Goal: Transaction & Acquisition: Purchase product/service

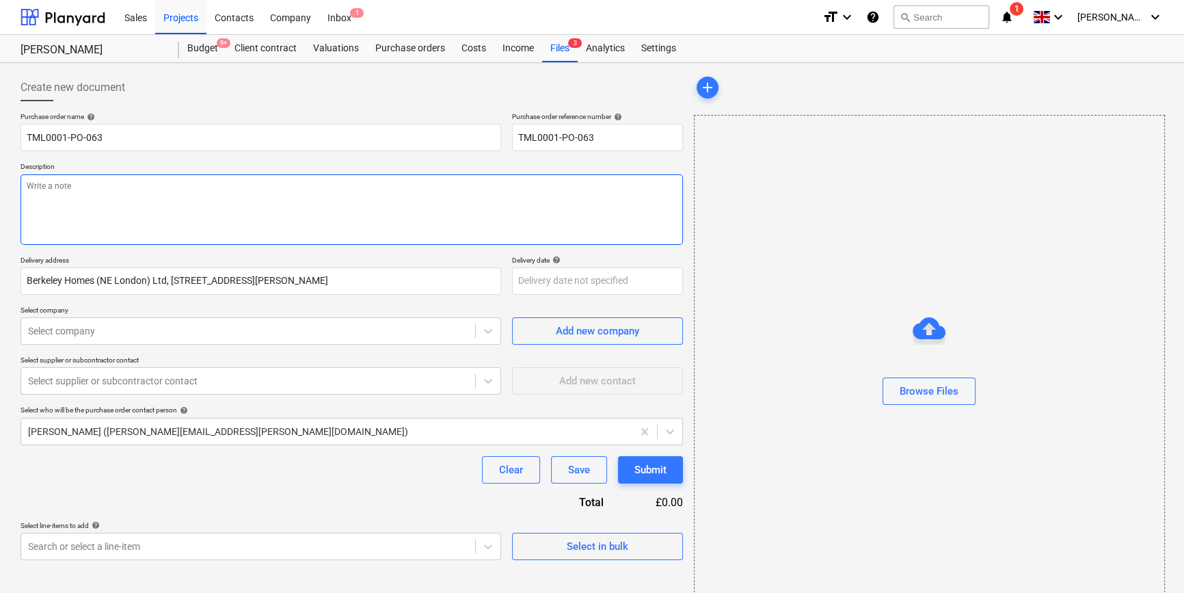
type textarea "x"
click at [38, 194] on textarea at bounding box center [352, 209] width 663 height 70
type textarea "M"
type textarea "x"
type textarea "Ma"
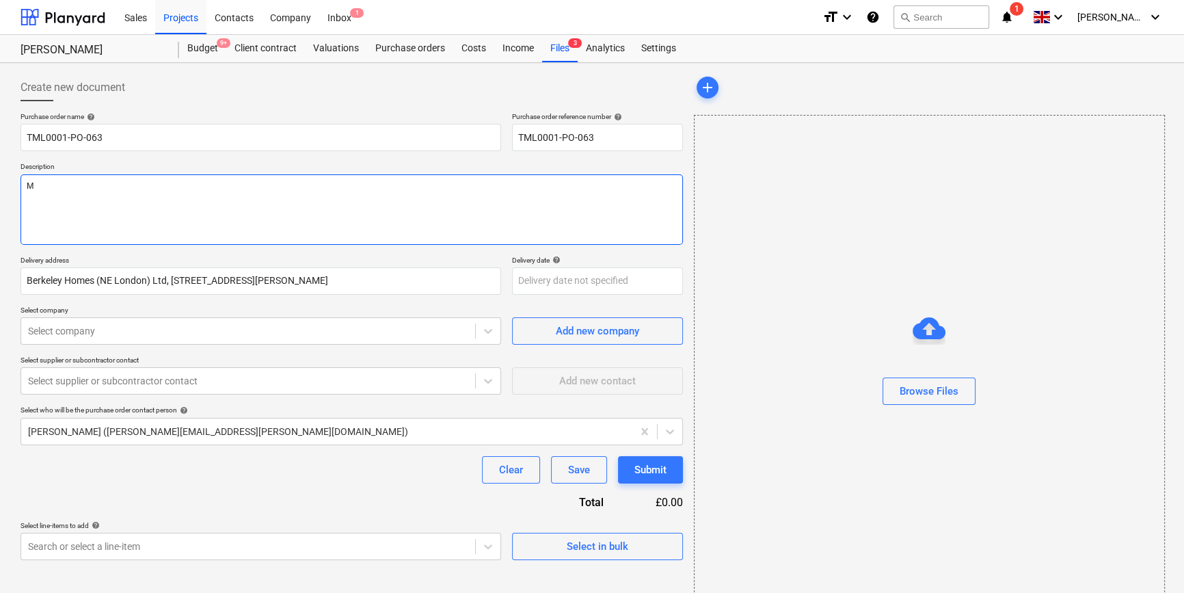
type textarea "x"
type textarea "Mal"
type textarea "x"
type textarea "Malc"
type textarea "x"
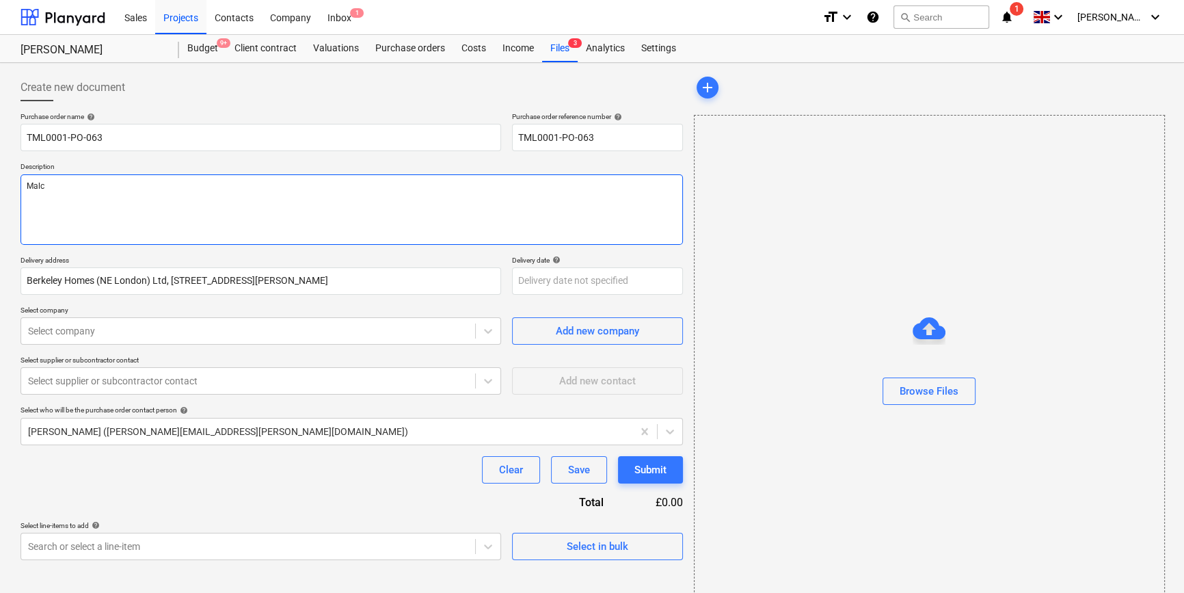
type textarea "Malco"
type textarea "x"
type textarea "Malcol"
type textarea "x"
type textarea "[PERSON_NAME]"
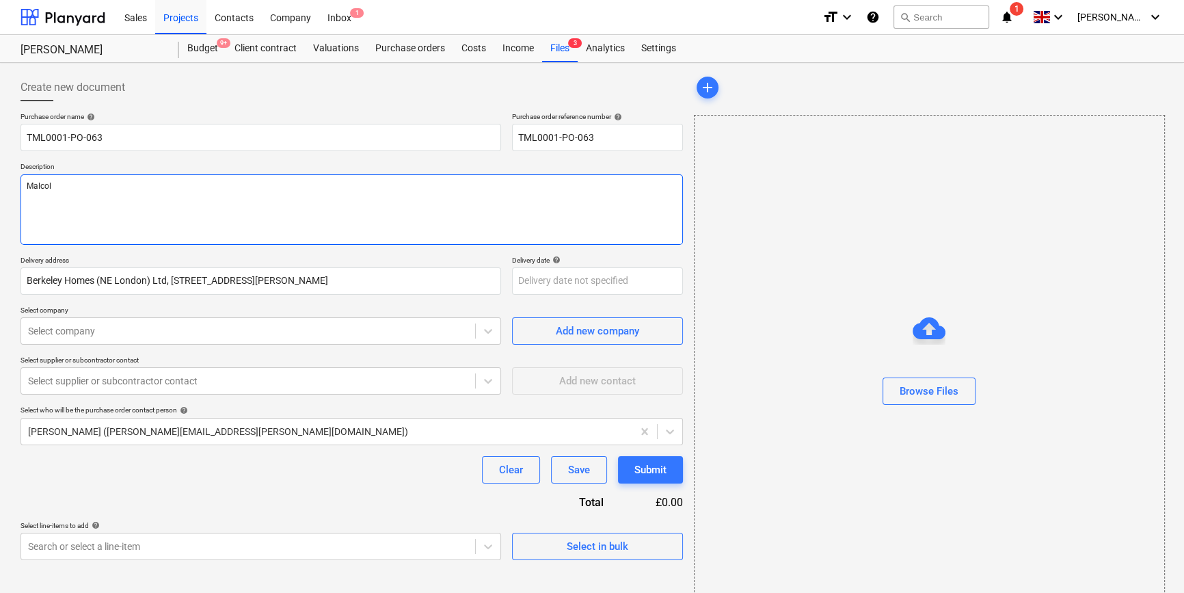
type textarea "x"
type textarea "[PERSON_NAME]"
type textarea "x"
type textarea "[PERSON_NAME]"
type textarea "x"
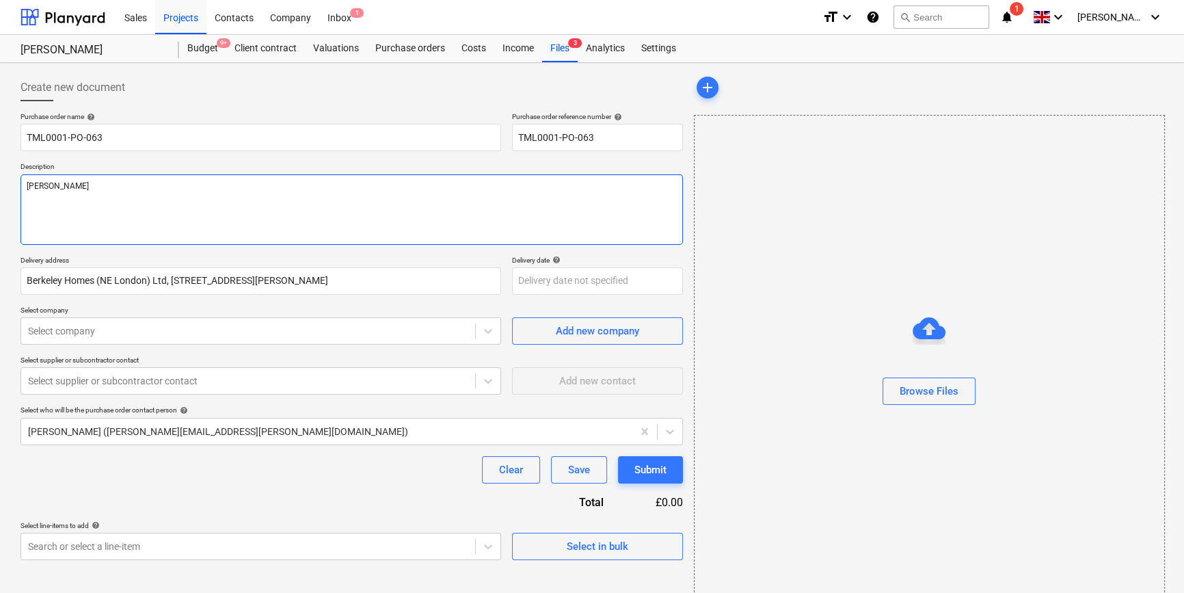
type textarea "[PERSON_NAME]"
type textarea "x"
type textarea "[PERSON_NAME]"
type textarea "x"
type textarea "[PERSON_NAME] home"
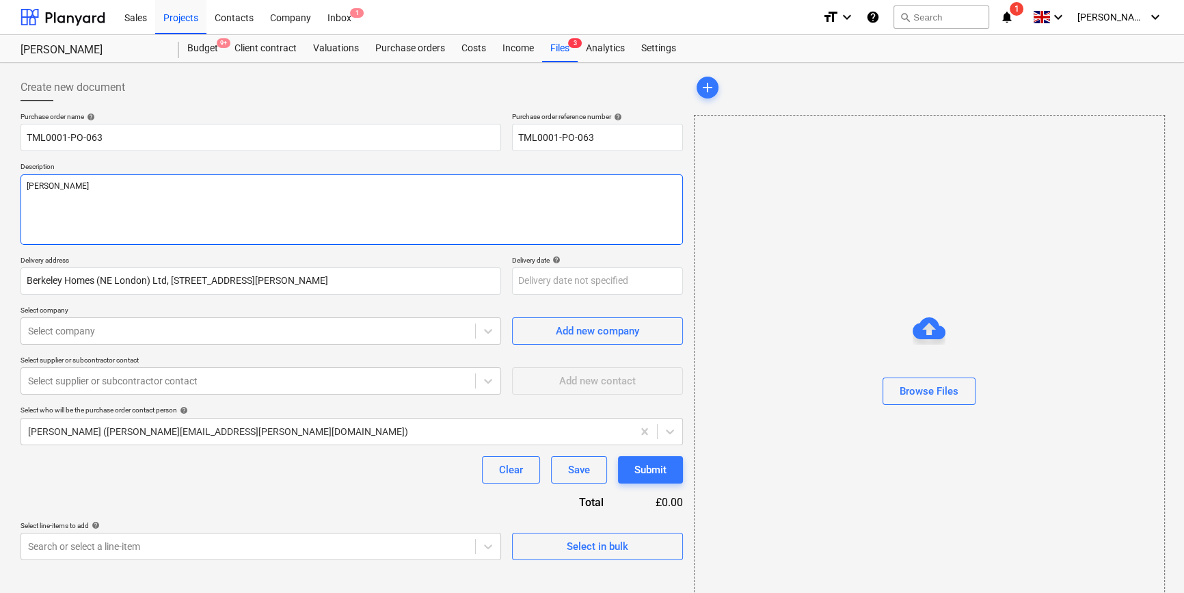
type textarea "x"
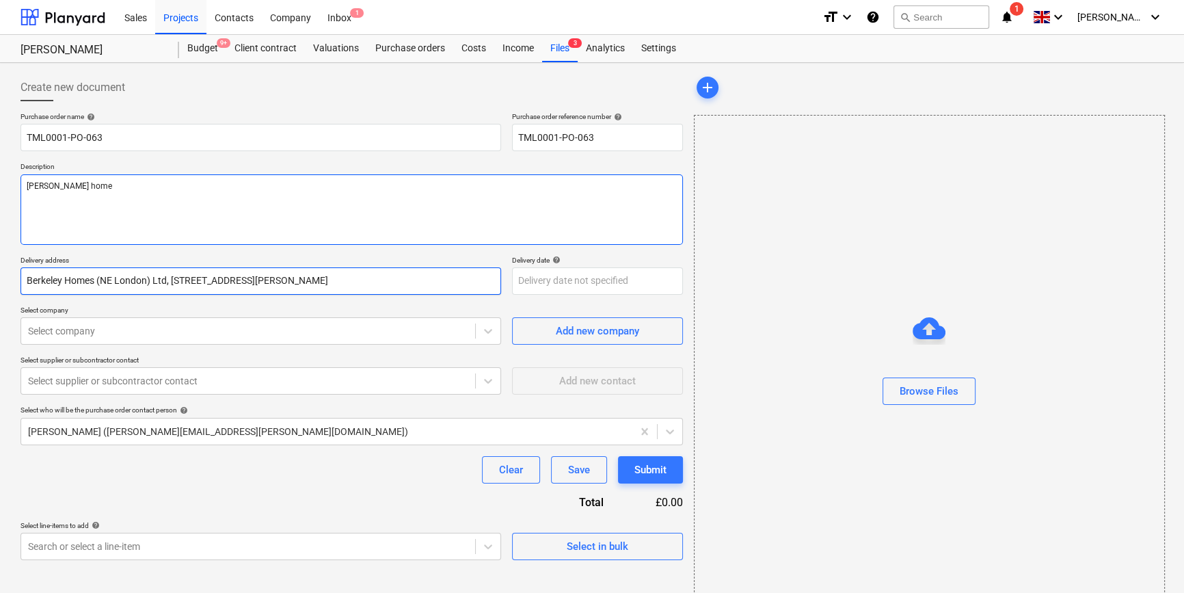
type textarea "[PERSON_NAME] home"
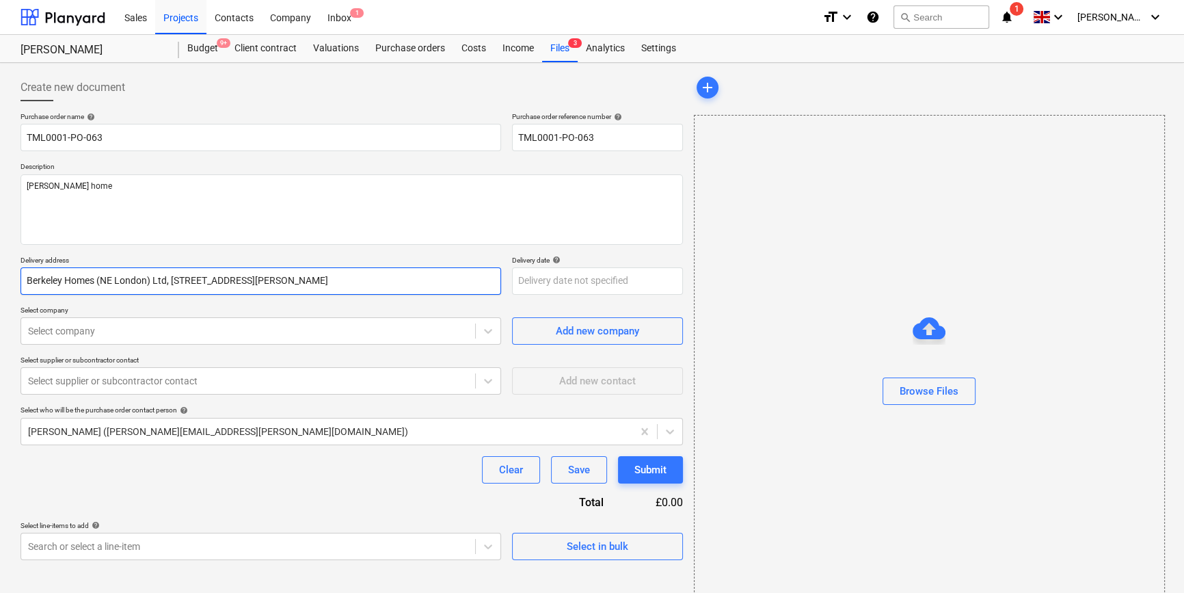
type textarea "x"
click at [210, 283] on input "Berkeley Homes (NE London) Ltd, [STREET_ADDRESS][PERSON_NAME]" at bounding box center [261, 280] width 481 height 27
click at [27, 279] on input "Berkeley Homes (NE London) Ltd, [STREET_ADDRESS][PERSON_NAME]" at bounding box center [261, 280] width 481 height 27
type input "erkeley Homes (NE London) Ltd, [GEOGRAPHIC_DATA], [PERSON_NAME], [GEOGRAPHIC_DA…"
type textarea "x"
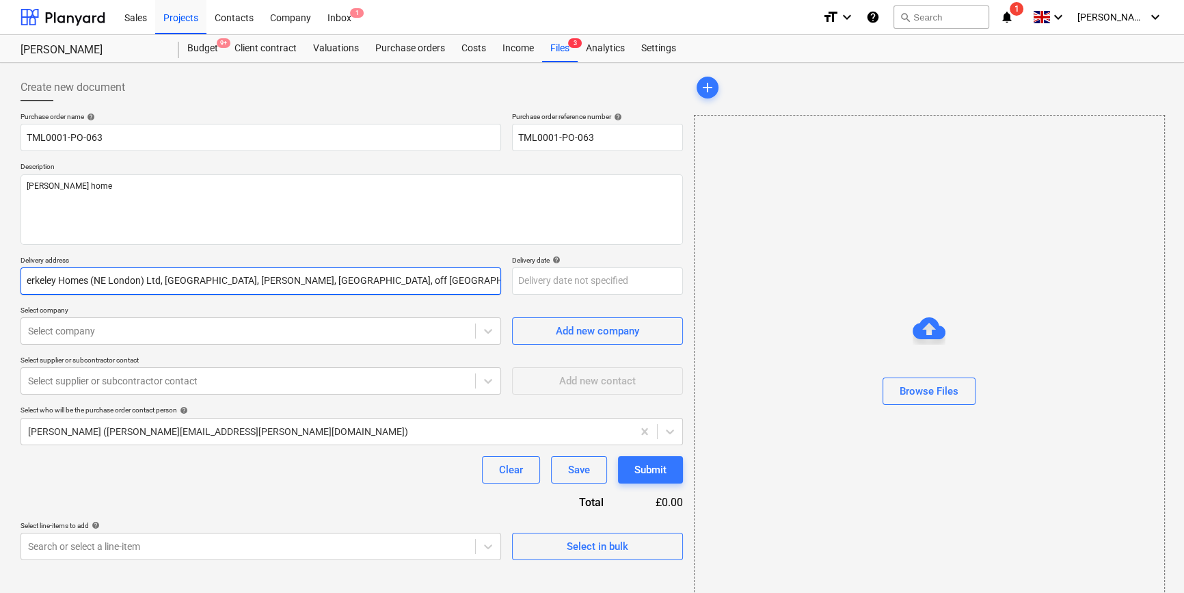
type input "rkeley Homes (NE London) Ltd, [STREET_ADDRESS][PERSON_NAME]"
type textarea "x"
type input "keley Homes (NE London) Ltd, [STREET_ADDRESS][PERSON_NAME]"
type textarea "x"
type input "[PERSON_NAME] Homes (NE London) Ltd, [STREET_ADDRESS][PERSON_NAME]"
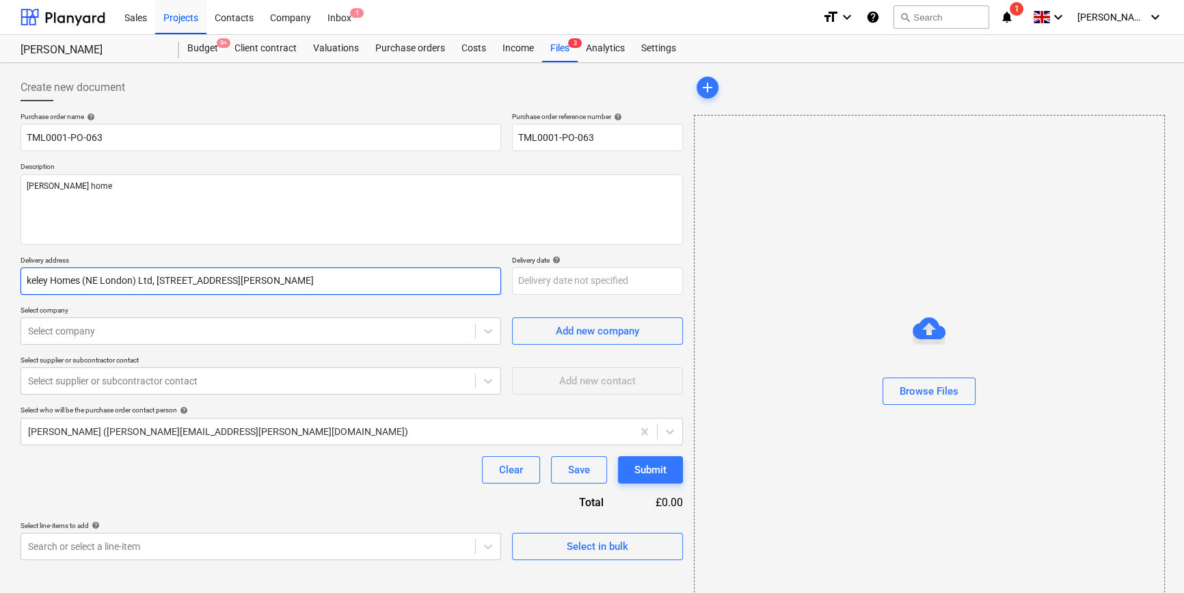
type textarea "x"
type input "ley Homes (NE London) Ltd, [STREET_ADDRESS][PERSON_NAME]"
type textarea "x"
type input "ey Homes (NE London) Ltd, [STREET_ADDRESS][PERSON_NAME]"
type textarea "x"
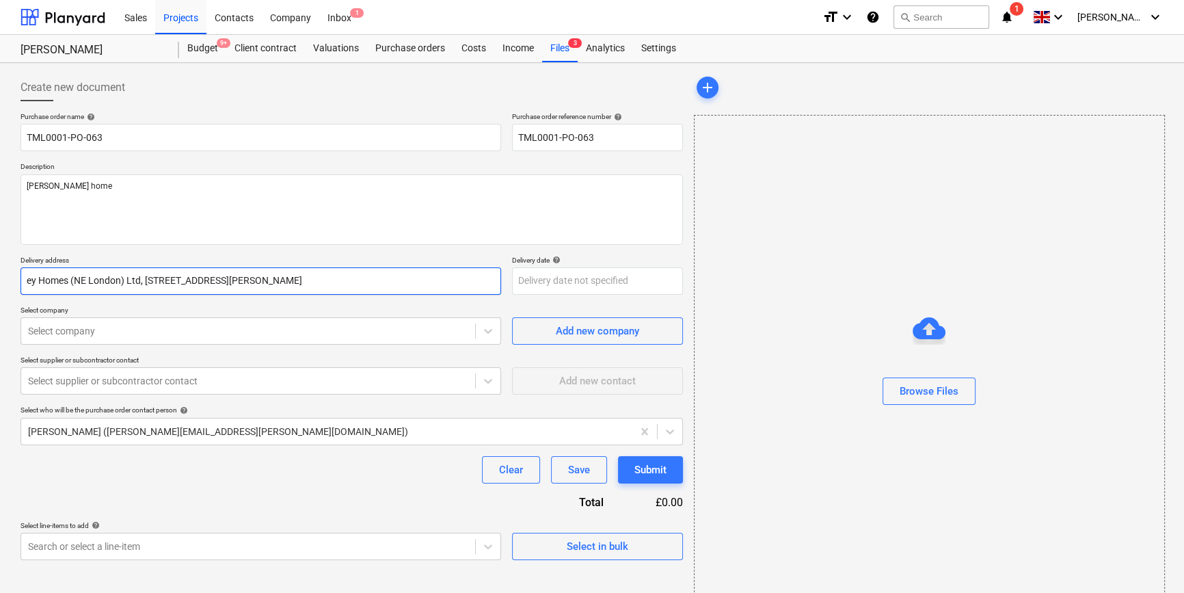
type input "y Homes (NE London) Ltd, [STREET_ADDRESS][PERSON_NAME]"
type textarea "x"
type input "Homes (NE London) Ltd, [STREET_ADDRESS][PERSON_NAME]"
type textarea "x"
type input "omes (NE London) Ltd, [STREET_ADDRESS][PERSON_NAME]"
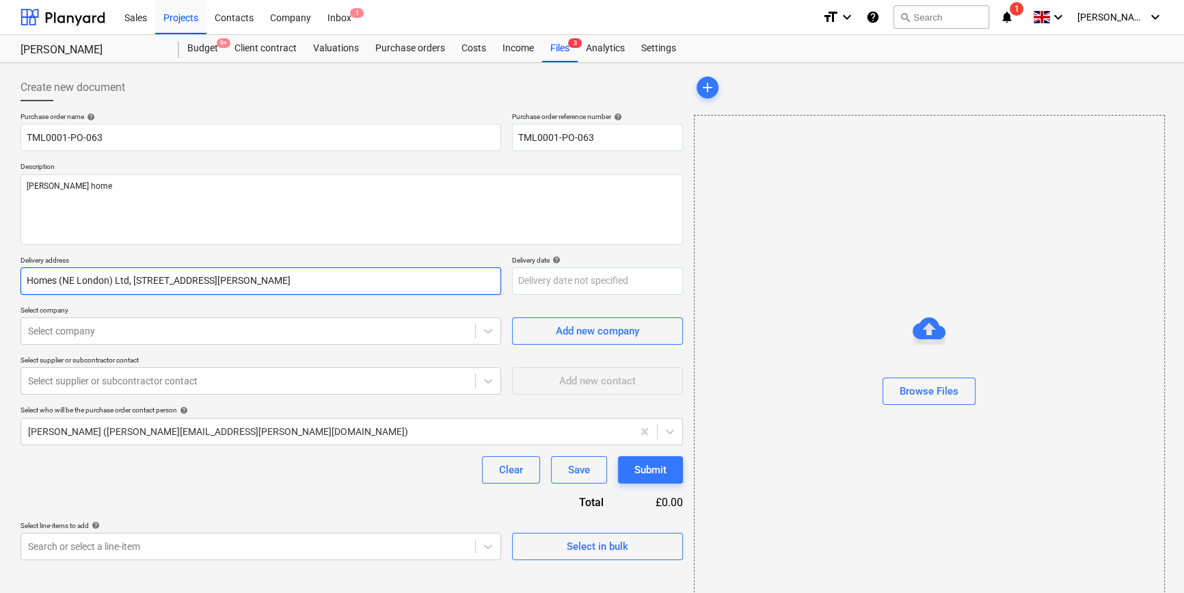
type textarea "x"
type input "mes (NE London) Ltd, [STREET_ADDRESS][PERSON_NAME]"
type textarea "x"
type input "es (NE London) Ltd, [STREET_ADDRESS][PERSON_NAME]"
type textarea "x"
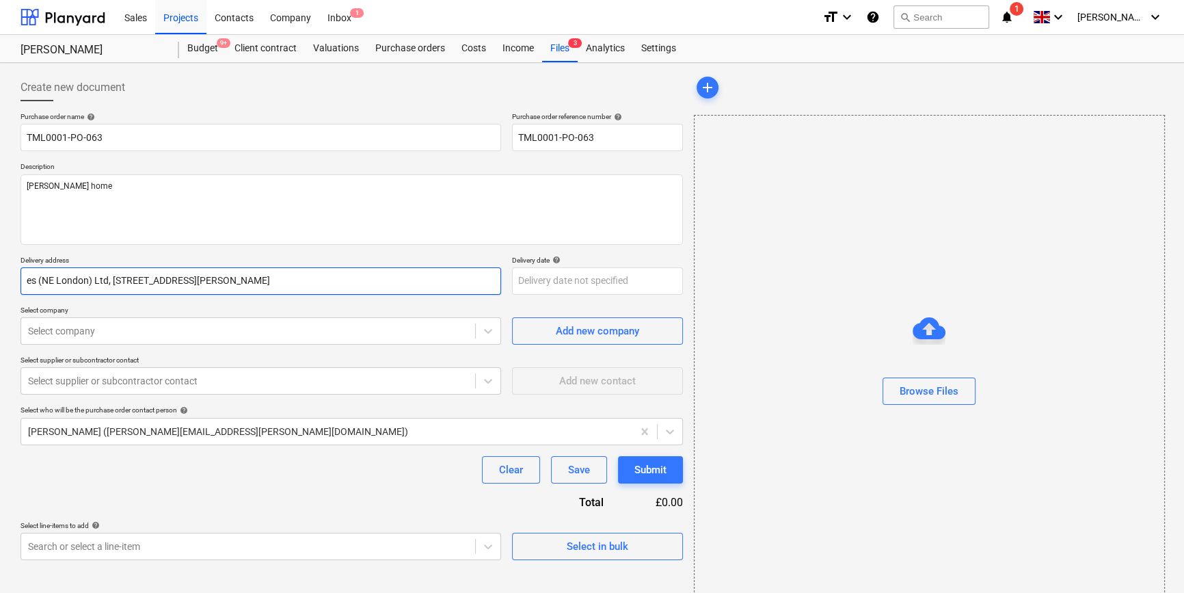
type input "s (NE London) Ltd, [STREET_ADDRESS][PERSON_NAME]"
type textarea "x"
type input "(NE London) Ltd, [STREET_ADDRESS][PERSON_NAME]"
type textarea "x"
type input "(NE London) Ltd, [STREET_ADDRESS][PERSON_NAME]"
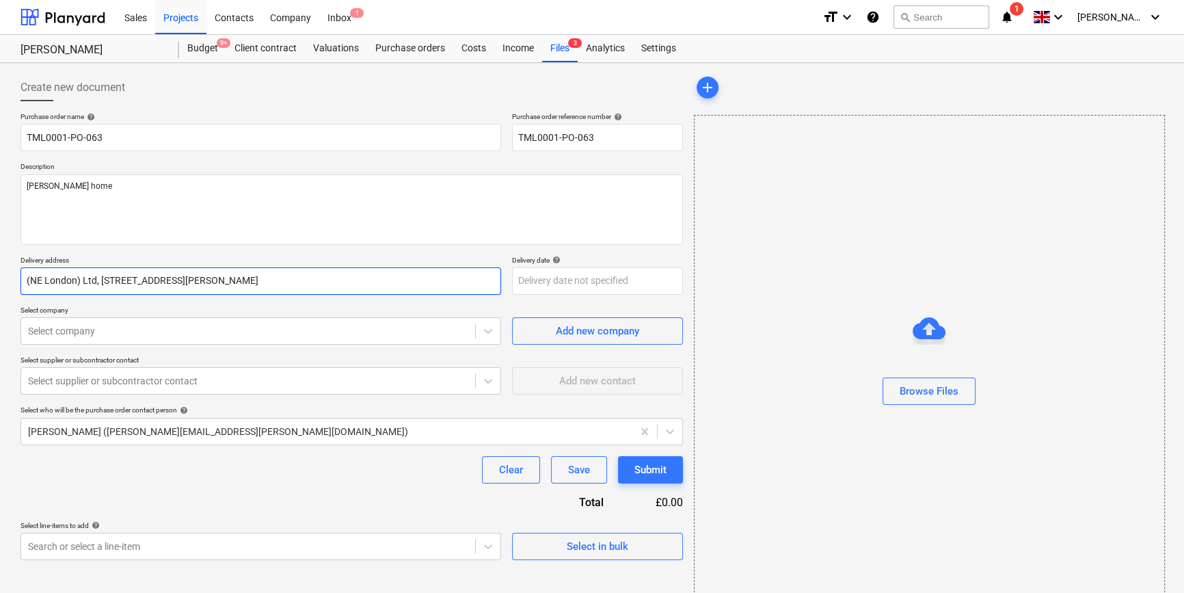
type textarea "x"
type input "NE London) Ltd, [STREET_ADDRESS][PERSON_NAME]"
type textarea "x"
type input "E London) Ltd, [STREET_ADDRESS][PERSON_NAME]"
type textarea "x"
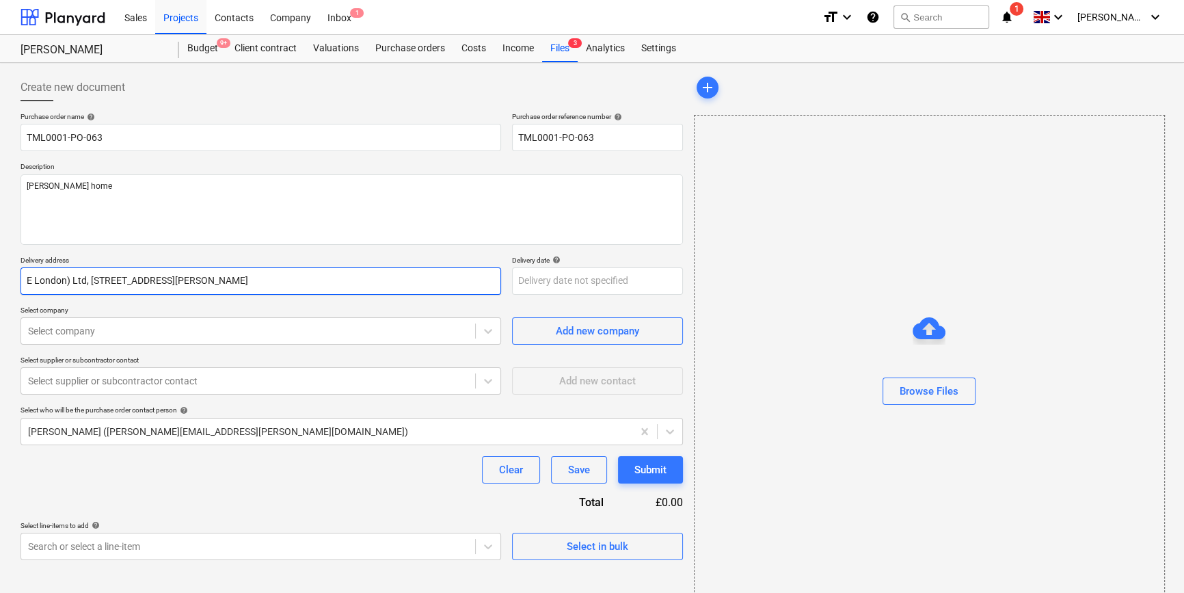
type input "London) Ltd, [STREET_ADDRESS][PERSON_NAME]"
type textarea "x"
type input "London) Ltd, [STREET_ADDRESS][PERSON_NAME]"
type textarea "x"
type input "ondon) Ltd, [STREET_ADDRESS][PERSON_NAME]"
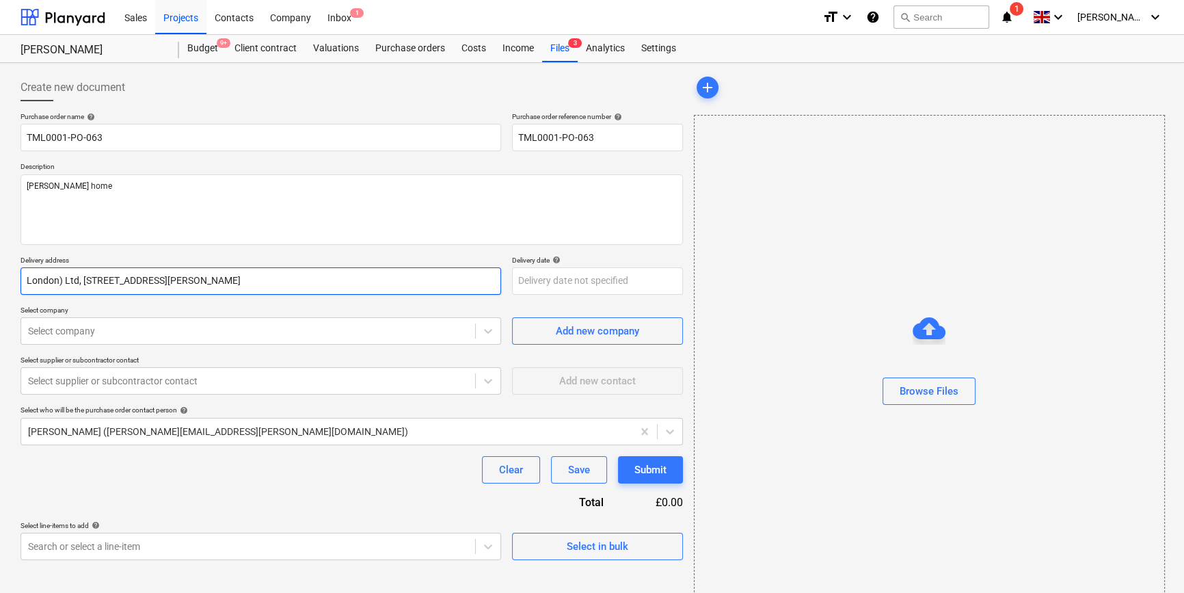
type textarea "x"
type input "ndon) Ltd, [STREET_ADDRESS][PERSON_NAME]"
type textarea "x"
type input "don) Ltd, [STREET_ADDRESS][PERSON_NAME]"
type textarea "x"
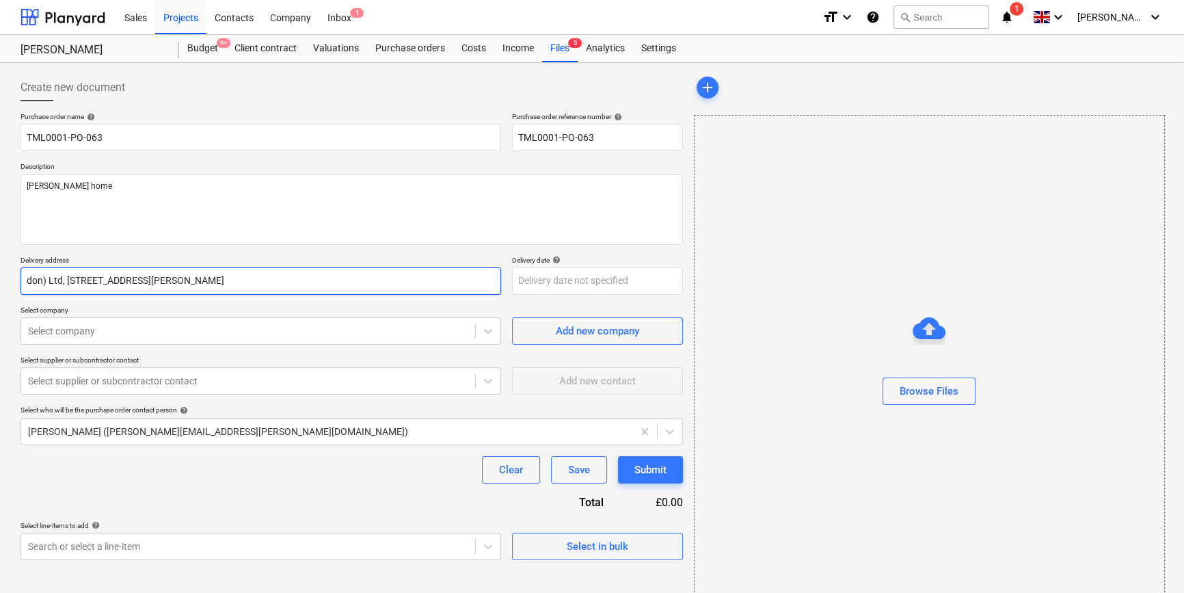
type input "on) Ltd, [STREET_ADDRESS][PERSON_NAME]"
type textarea "x"
type input "n) Ltd, [STREET_ADDRESS][PERSON_NAME]"
type textarea "x"
type input ") Ltd, [STREET_ADDRESS][PERSON_NAME]"
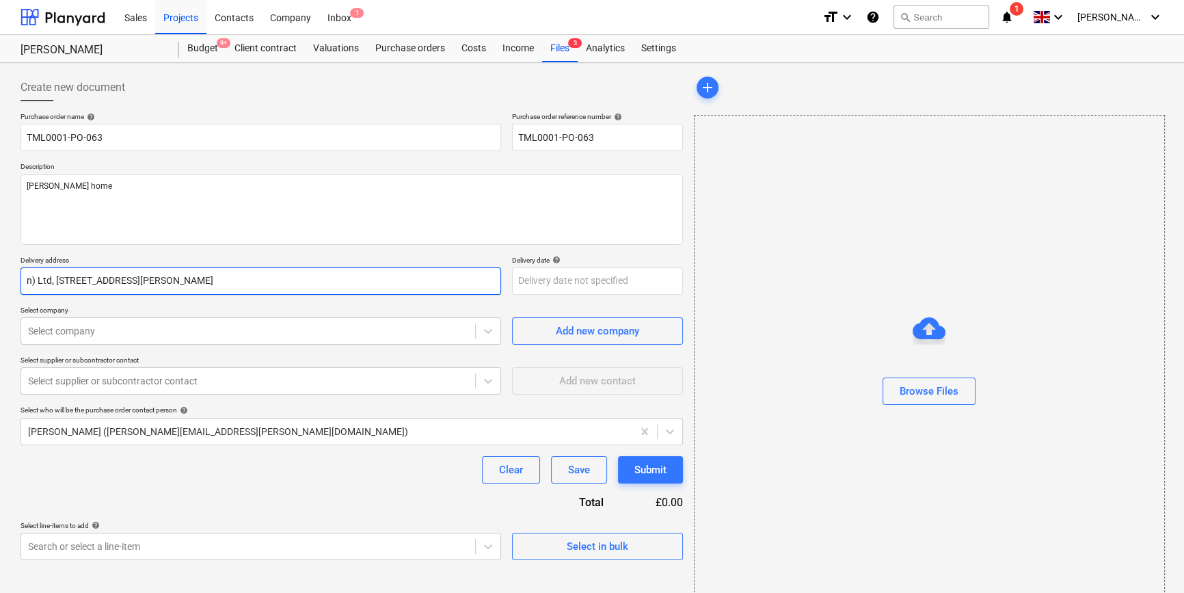
type textarea "x"
type input "Ltd, [STREET_ADDRESS][PERSON_NAME]"
type textarea "x"
type input "Ltd, [STREET_ADDRESS][PERSON_NAME]"
type textarea "x"
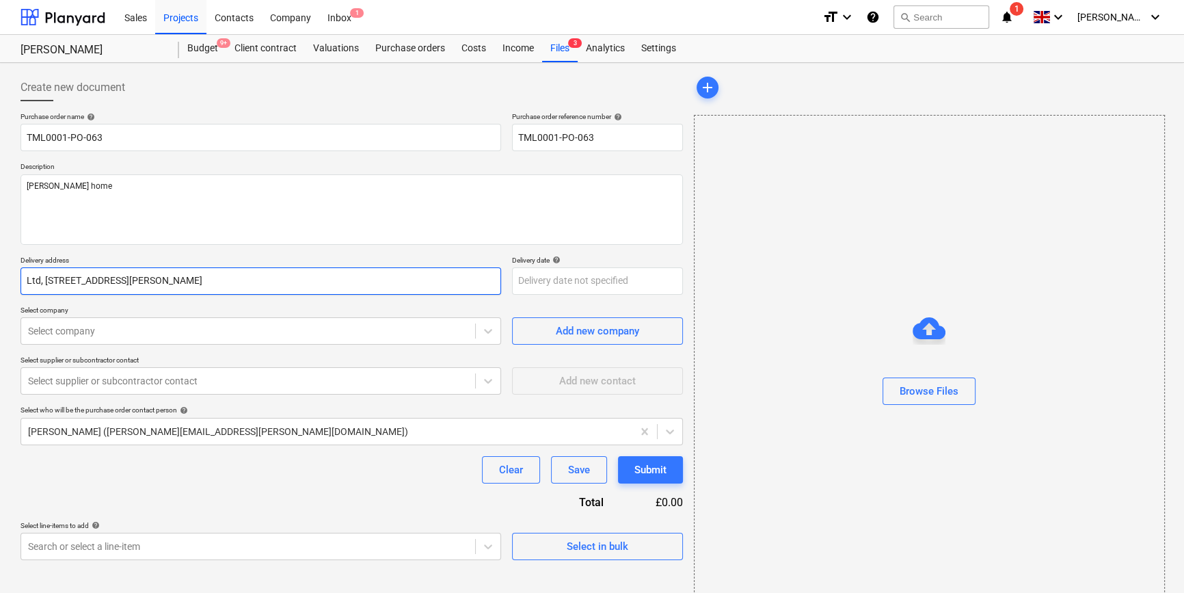
type input "td, [STREET_ADDRESS][PERSON_NAME]"
type textarea "x"
type input "[STREET_ADDRESS][PERSON_NAME]"
type textarea "x"
type input "[STREET_ADDRESS][PERSON_NAME]"
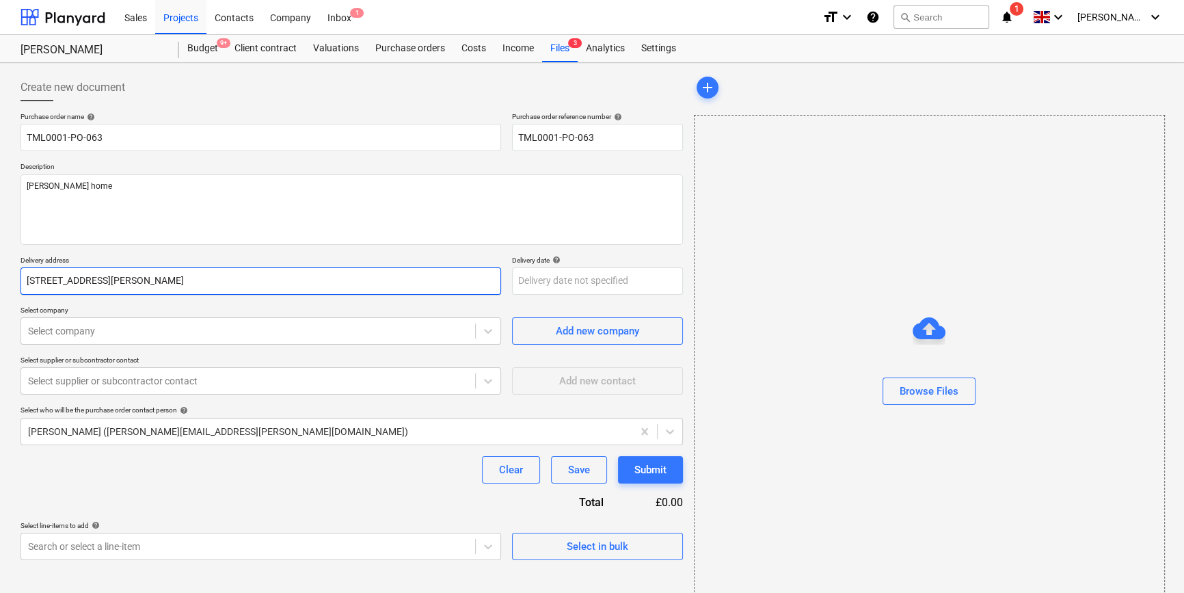
type textarea "x"
type input "[STREET_ADDRESS][PERSON_NAME]"
type textarea "x"
type input "[STREET_ADDRESS][PERSON_NAME]"
type textarea "x"
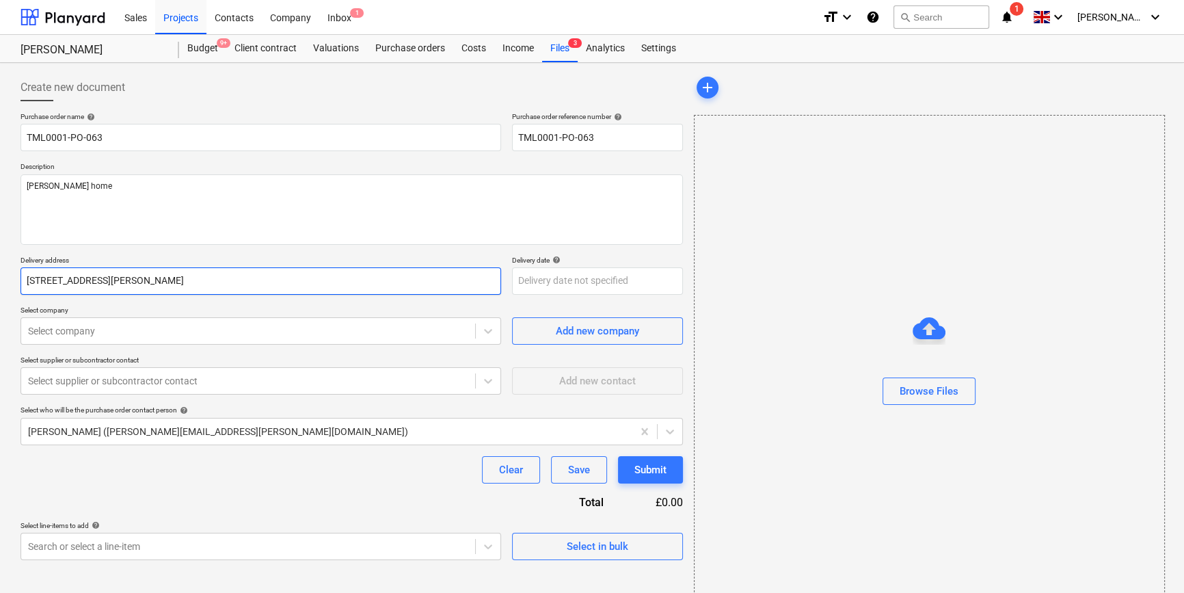
type input "[STREET_ADDRESS][PERSON_NAME]"
type textarea "x"
type input "[STREET_ADDRESS][PERSON_NAME]"
type textarea "x"
type input "[STREET_ADDRESS][PERSON_NAME]"
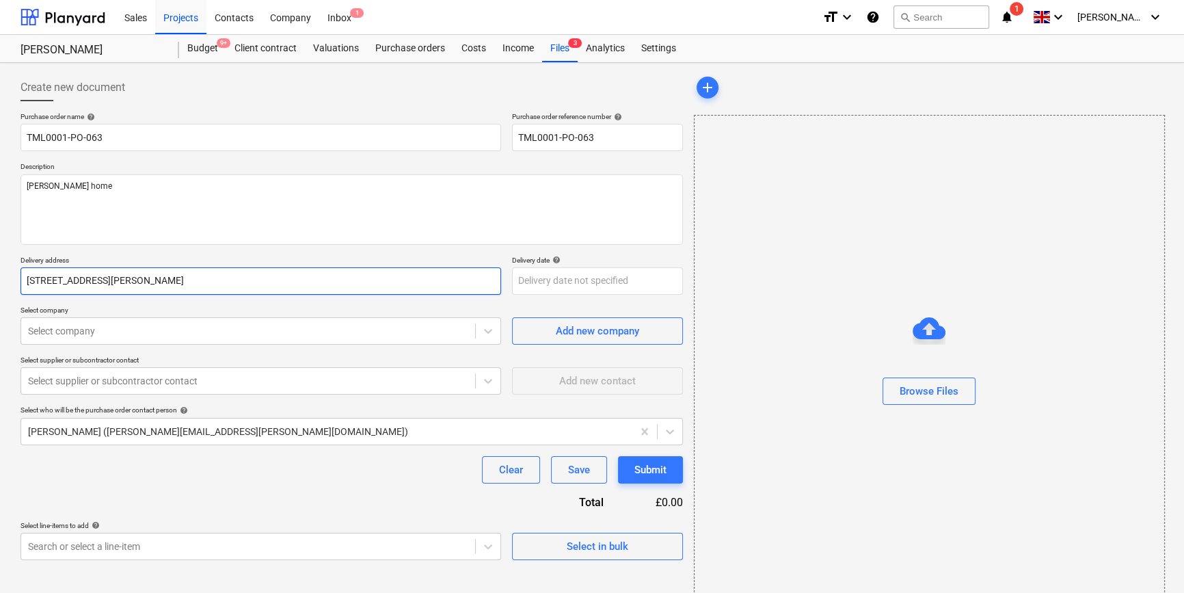
type textarea "x"
type input "[STREET_ADDRESS][PERSON_NAME]"
type textarea "x"
type input "[STREET_ADDRESS][PERSON_NAME]"
type textarea "x"
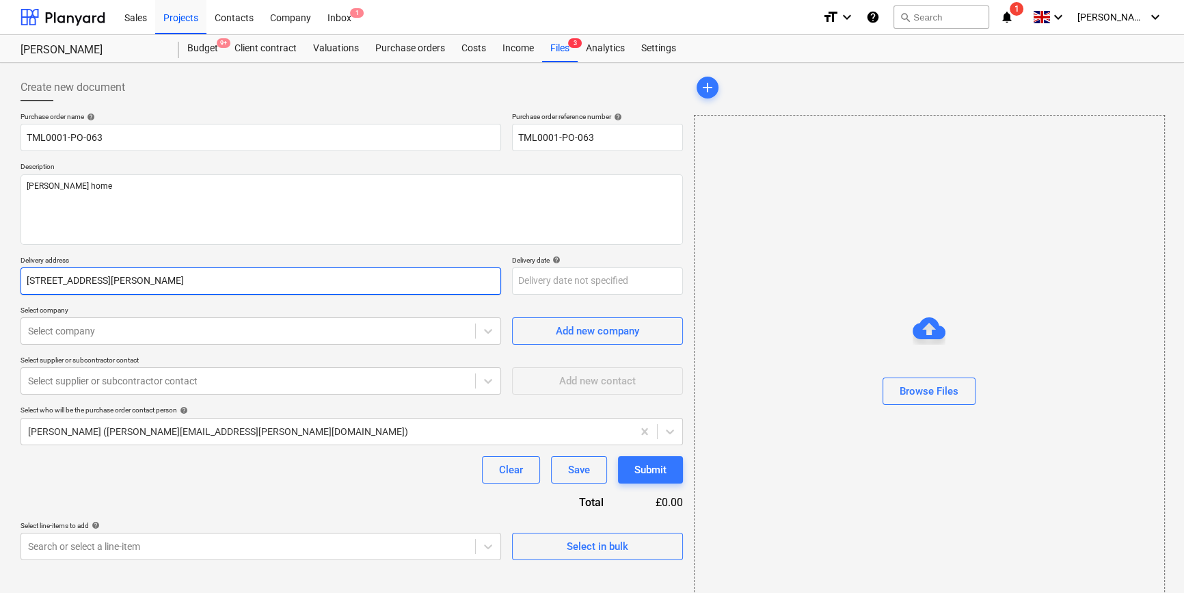
type input "[STREET_ADDRESS][PERSON_NAME]"
type textarea "x"
type input "[STREET_ADDRESS][PERSON_NAME]"
type textarea "x"
type input "[STREET_ADDRESS][PERSON_NAME]"
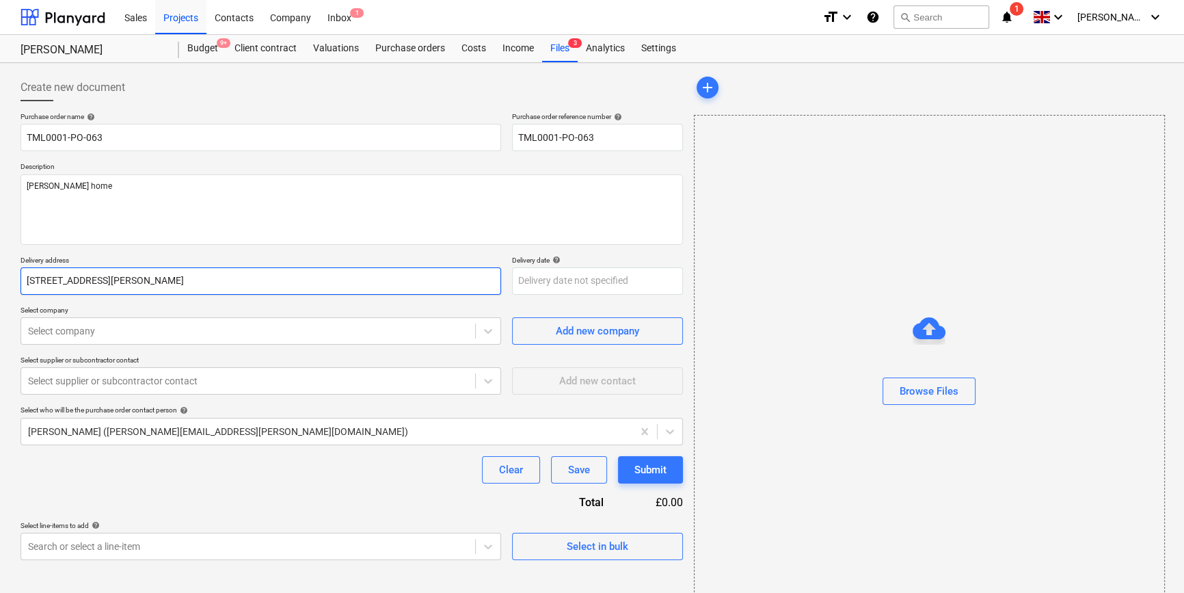
type textarea "x"
type input "[STREET_ADDRESS][PERSON_NAME]"
type textarea "x"
type input "[STREET_ADDRESS][PERSON_NAME]"
type textarea "x"
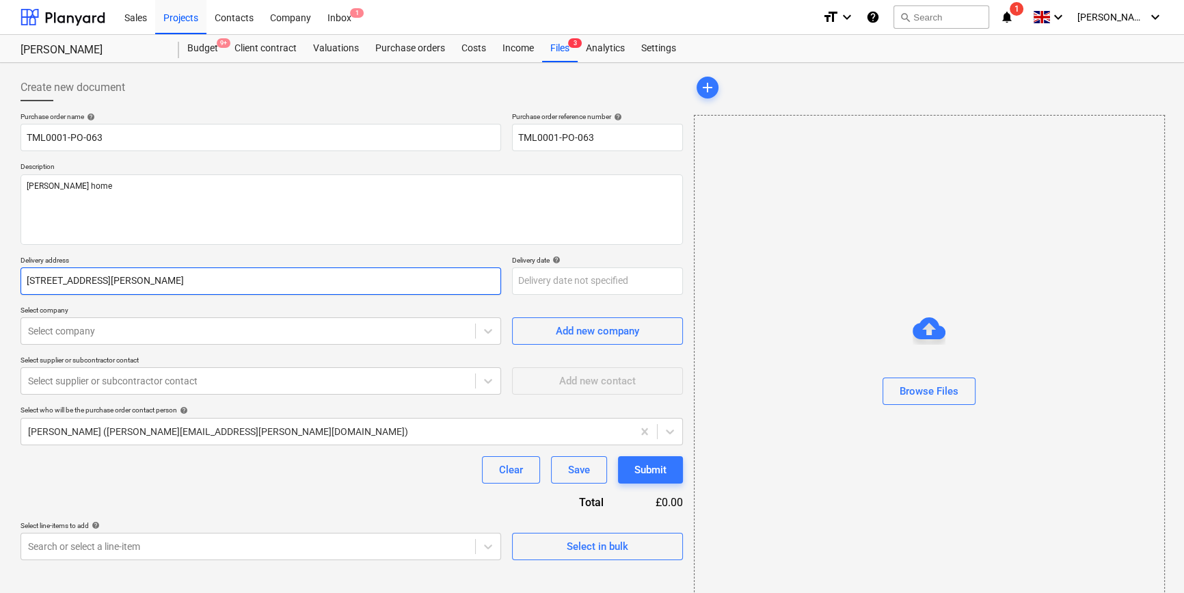
type input "ouse, [PERSON_NAME][STREET_ADDRESS]"
type textarea "x"
type input "[STREET_ADDRESS][PERSON_NAME]"
type textarea "x"
type input "[STREET_ADDRESS][PERSON_NAME]"
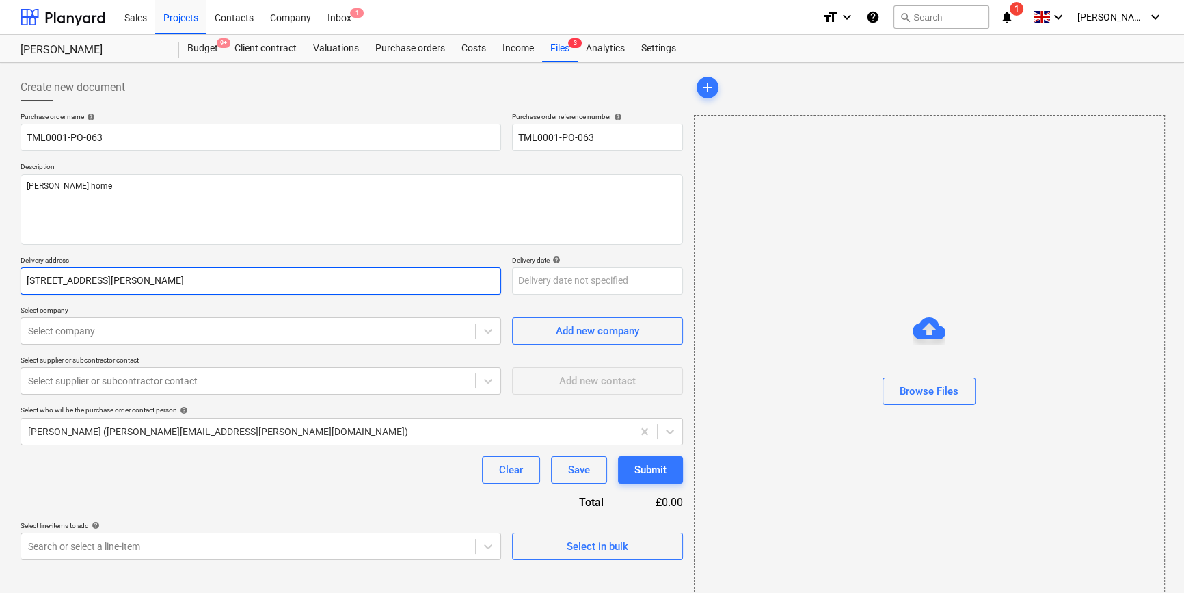
type textarea "x"
type input "[STREET_ADDRESS][PERSON_NAME]"
type textarea "x"
type input "[PERSON_NAME][STREET_ADDRESS]"
type textarea "x"
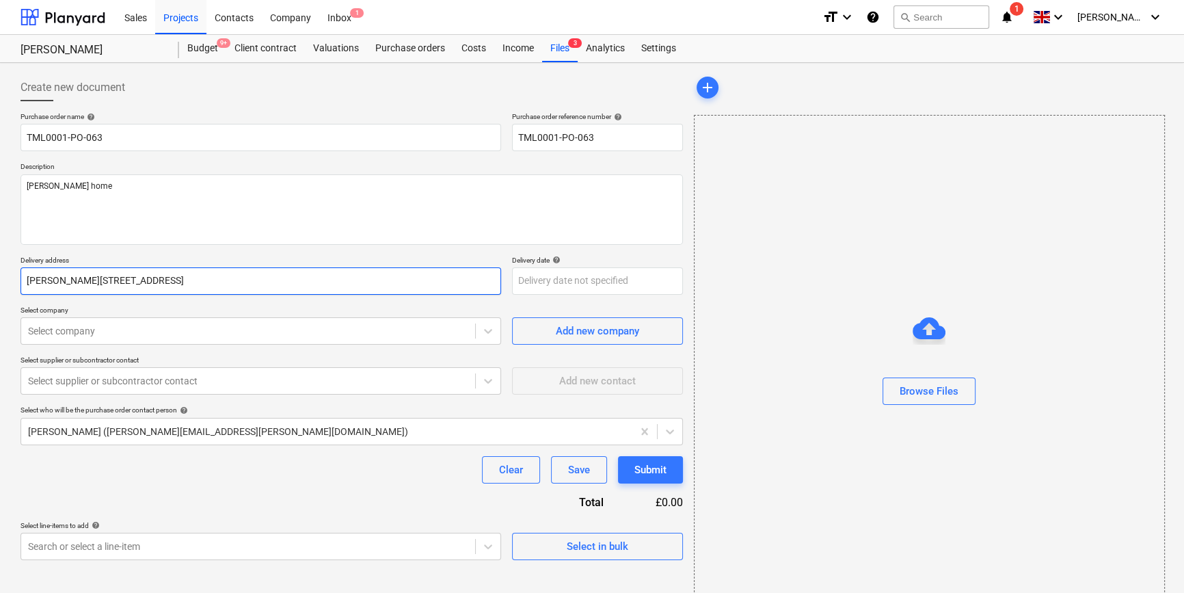
type input "[PERSON_NAME][STREET_ADDRESS]"
type textarea "x"
type input "[STREET_ADDRESS]"
type textarea "x"
type input "[STREET_ADDRESS]"
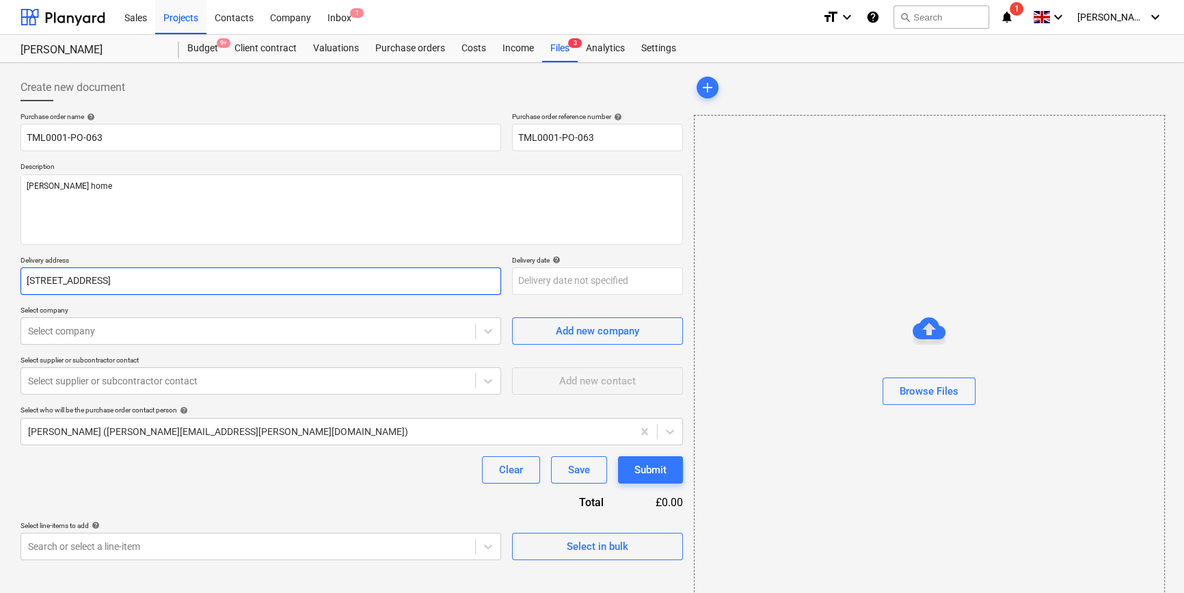
type textarea "x"
type input "[STREET_ADDRESS]"
type textarea "x"
type input "[STREET_ADDRESS]"
type textarea "x"
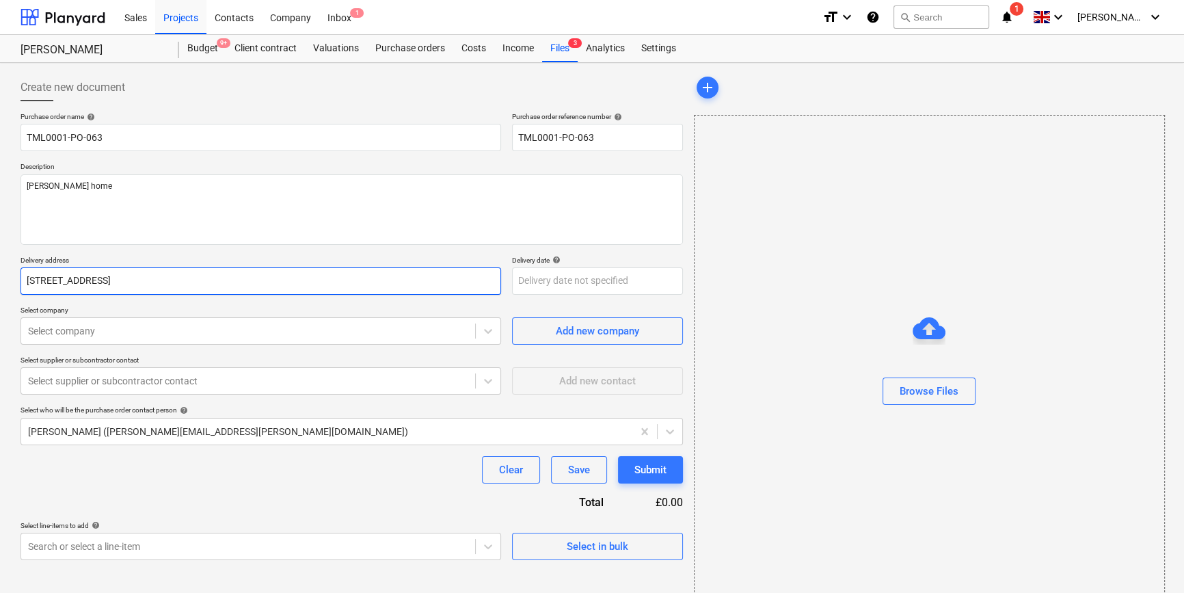
type input "[STREET_ADDRESS]"
type textarea "x"
type input "[STREET_ADDRESS]"
type textarea "x"
type input "[STREET_ADDRESS]"
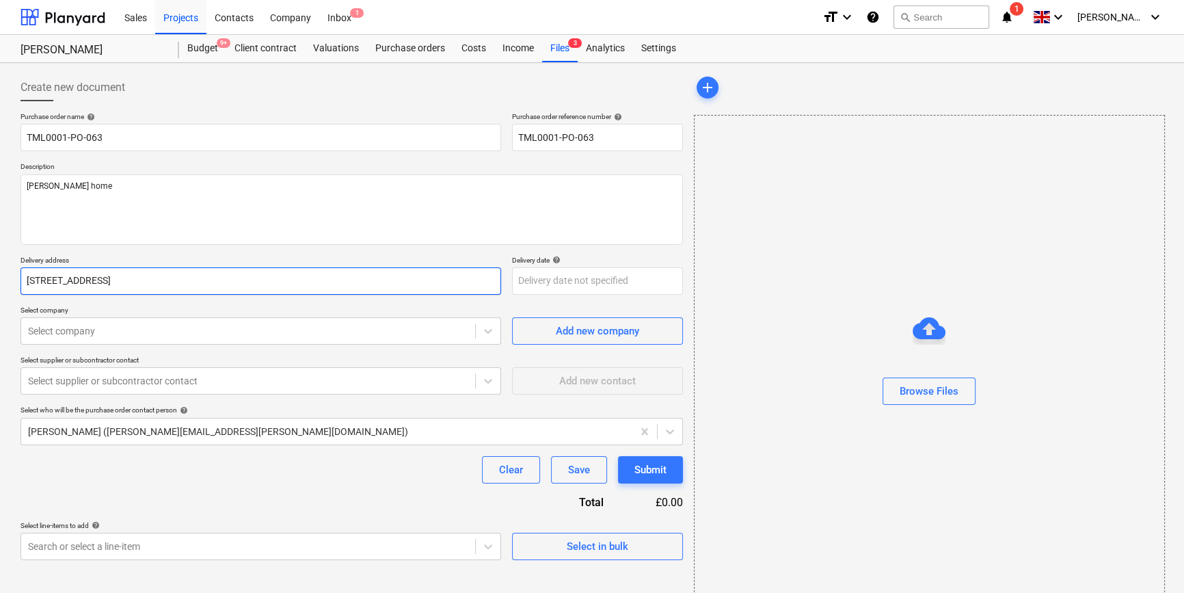
type textarea "x"
type input "[STREET_ADDRESS]"
type textarea "x"
type input "[STREET_ADDRESS]"
type textarea "x"
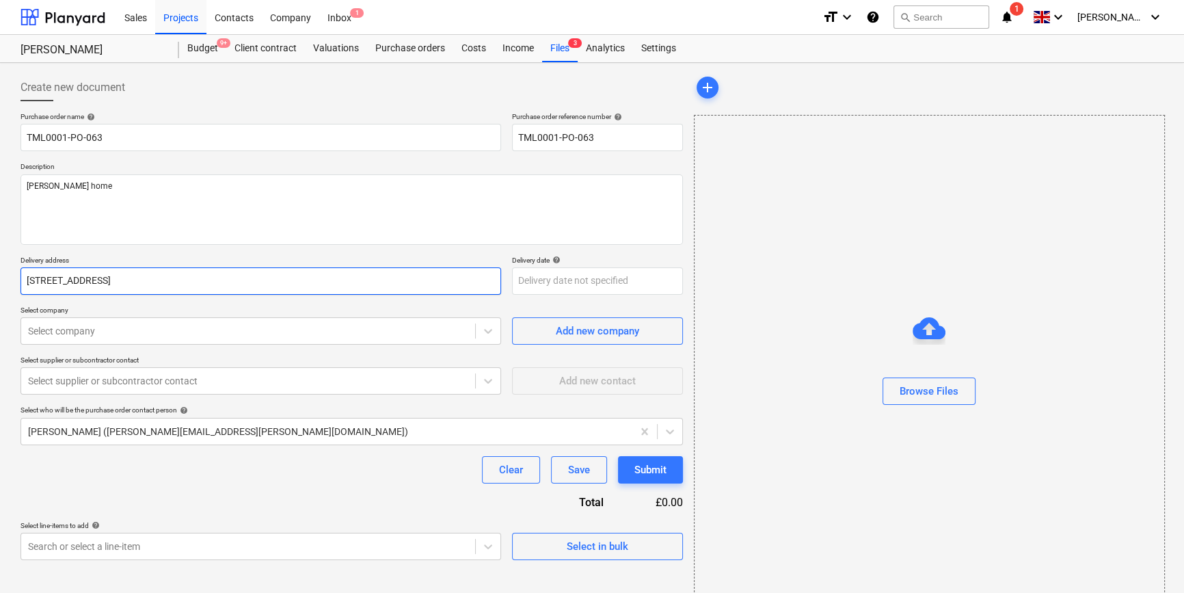
type input "Daffodil Close, [STREET_ADDRESS]"
type textarea "x"
type input "Daffodil Close, [STREET_ADDRESS]"
type textarea "x"
type input "affodil Close, [STREET_ADDRESS]"
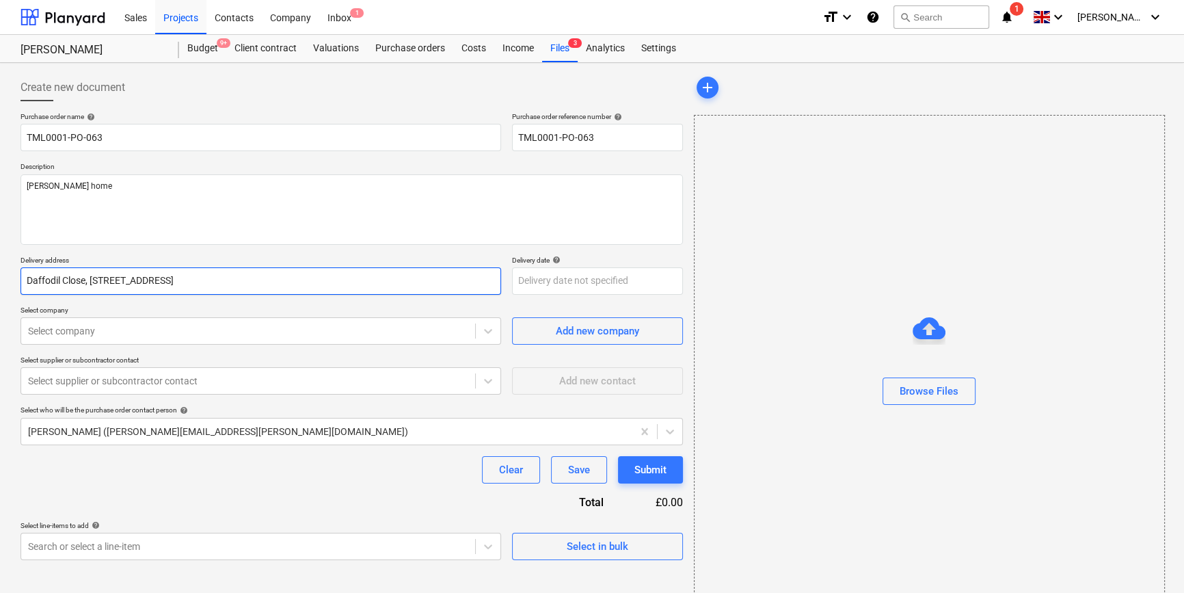
type textarea "x"
type input "ffodil Close, [STREET_ADDRESS]"
type textarea "x"
type input "[STREET_ADDRESS]"
type textarea "x"
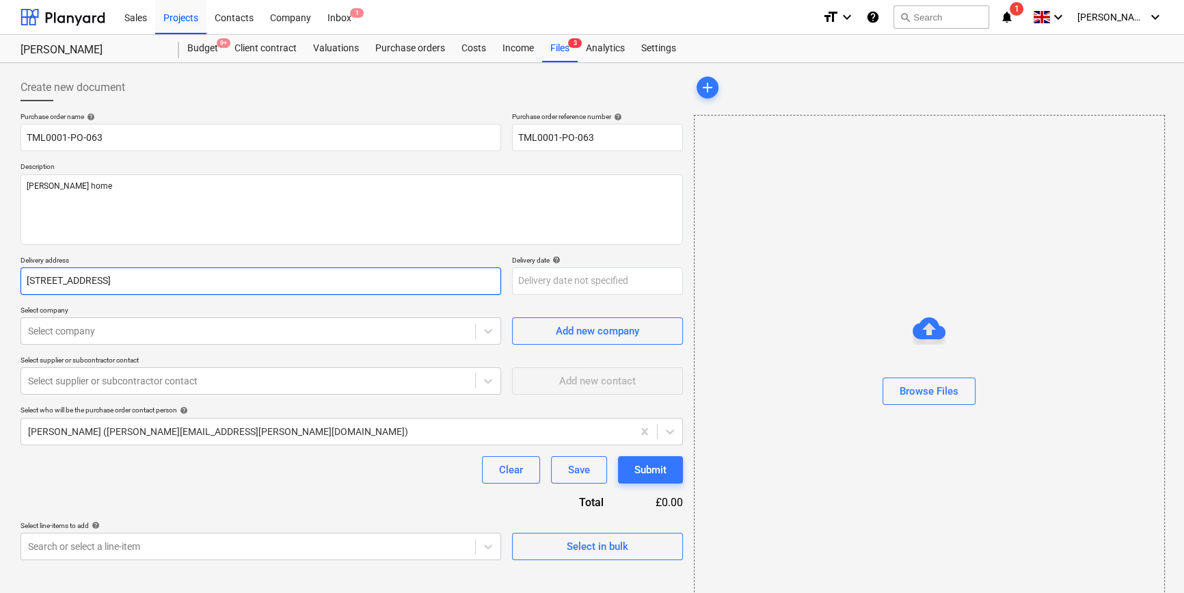
type input "[STREET_ADDRESS]"
type textarea "x"
type input "[STREET_ADDRESS]"
type textarea "x"
type input "il Close, off [GEOGRAPHIC_DATA], Enfield, EN4 0BZ"
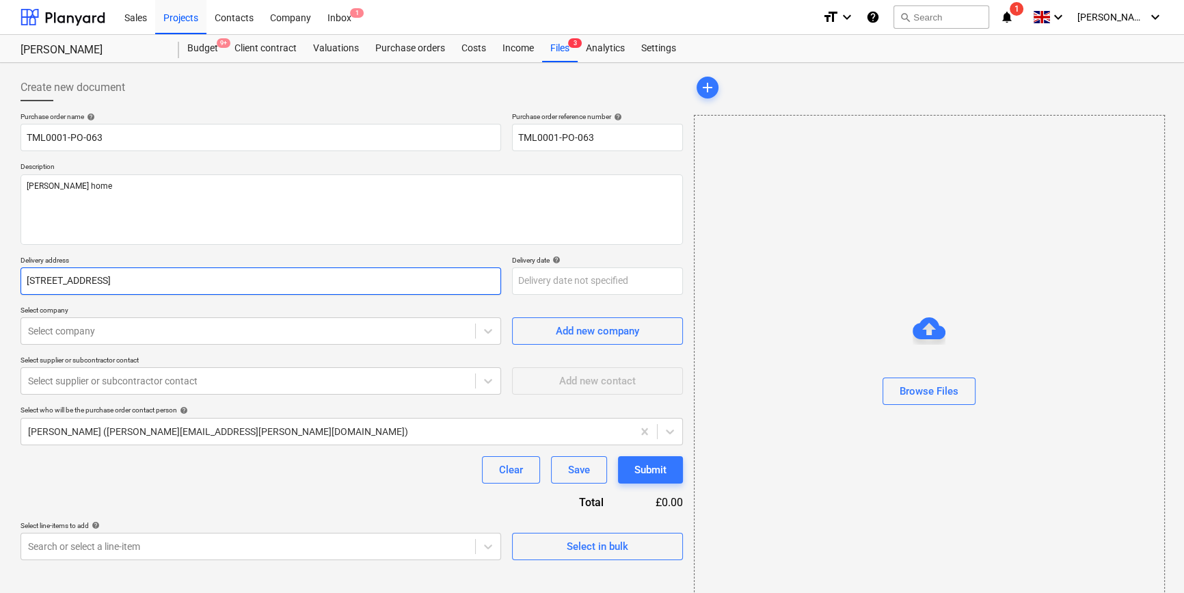
type textarea "x"
type input "[STREET_ADDRESS]"
type textarea "x"
type input "[STREET_ADDRESS]"
type textarea "x"
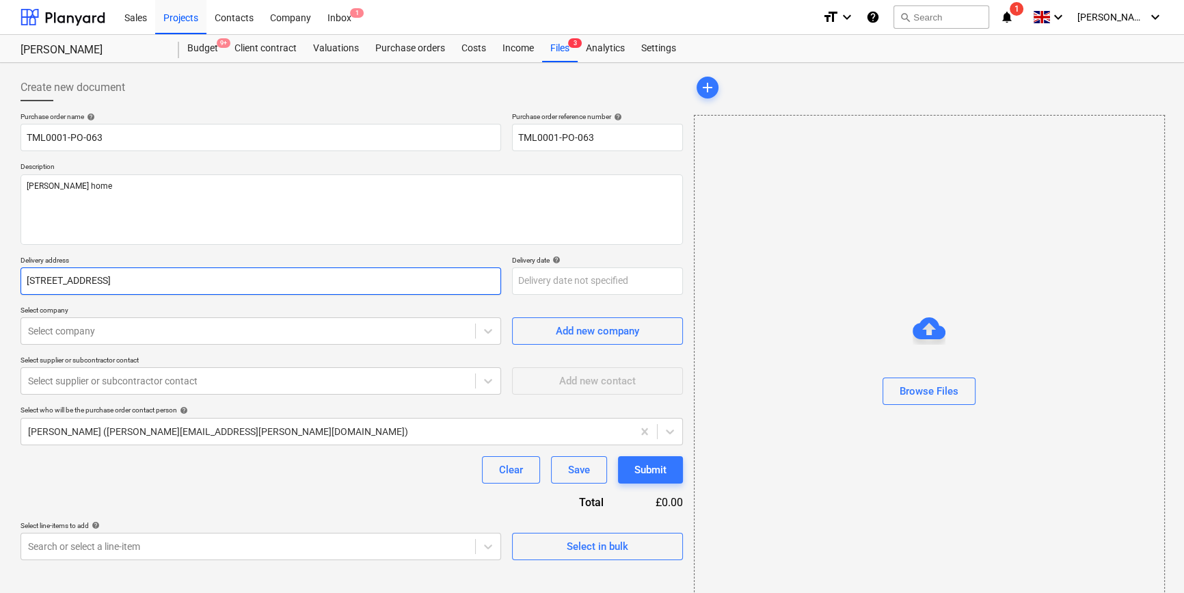
type input "[STREET_ADDRESS]"
type textarea "x"
type input "[STREET_ADDRESS]"
type textarea "x"
type input "ose, off [STREET_ADDRESS]"
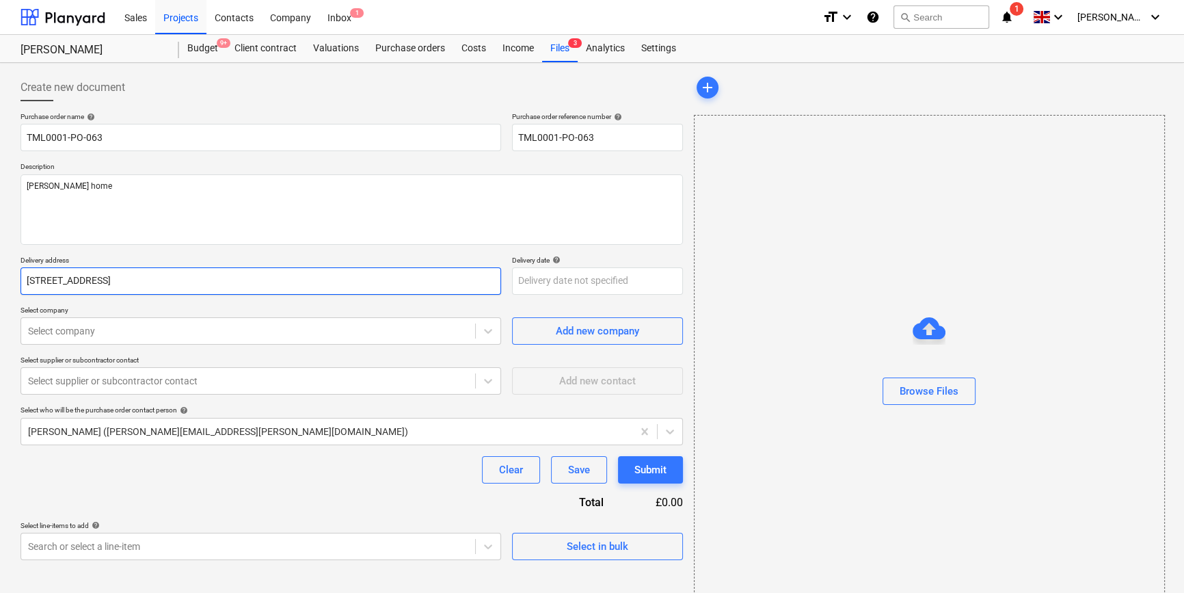
type textarea "x"
type input "se, [STREET_ADDRESS]"
type textarea "x"
type input "[STREET_ADDRESS]"
type textarea "x"
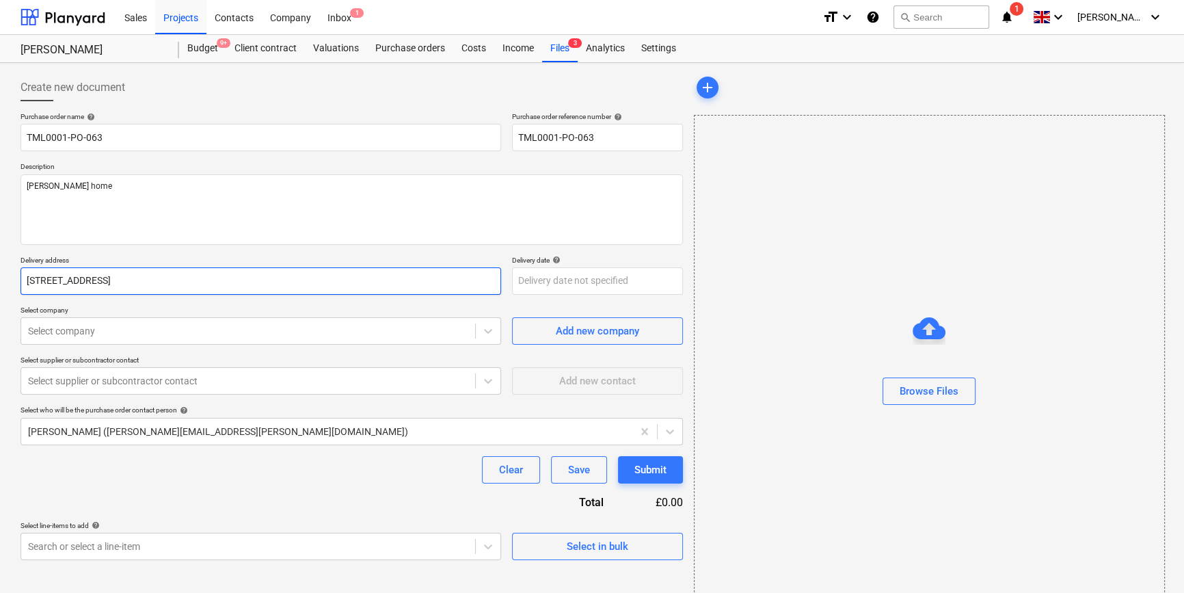
type input ", [STREET_ADDRESS]"
type textarea "x"
type input "[STREET_ADDRESS]"
type textarea "x"
type input "[STREET_ADDRESS]"
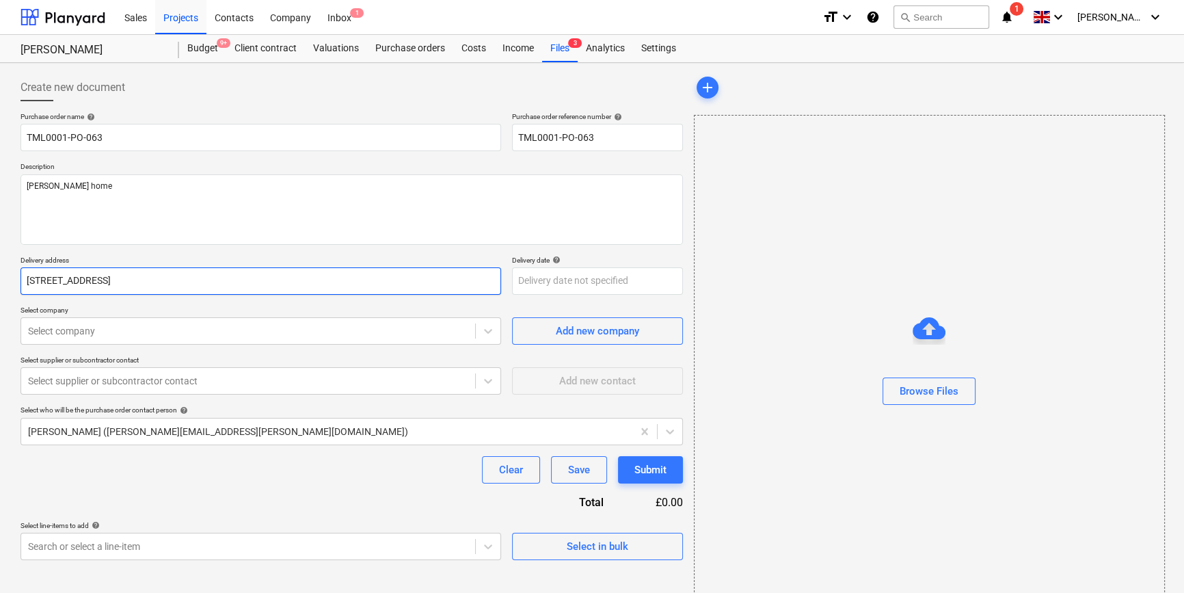
type textarea "x"
type input "ff [STREET_ADDRESS]"
type textarea "x"
type input "[STREET_ADDRESS]"
type textarea "x"
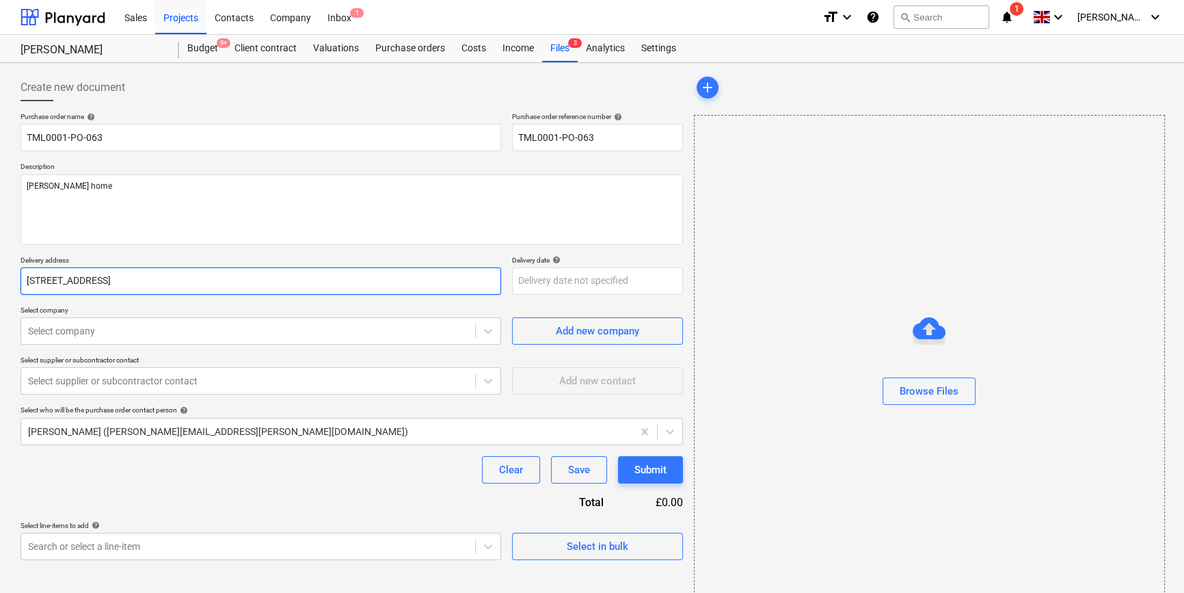
type input "[STREET_ADDRESS]"
type textarea "x"
type input "[STREET_ADDRESS]"
type textarea "x"
type input "[STREET_ADDRESS]"
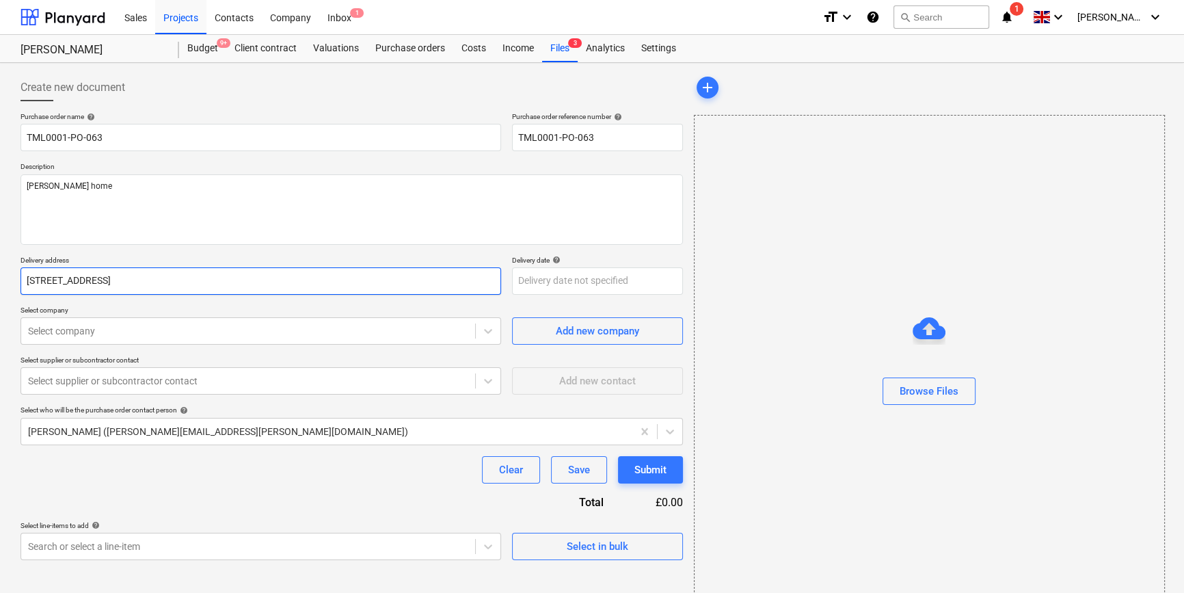
type textarea "x"
type input "[STREET_ADDRESS]"
type textarea "x"
type input "[PERSON_NAME][STREET_ADDRESS]"
type textarea "x"
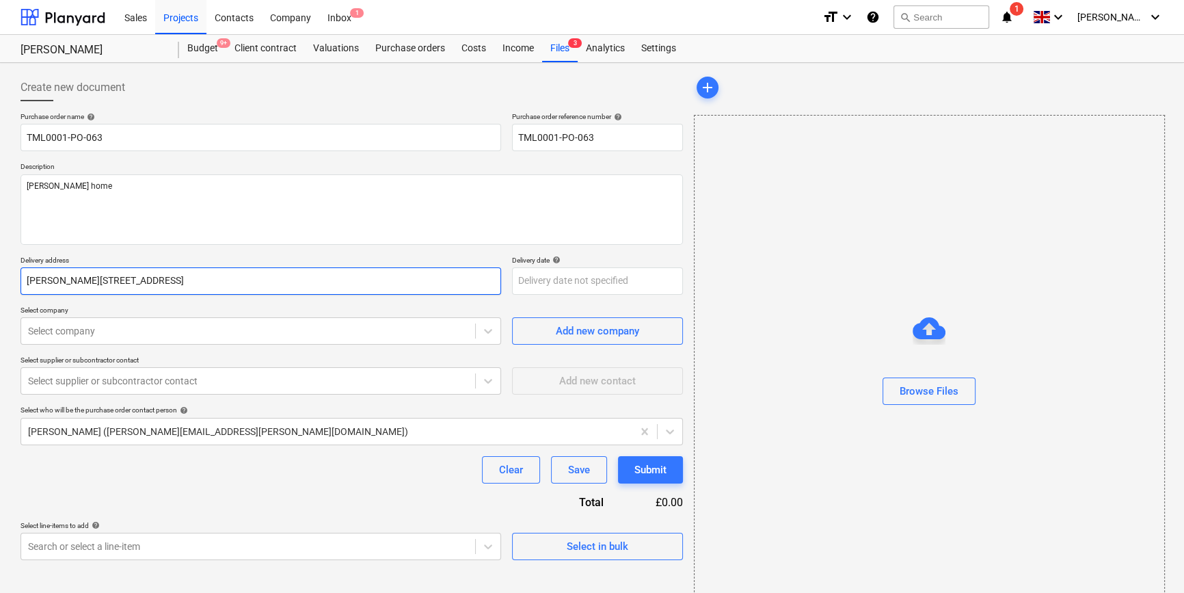
type input "[STREET_ADDRESS]"
type textarea "x"
type input "[STREET_ADDRESS]"
type textarea "x"
type input "[STREET_ADDRESS]"
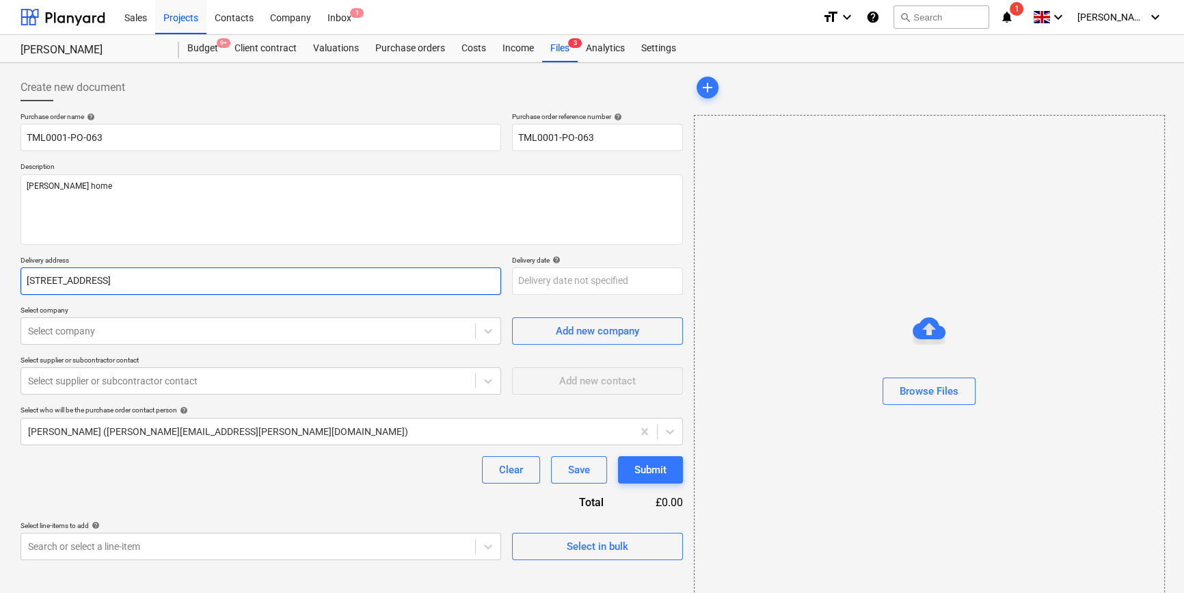
type textarea "x"
type input "[STREET_ADDRESS]"
type textarea "x"
type input "[STREET_ADDRESS]"
type textarea "x"
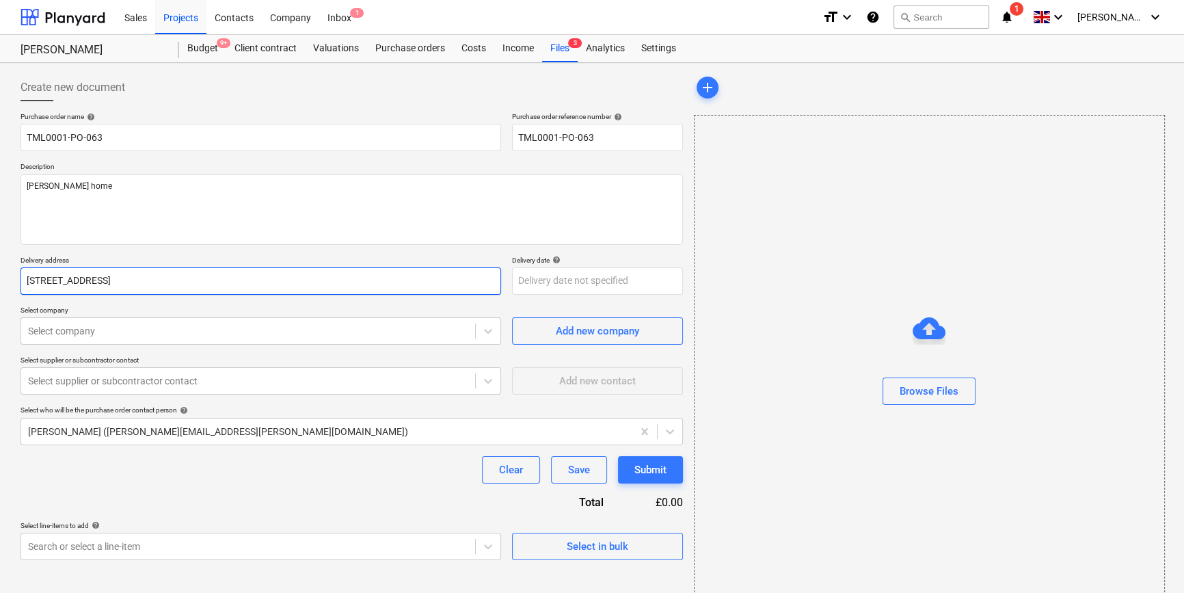
type input "[STREET_ADDRESS]"
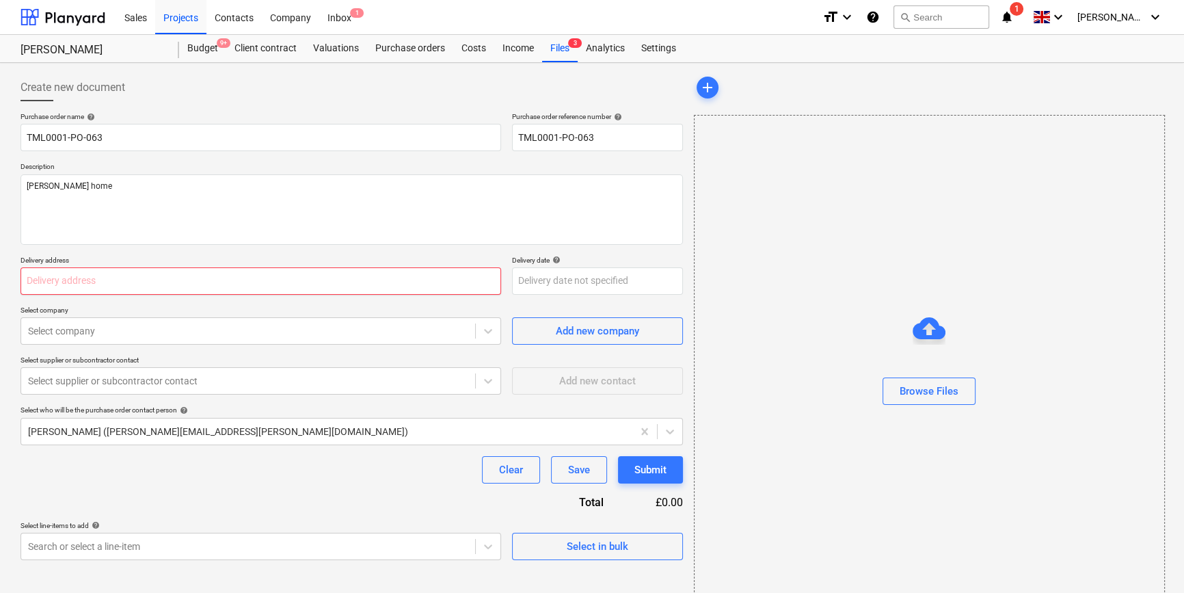
click at [74, 276] on input "text" at bounding box center [261, 280] width 481 height 27
paste input "[STREET_ADDRESS][DATE]"
click at [544, 289] on body "Sales Projects Contacts Company Inbox 1 format_size keyboard_arrow_down help se…" at bounding box center [592, 296] width 1184 height 593
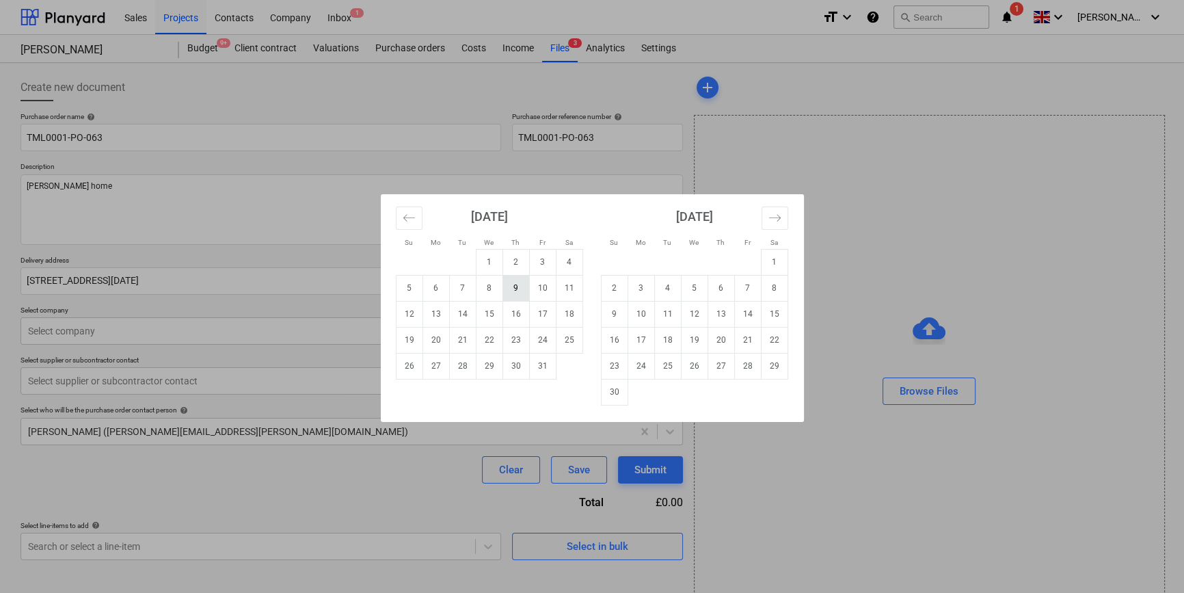
click at [514, 287] on td "9" at bounding box center [516, 288] width 27 height 26
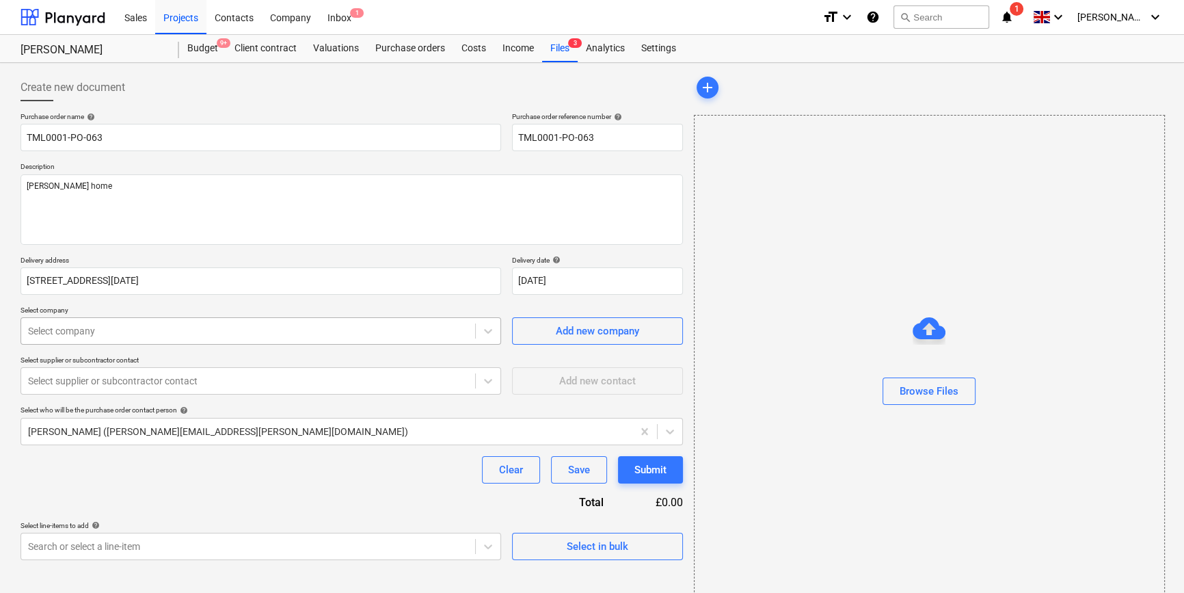
click at [209, 334] on div at bounding box center [248, 331] width 440 height 14
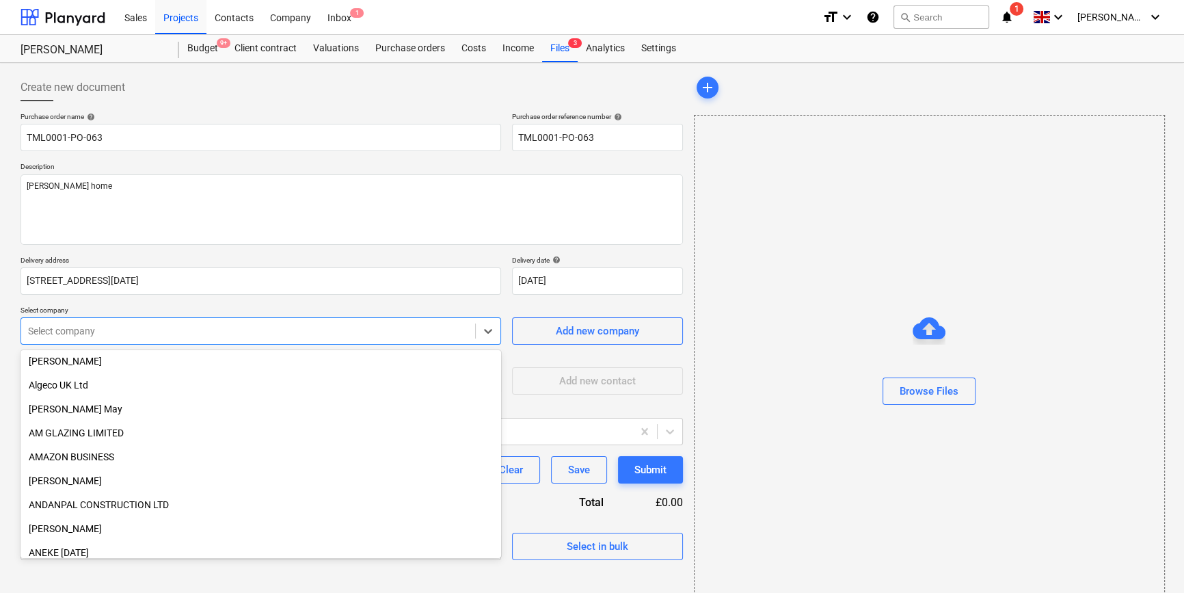
scroll to position [559, 0]
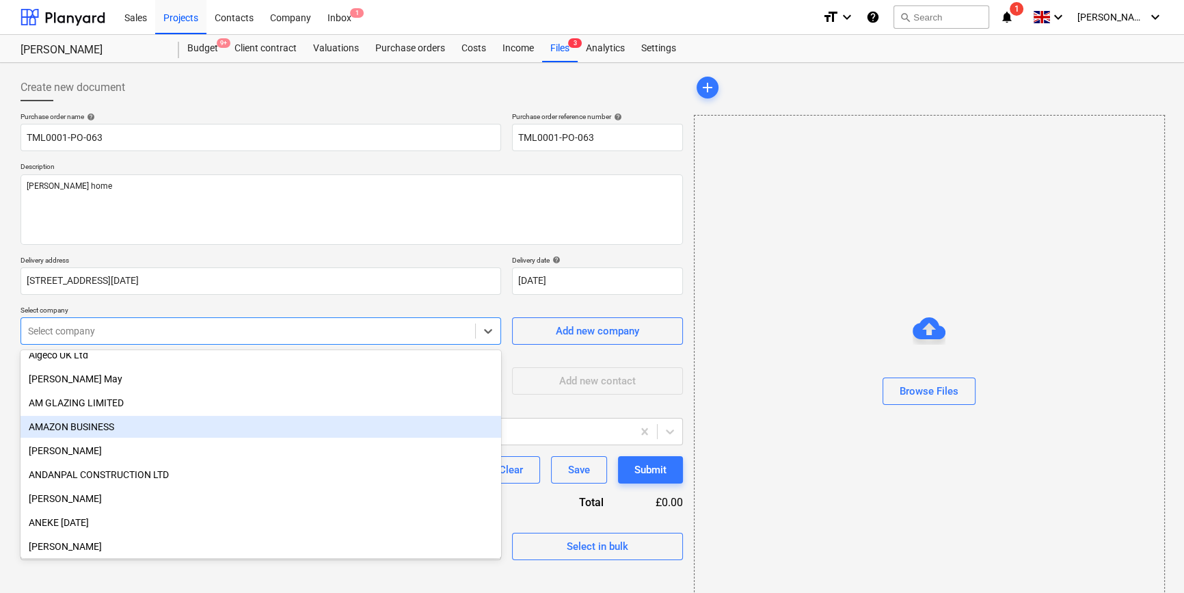
click at [115, 421] on div "AMAZON BUSINESS" at bounding box center [261, 427] width 481 height 22
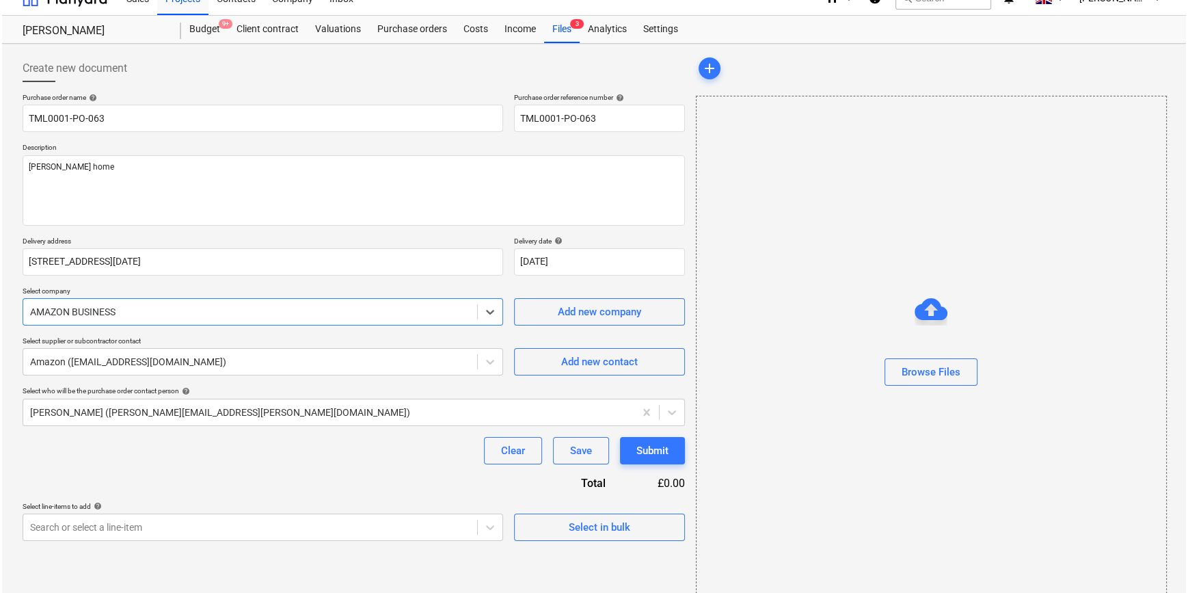
scroll to position [29, 0]
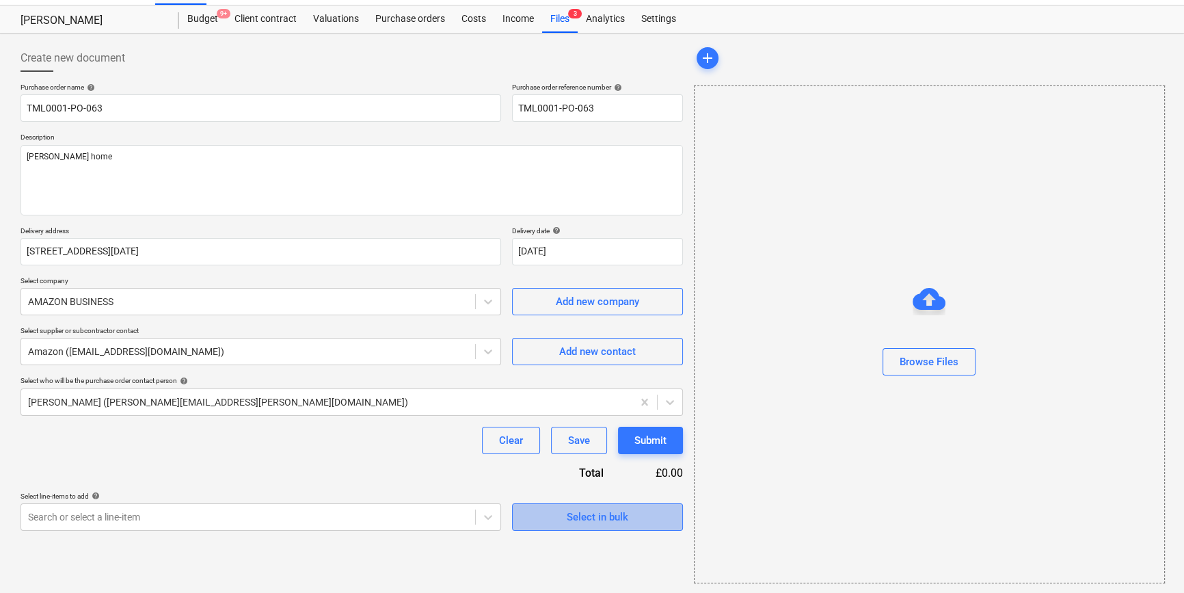
click at [545, 521] on span "Select in bulk" at bounding box center [597, 517] width 137 height 18
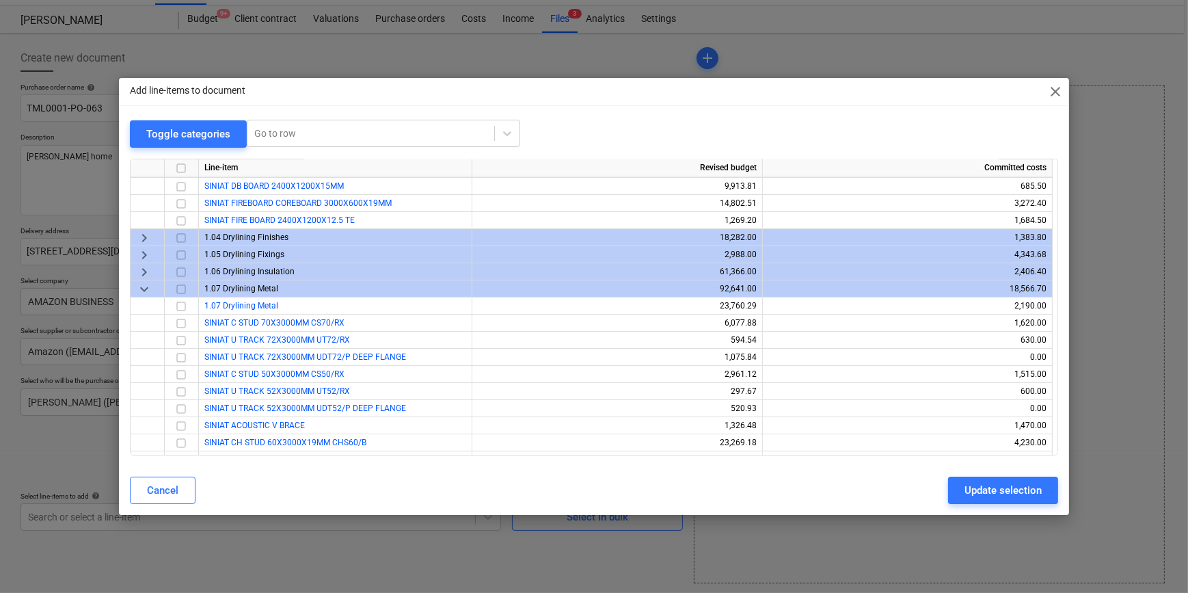
scroll to position [124, 0]
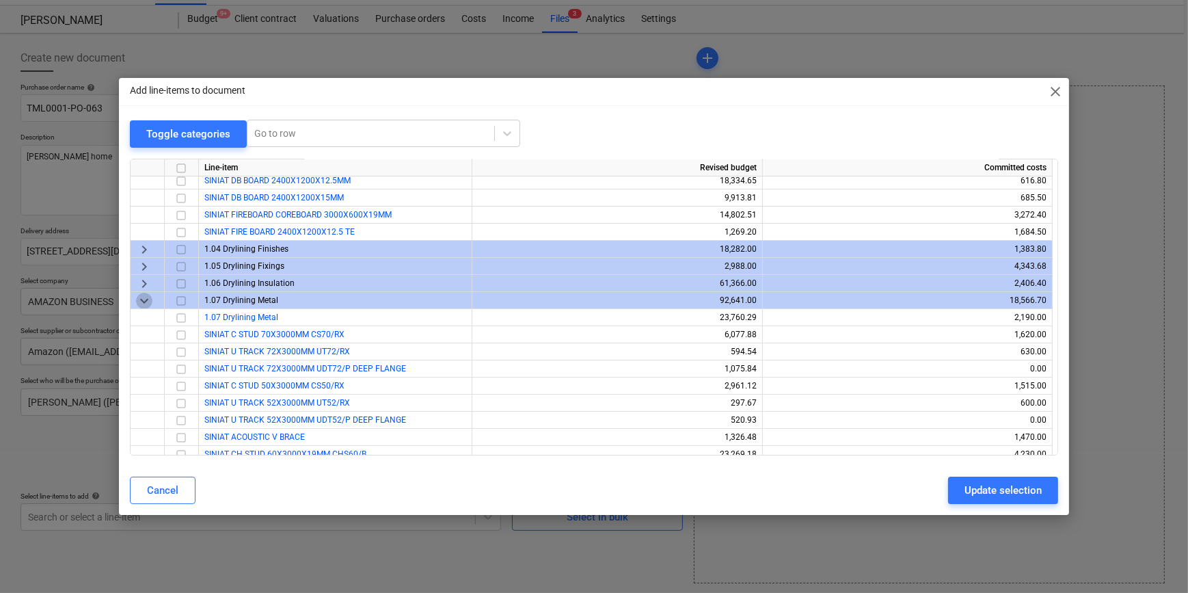
click at [142, 301] on span "keyboard_arrow_down" at bounding box center [144, 300] width 16 height 16
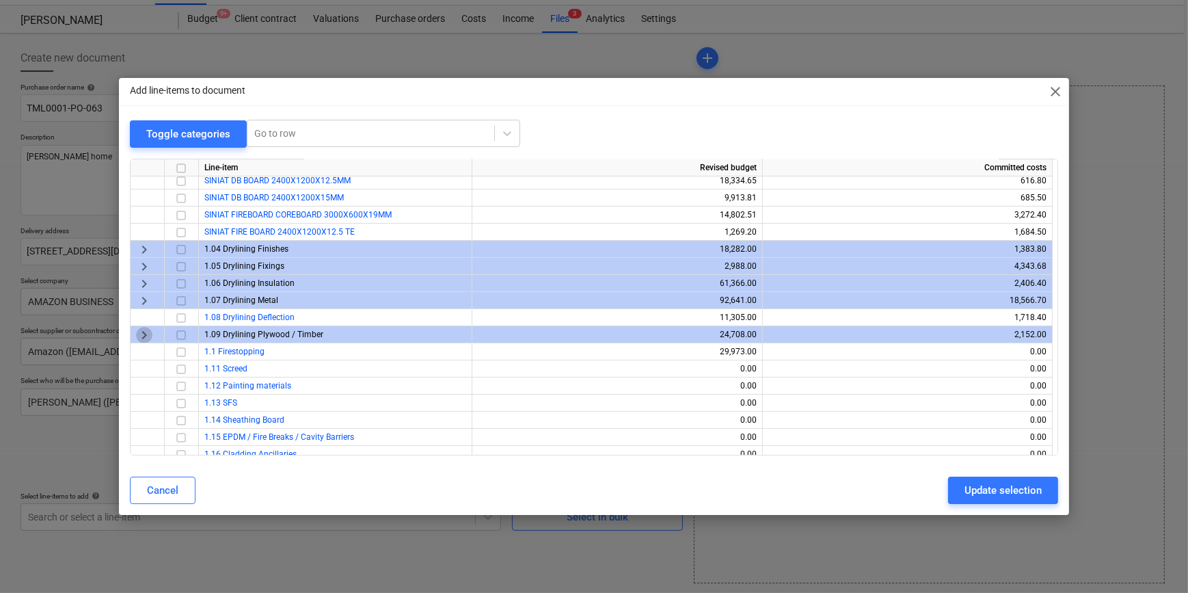
click at [139, 332] on span "keyboard_arrow_right" at bounding box center [144, 334] width 16 height 16
click at [139, 334] on span "keyboard_arrow_down" at bounding box center [144, 334] width 16 height 16
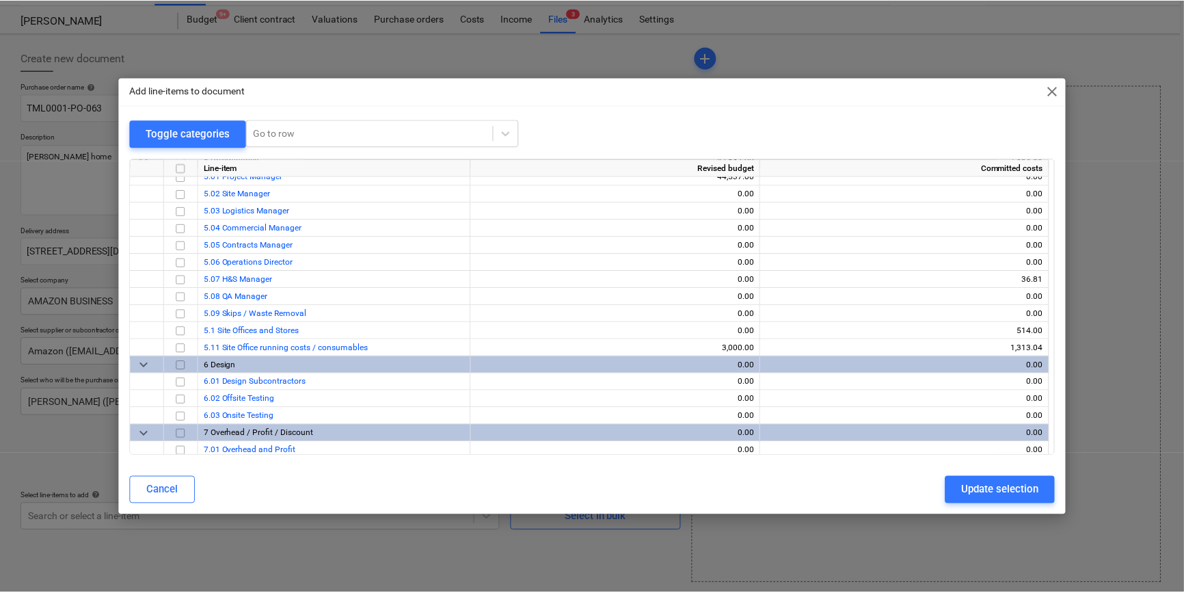
scroll to position [867, 0]
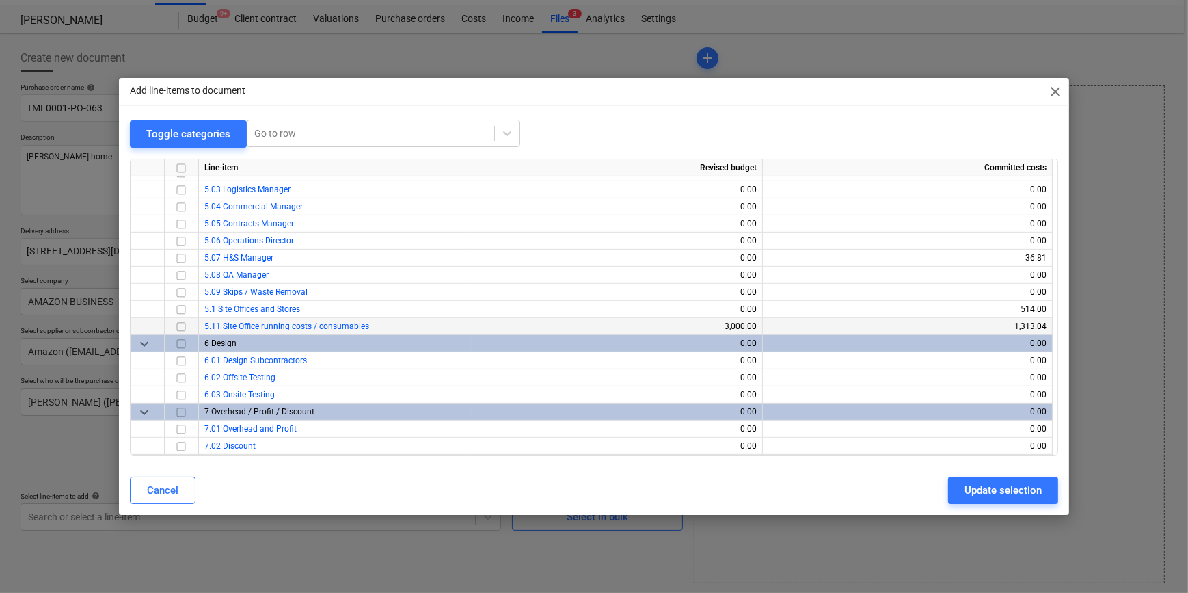
click at [183, 325] on input "checkbox" at bounding box center [181, 326] width 16 height 16
click at [965, 496] on div "Update selection" at bounding box center [1003, 490] width 77 height 18
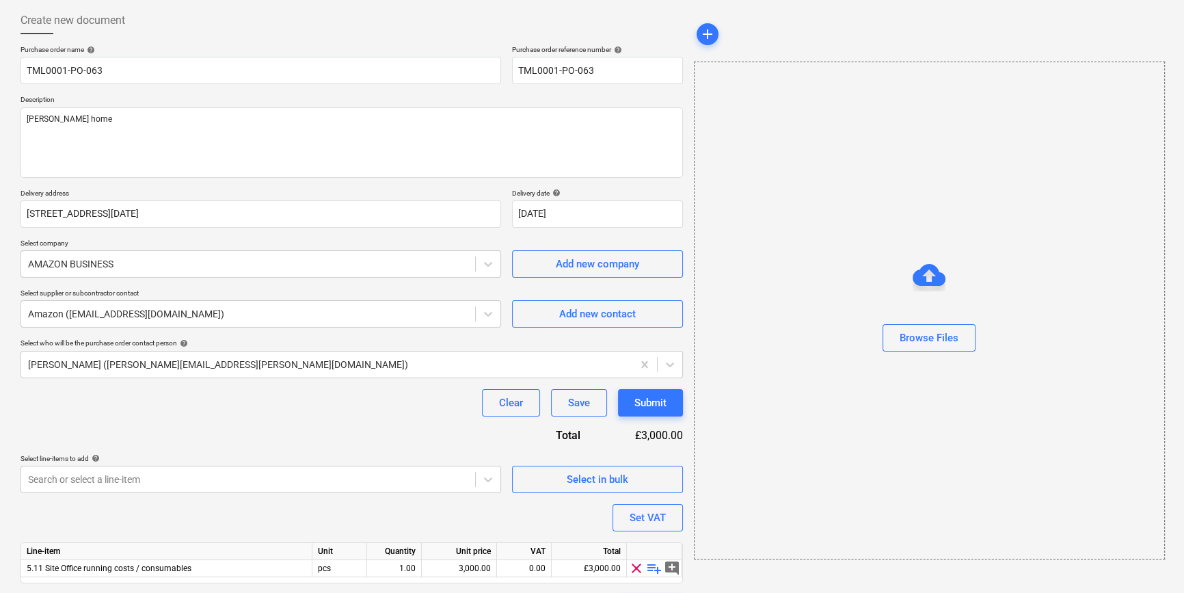
scroll to position [106, 0]
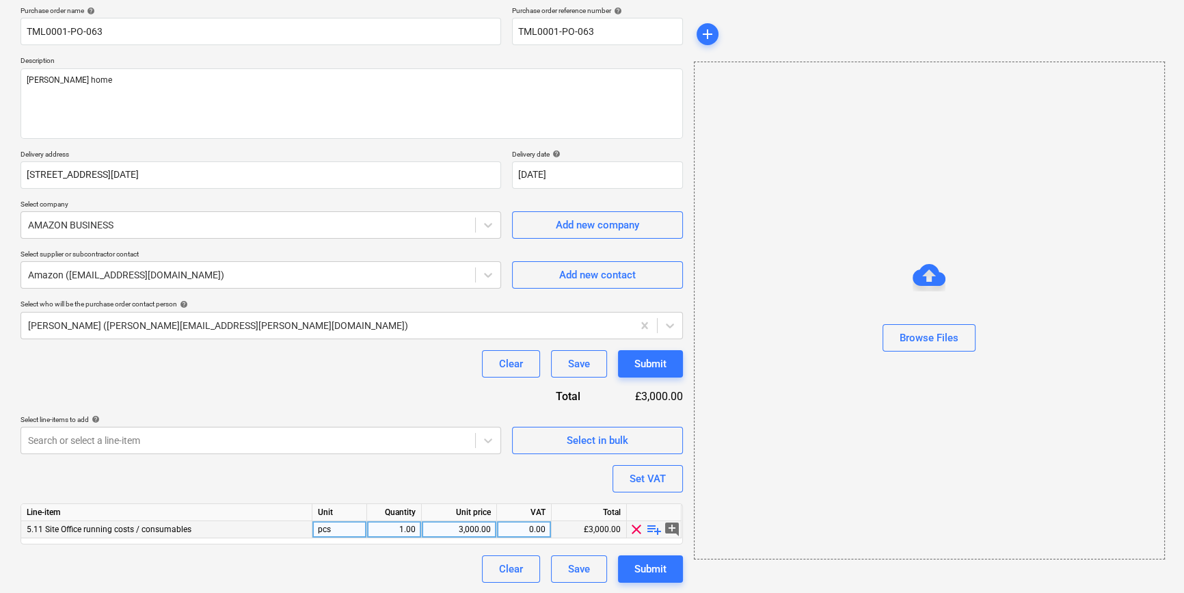
click at [655, 529] on span "playlist_add" at bounding box center [654, 529] width 16 height 16
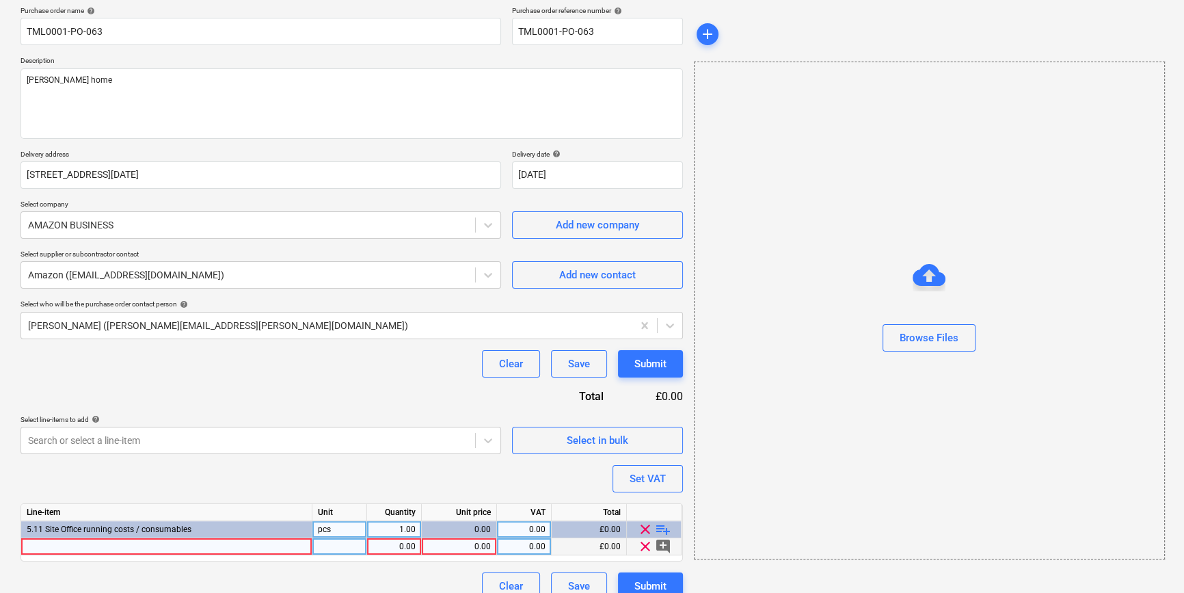
click at [75, 548] on div at bounding box center [166, 546] width 291 height 17
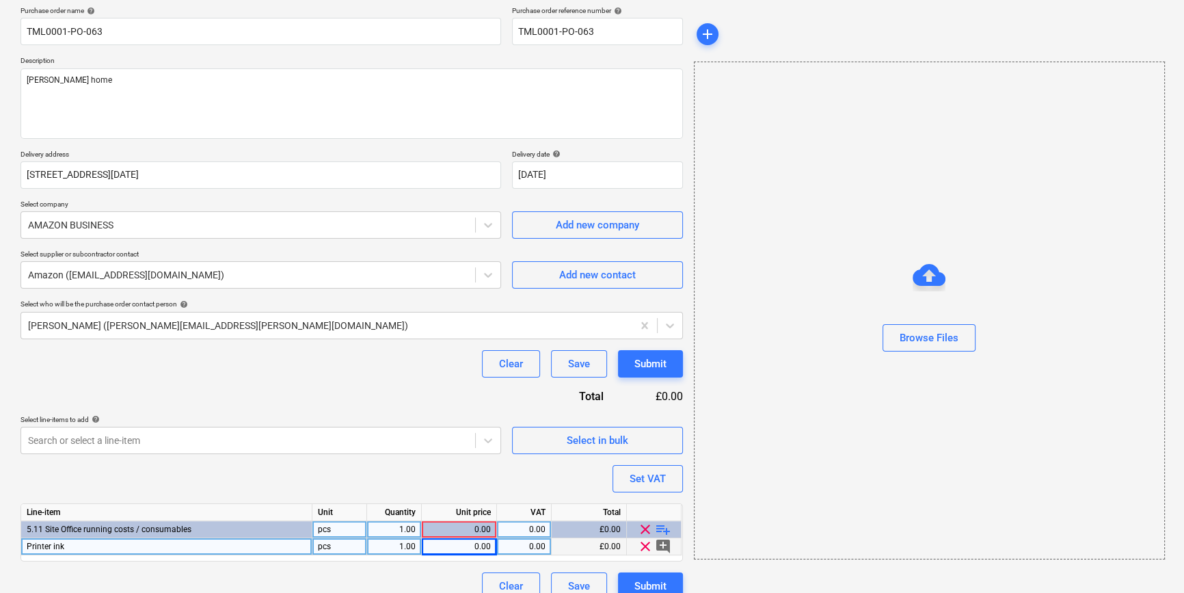
click at [462, 548] on div "0.00" at bounding box center [459, 546] width 64 height 17
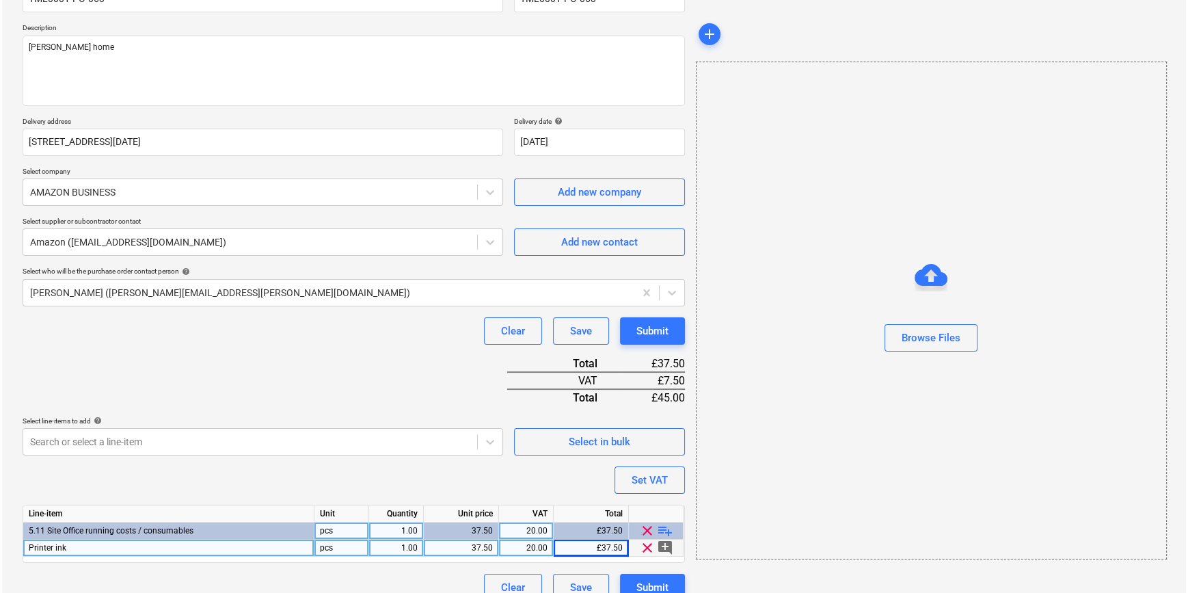
scroll to position [157, 0]
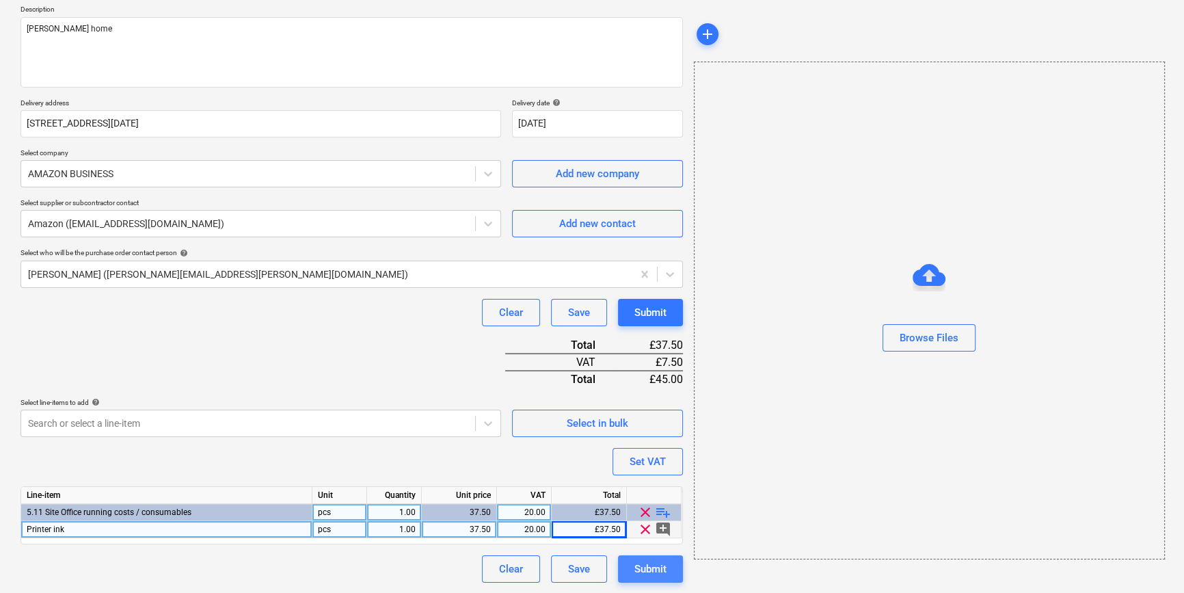
click at [649, 573] on div "Submit" at bounding box center [651, 569] width 32 height 18
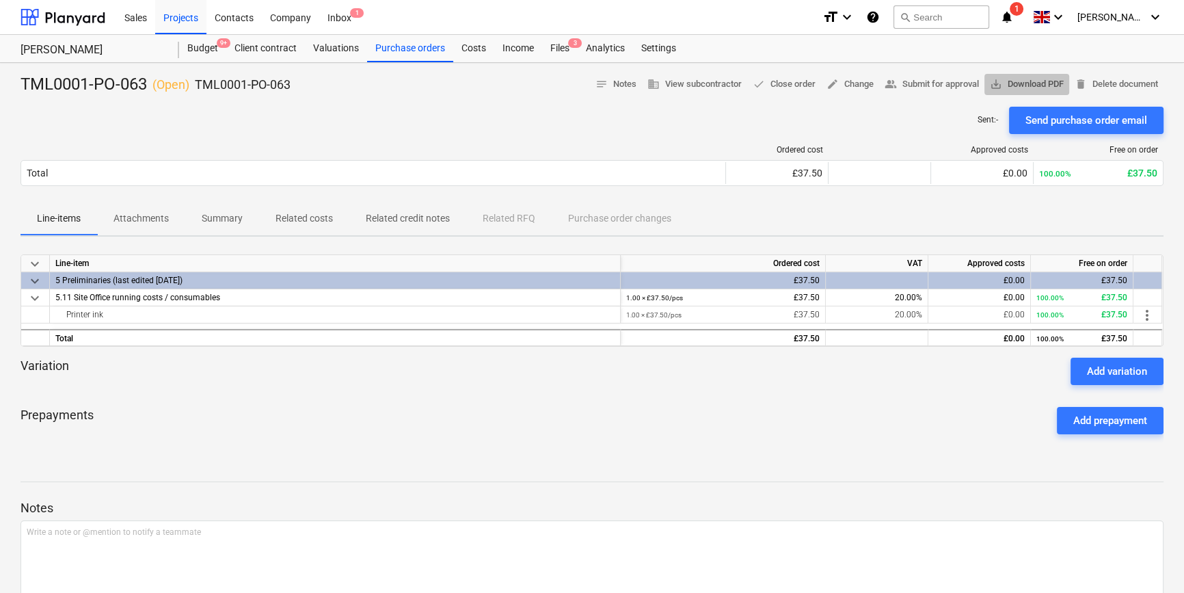
click at [1032, 85] on span "save_alt Download PDF" at bounding box center [1027, 85] width 74 height 16
click at [185, 19] on div "Projects" at bounding box center [180, 16] width 51 height 35
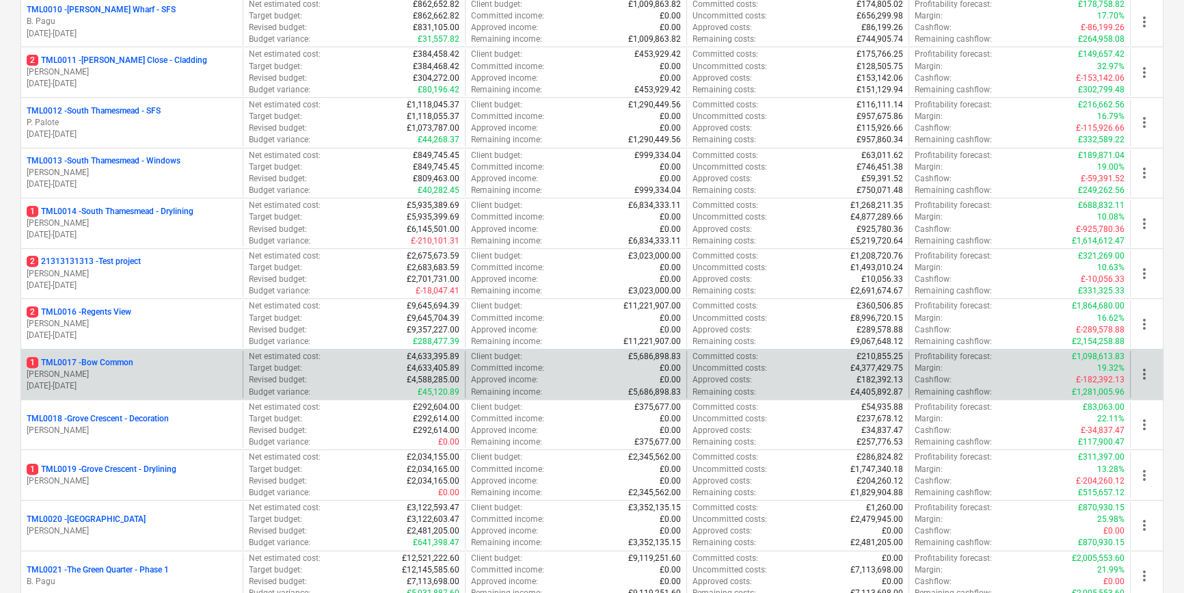
scroll to position [684, 0]
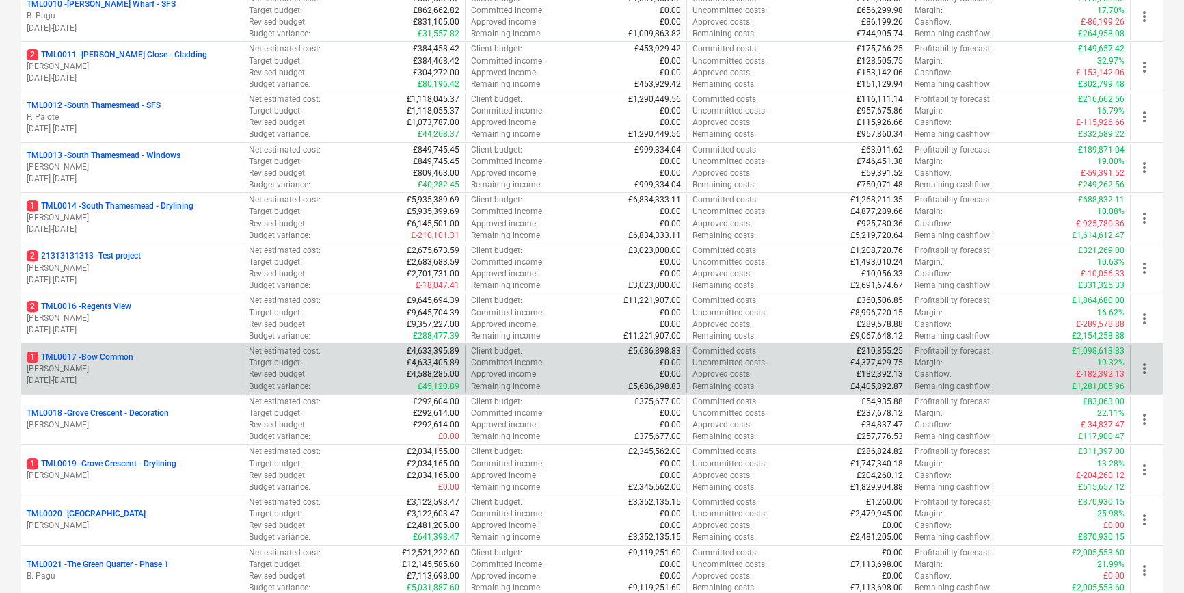
click at [130, 363] on p "[PERSON_NAME]" at bounding box center [132, 369] width 211 height 12
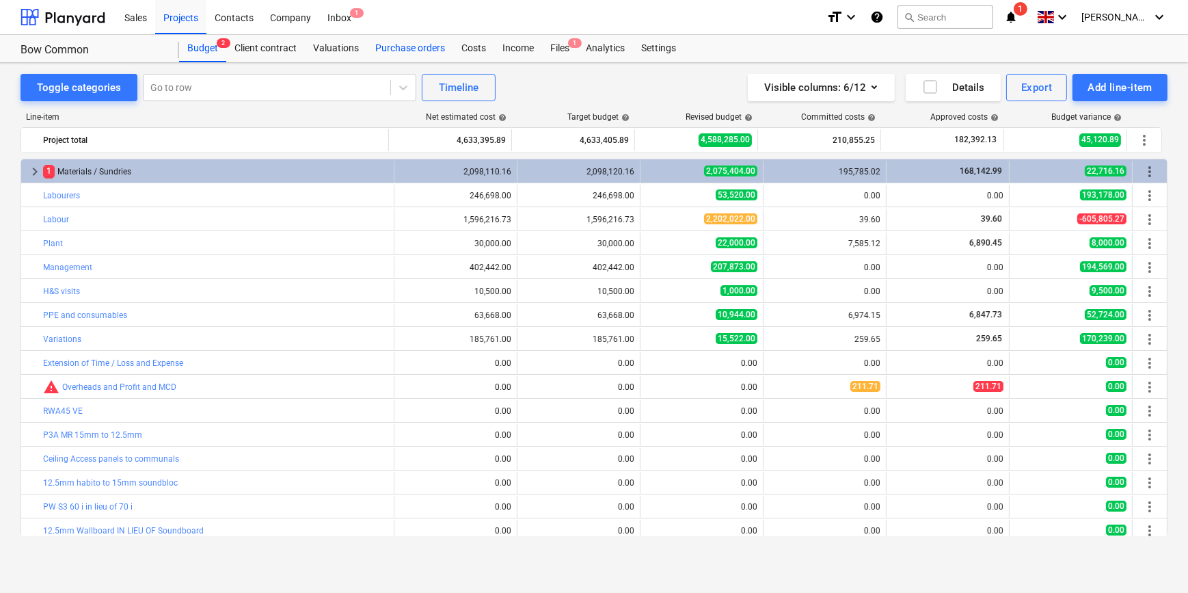
click at [421, 49] on div "Purchase orders" at bounding box center [410, 48] width 86 height 27
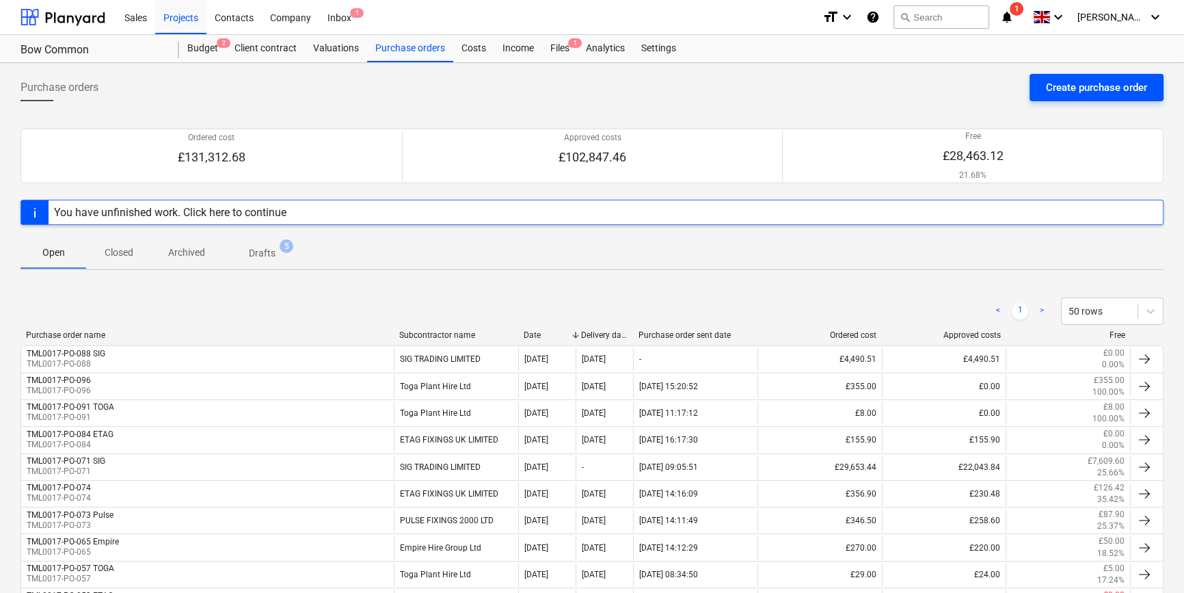
click at [1067, 89] on div "Create purchase order" at bounding box center [1096, 88] width 101 height 18
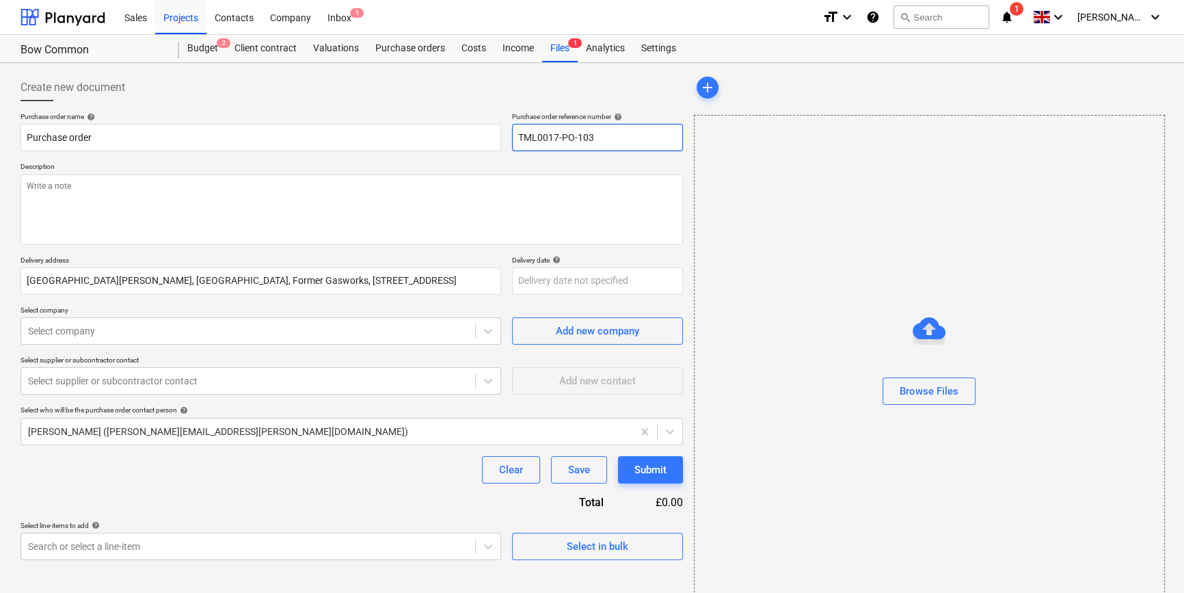
drag, startPoint x: 602, startPoint y: 138, endPoint x: 515, endPoint y: 135, distance: 86.9
click at [515, 135] on input "TML0017-PO-103" at bounding box center [597, 137] width 171 height 27
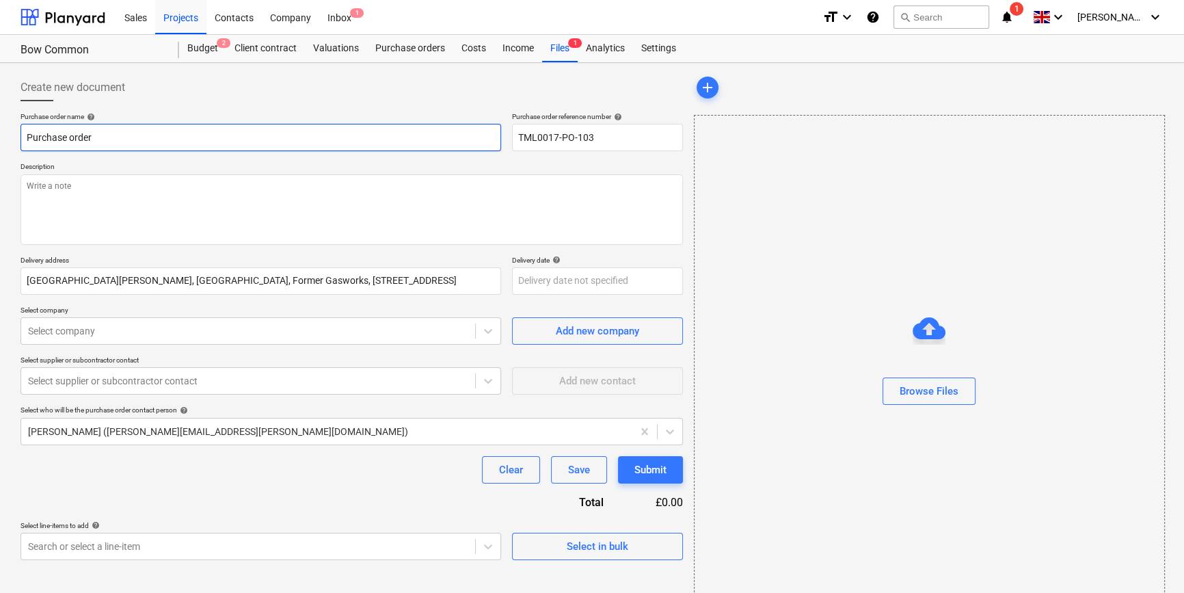
drag, startPoint x: 94, startPoint y: 137, endPoint x: 19, endPoint y: 135, distance: 74.6
click at [19, 135] on div "Create new document Purchase order name help Purchase order Purchase order refe…" at bounding box center [351, 343] width 673 height 550
paste input "TML0017-PO-103"
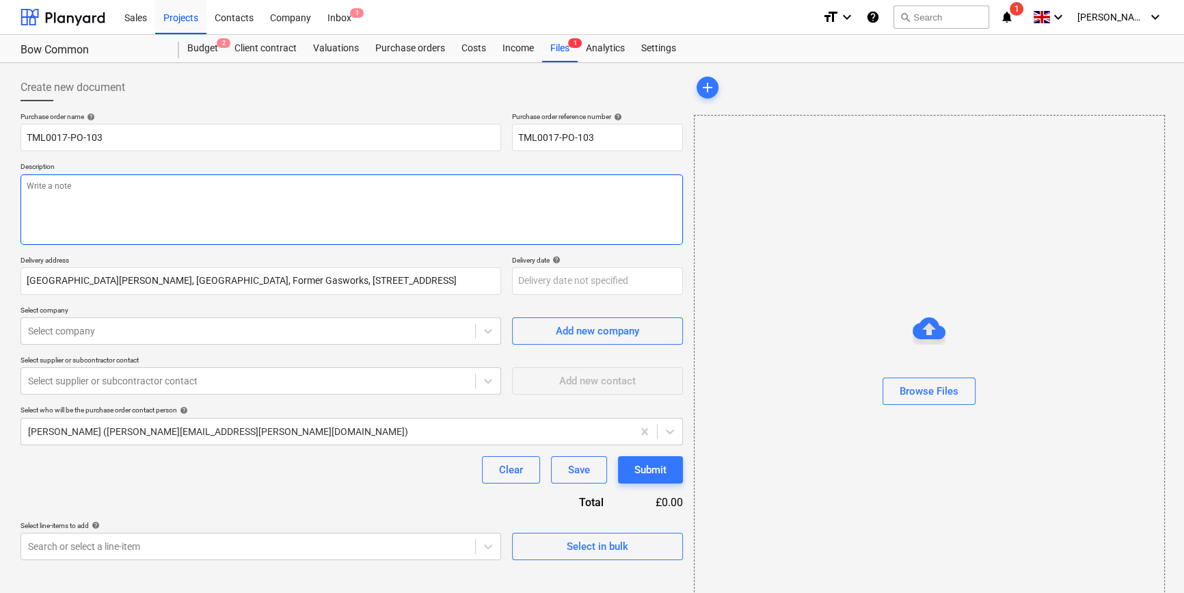
click at [52, 184] on textarea at bounding box center [352, 209] width 663 height 70
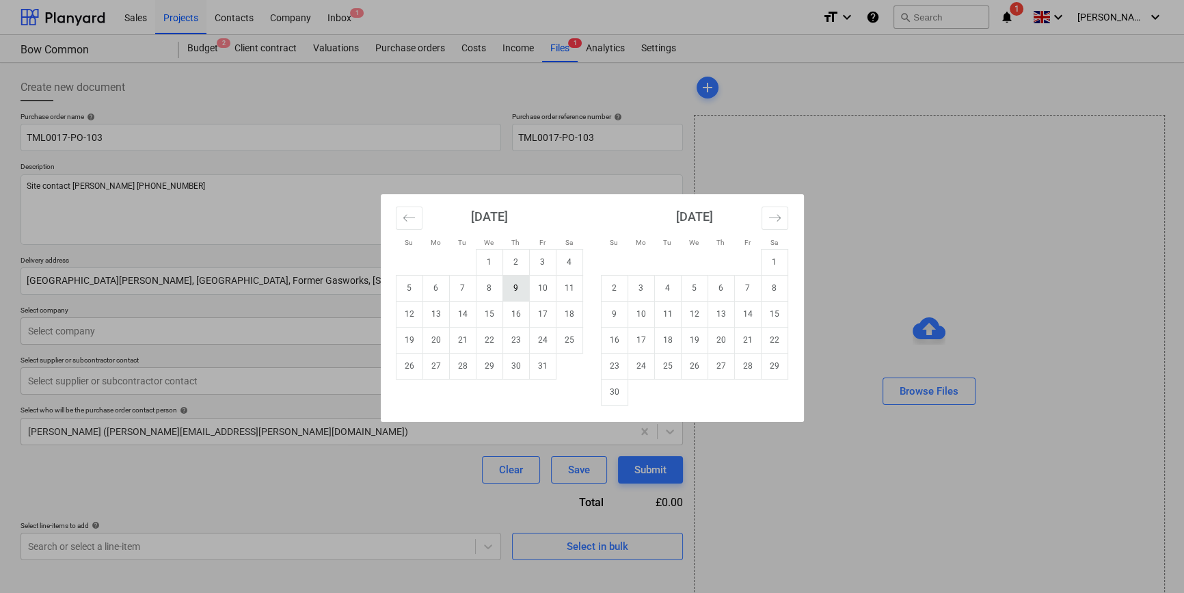
click at [524, 282] on body "Sales Projects Contacts Company Inbox 1 format_size keyboard_arrow_down help se…" at bounding box center [592, 296] width 1184 height 593
click at [534, 287] on td "10" at bounding box center [542, 288] width 27 height 26
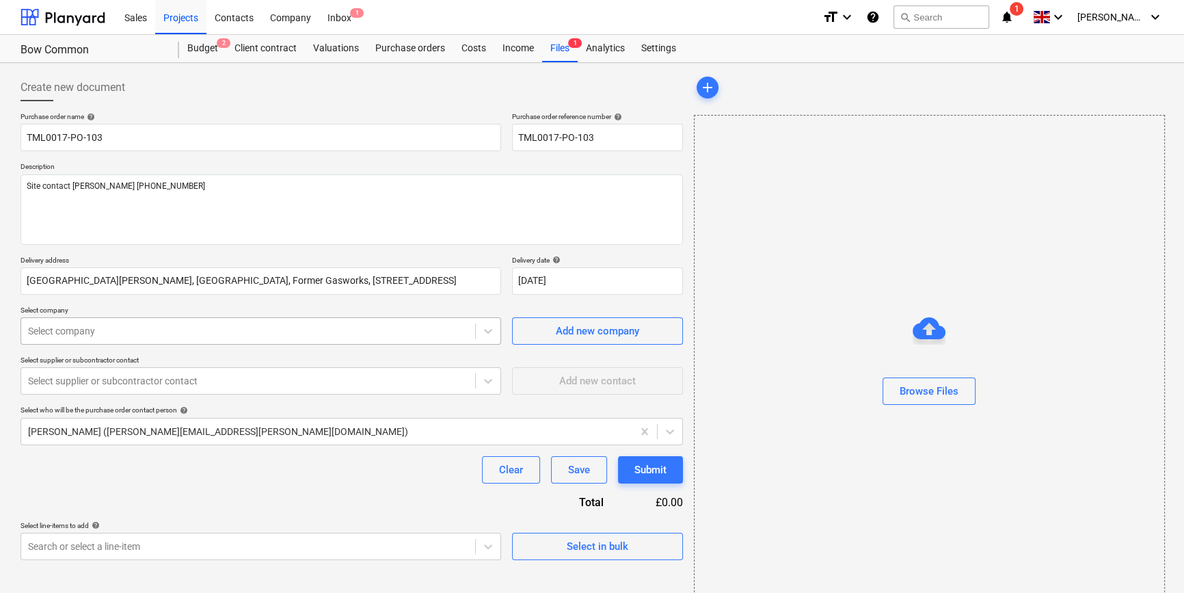
click at [185, 328] on div at bounding box center [248, 331] width 440 height 14
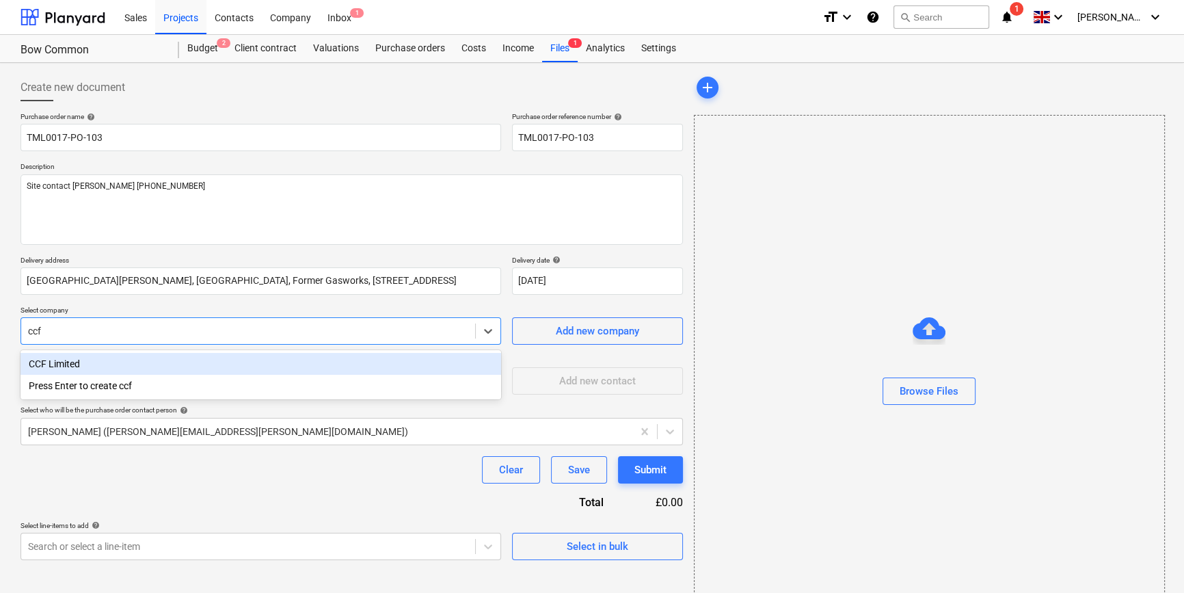
click at [99, 362] on div "CCF Limited" at bounding box center [261, 364] width 481 height 22
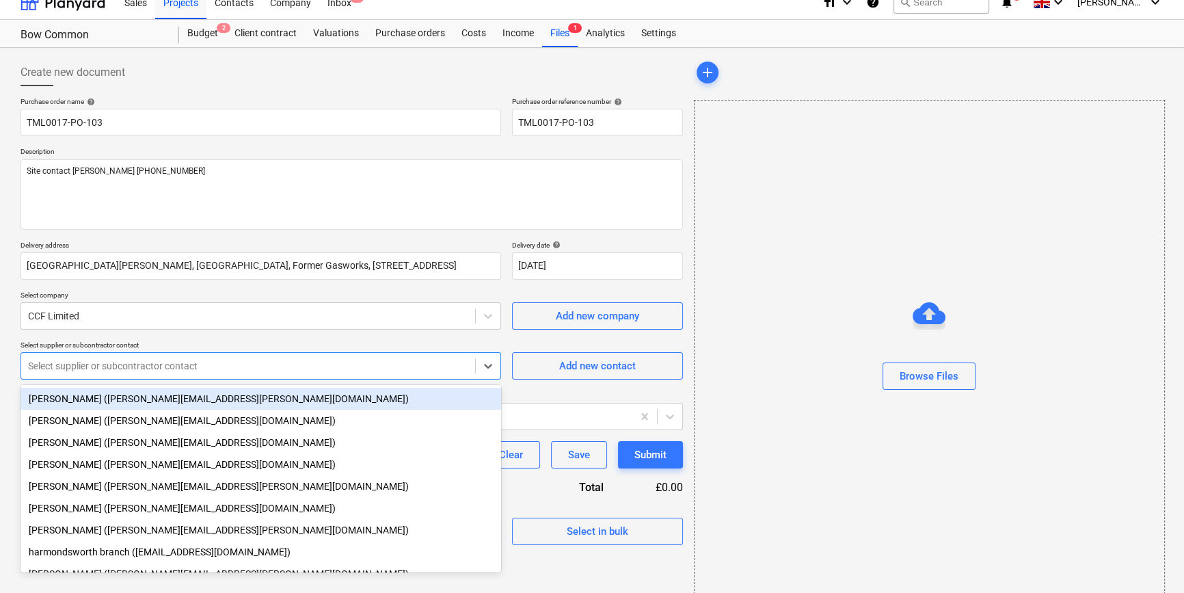
click at [297, 378] on div "Purchase order name help TML0017-PO-103 Purchase order reference number help TM…" at bounding box center [352, 321] width 663 height 448
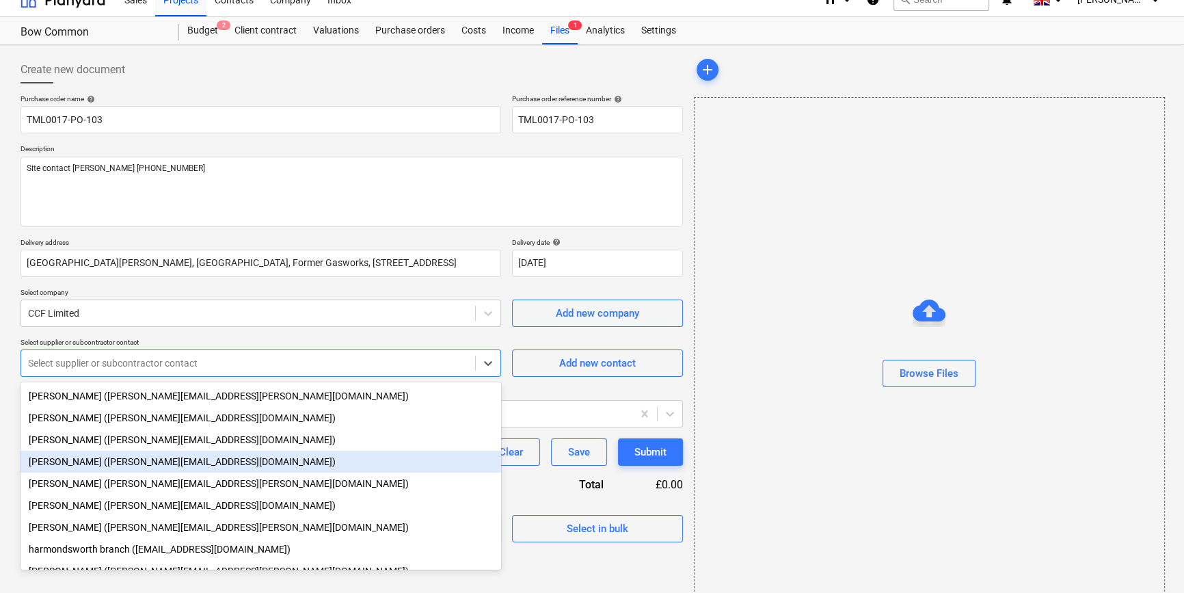
click at [171, 466] on div "[PERSON_NAME] ([PERSON_NAME][EMAIL_ADDRESS][DOMAIN_NAME])" at bounding box center [261, 462] width 481 height 22
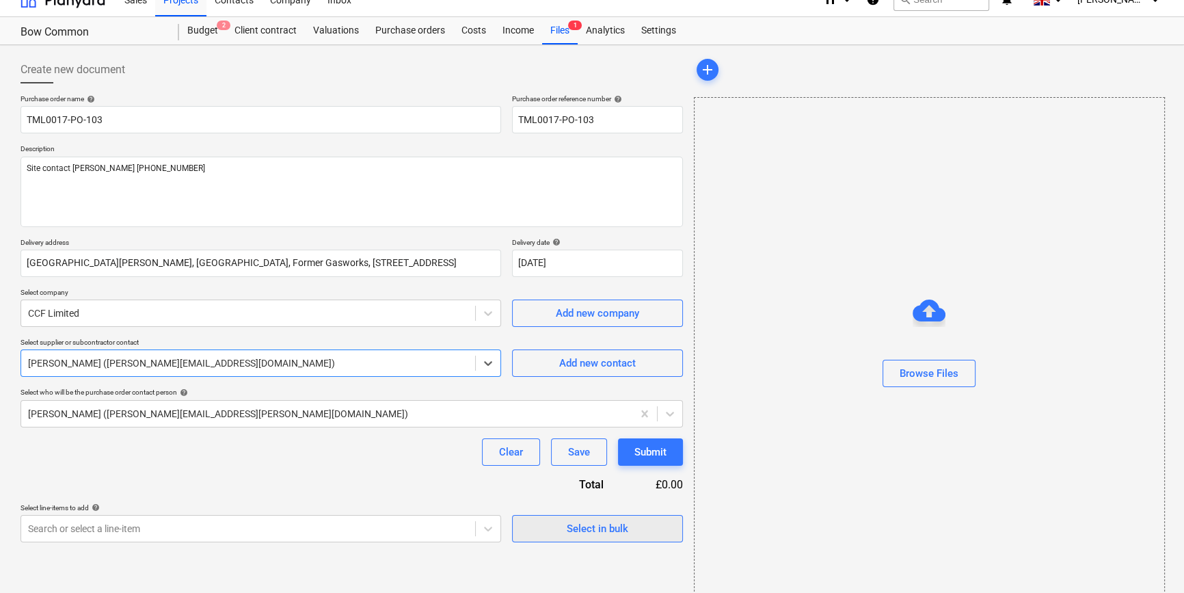
click at [616, 533] on div "Select in bulk" at bounding box center [598, 529] width 62 height 18
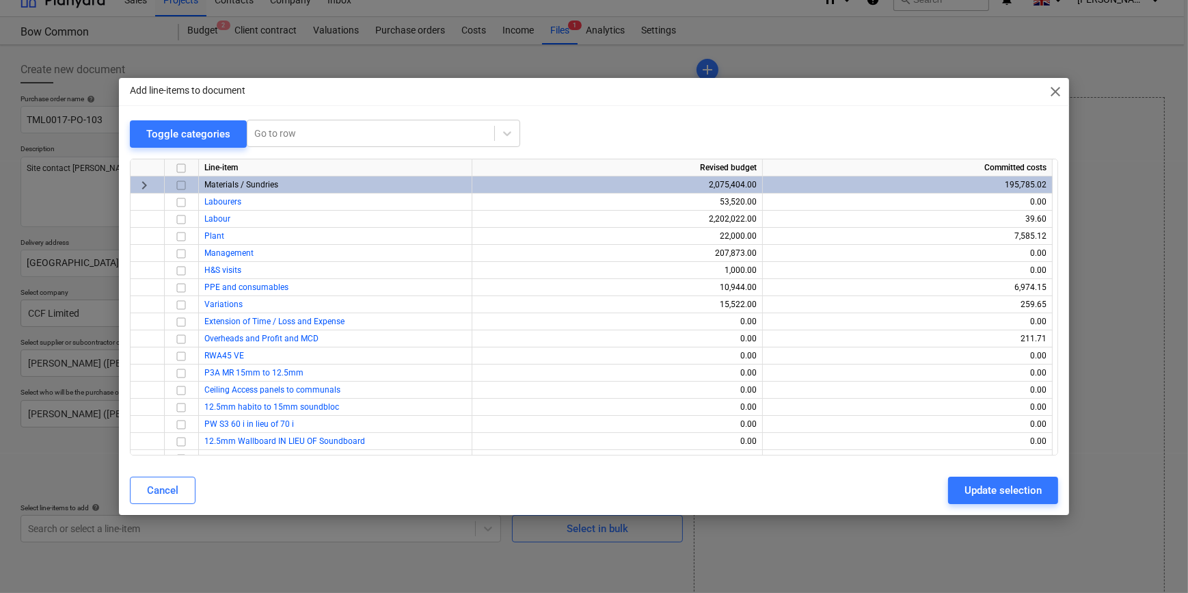
click at [181, 185] on input "checkbox" at bounding box center [181, 184] width 16 height 16
click at [979, 491] on div "Update selection" at bounding box center [1003, 490] width 77 height 18
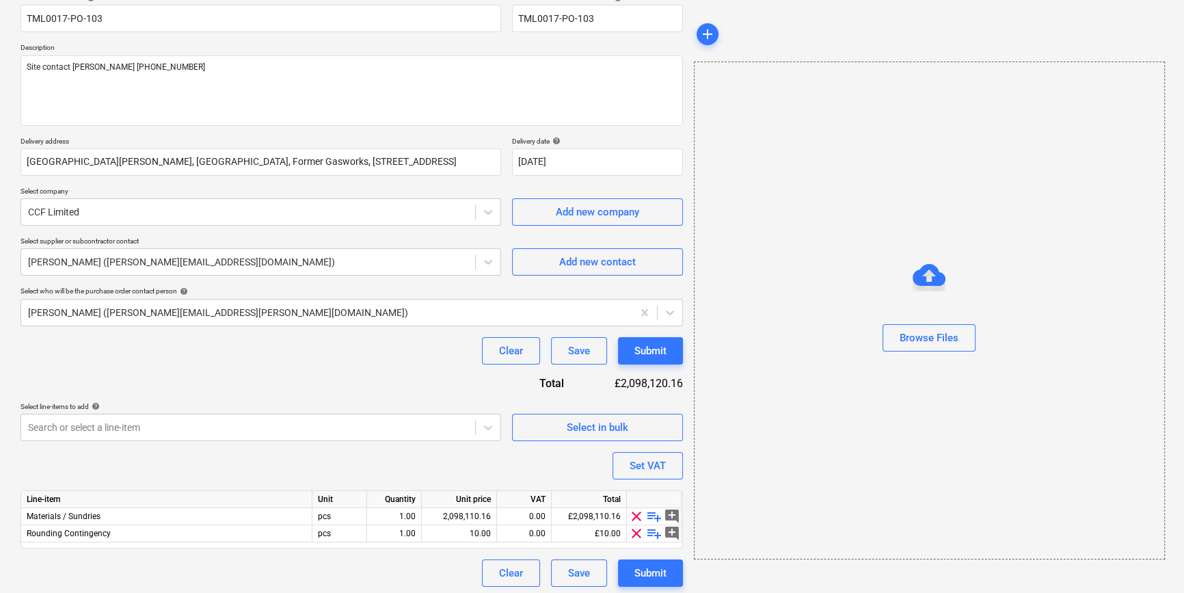
scroll to position [123, 0]
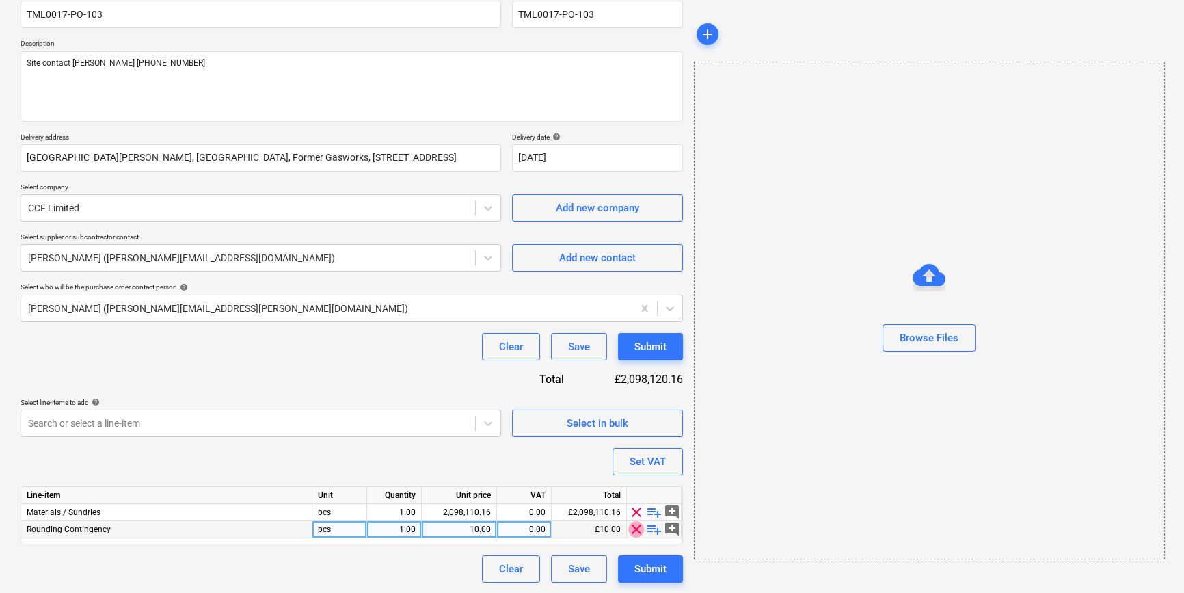
click at [631, 531] on span "clear" at bounding box center [636, 529] width 16 height 16
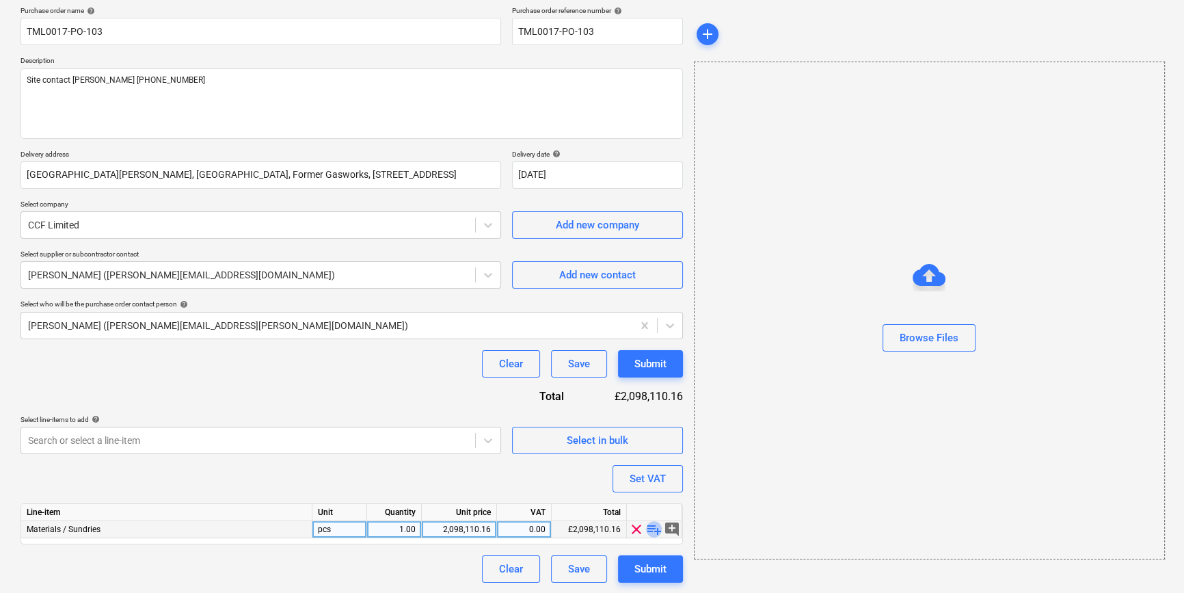
click at [652, 532] on span "playlist_add" at bounding box center [654, 529] width 16 height 16
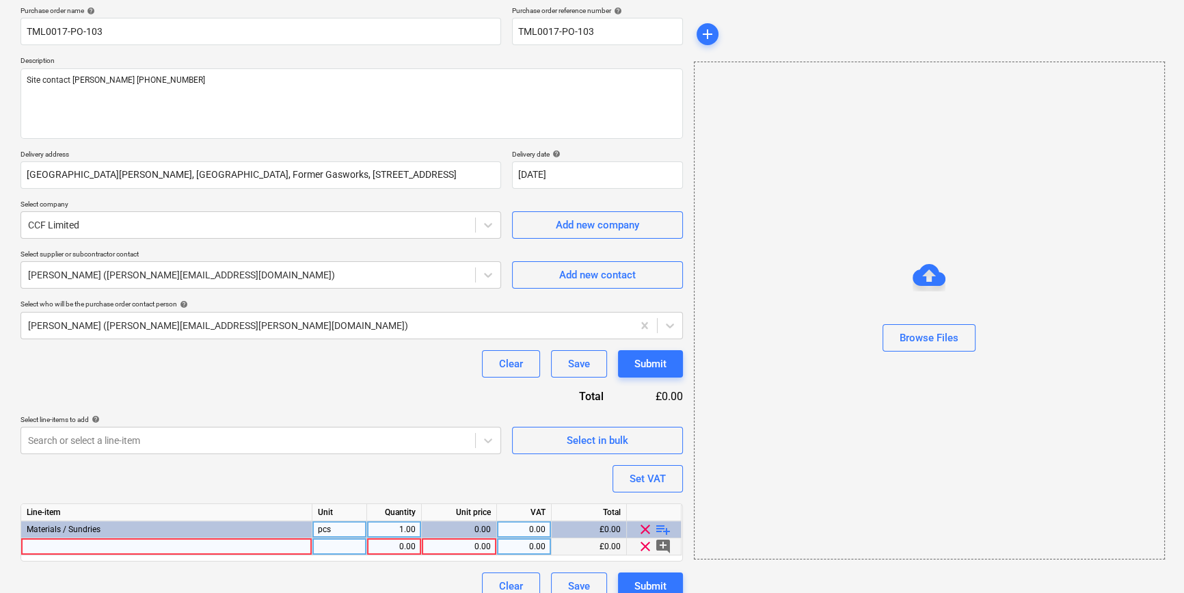
click at [50, 546] on div at bounding box center [166, 546] width 291 height 17
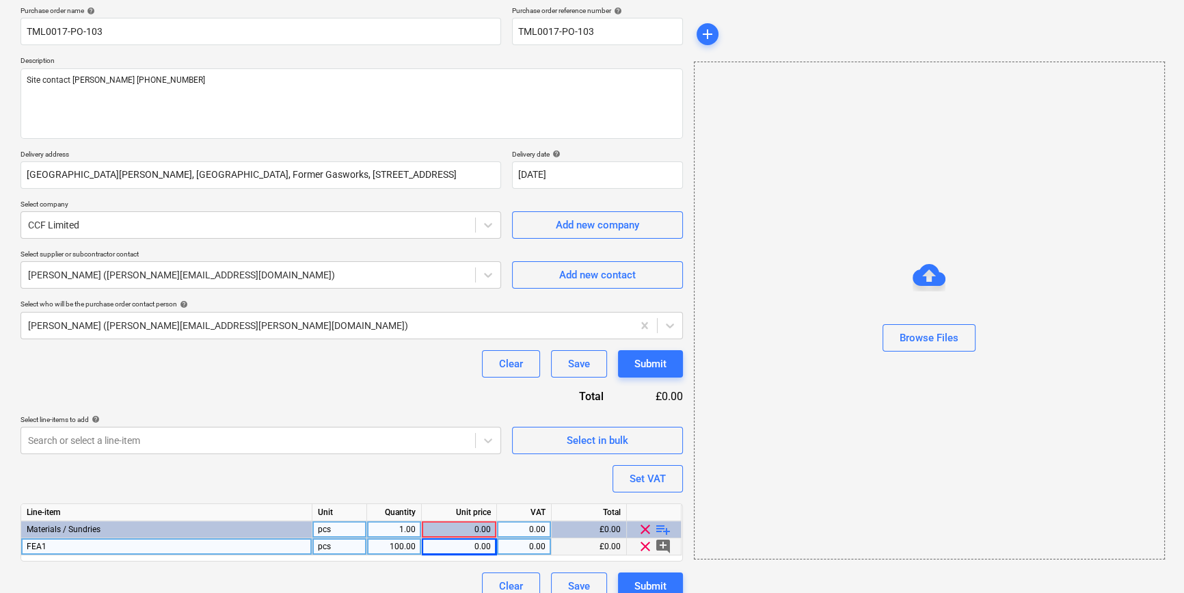
click at [458, 543] on div "0.00" at bounding box center [459, 546] width 64 height 17
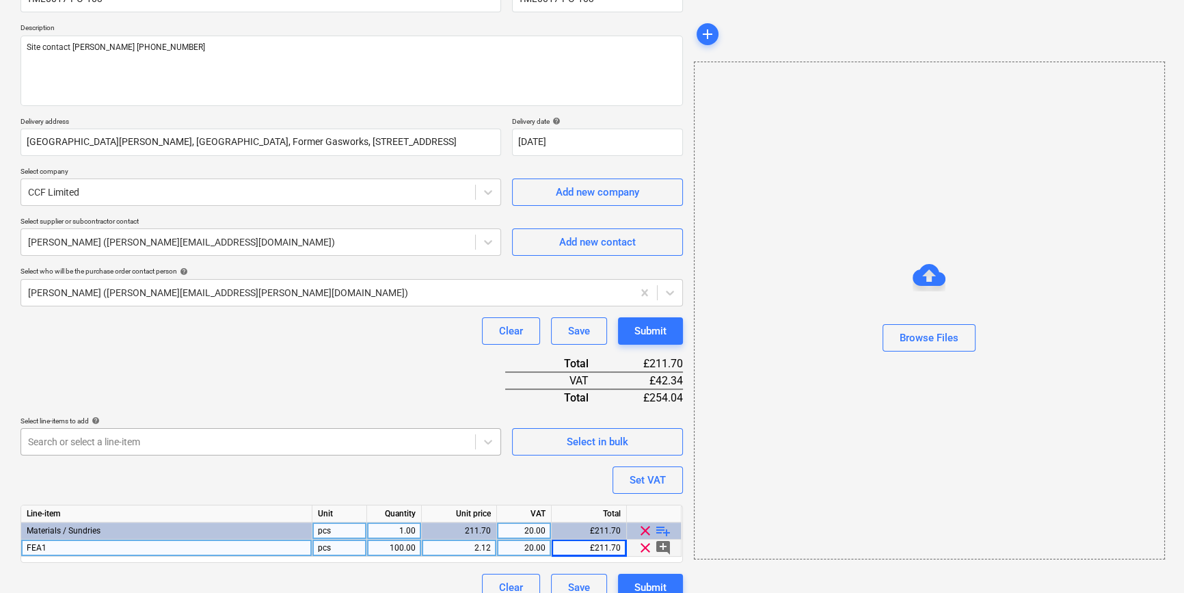
scroll to position [157, 0]
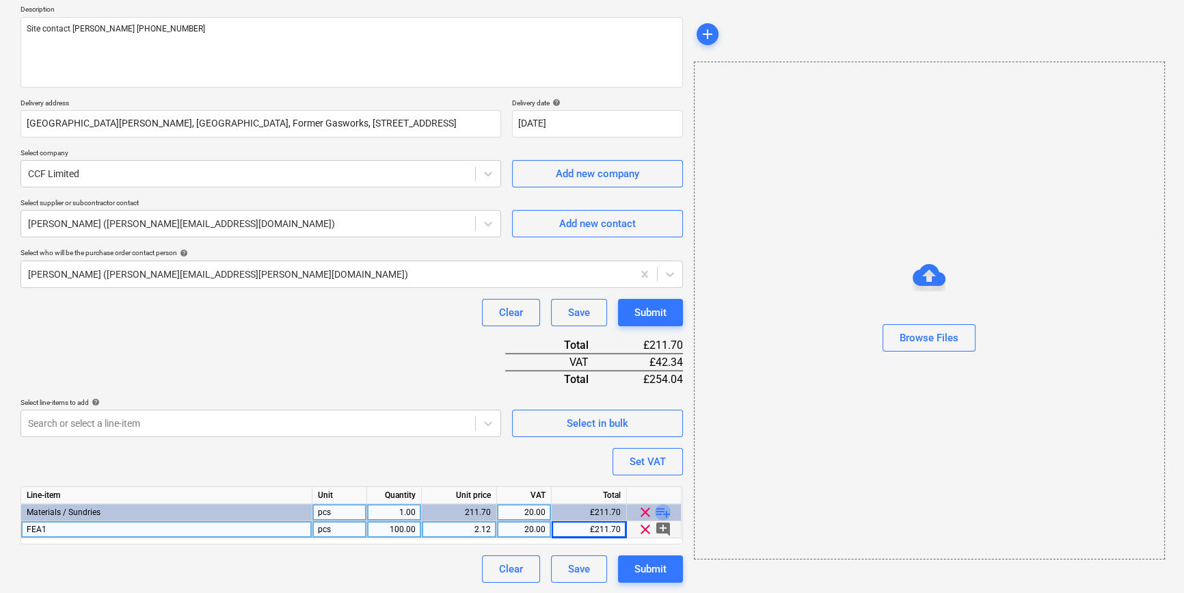
click at [656, 513] on span "playlist_add" at bounding box center [663, 512] width 16 height 16
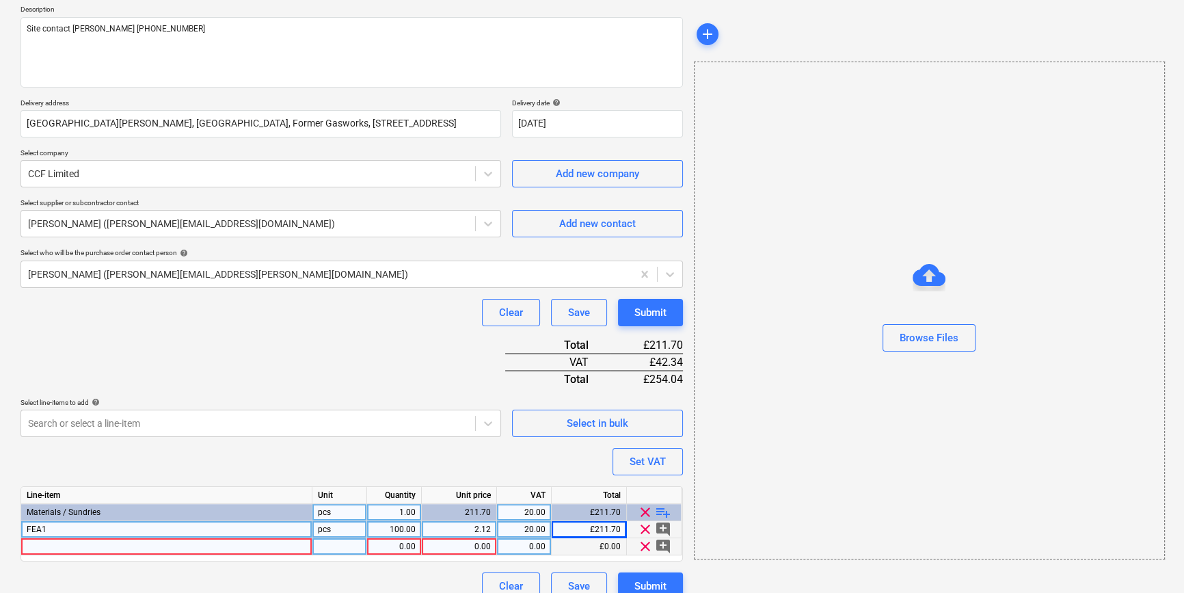
click at [74, 544] on div at bounding box center [166, 546] width 291 height 17
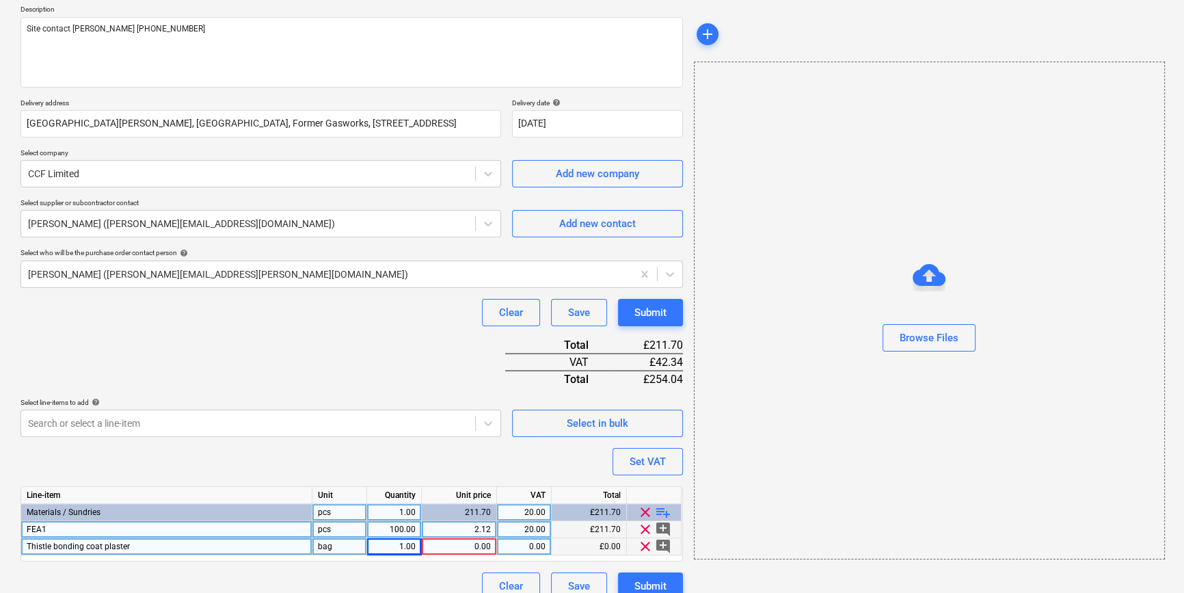
click at [399, 547] on div "1.00" at bounding box center [394, 546] width 43 height 17
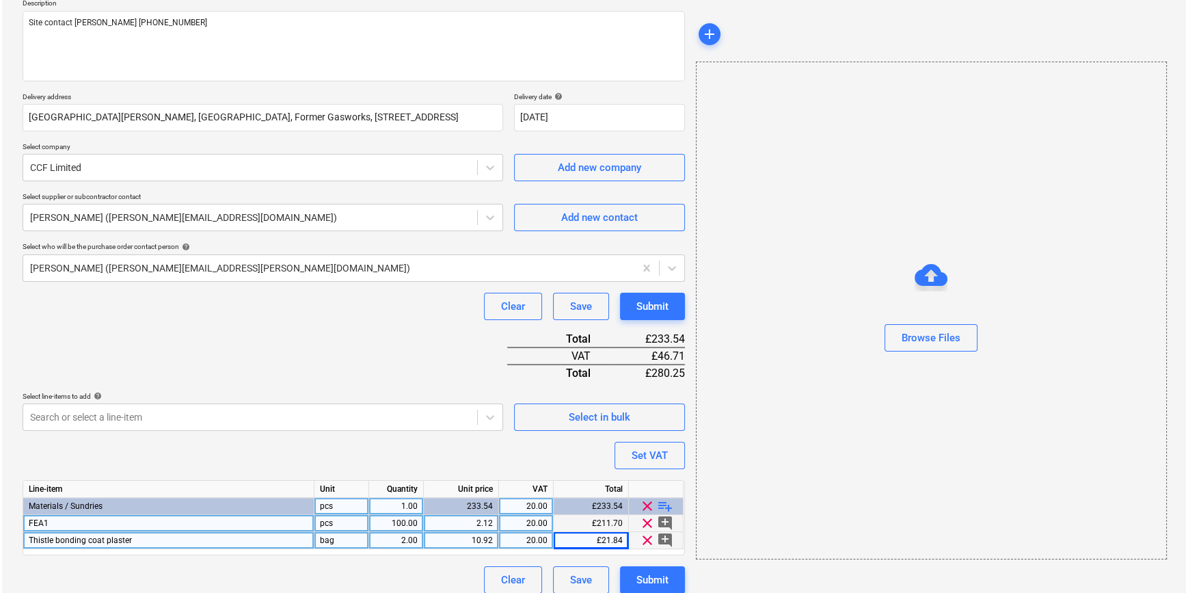
scroll to position [174, 0]
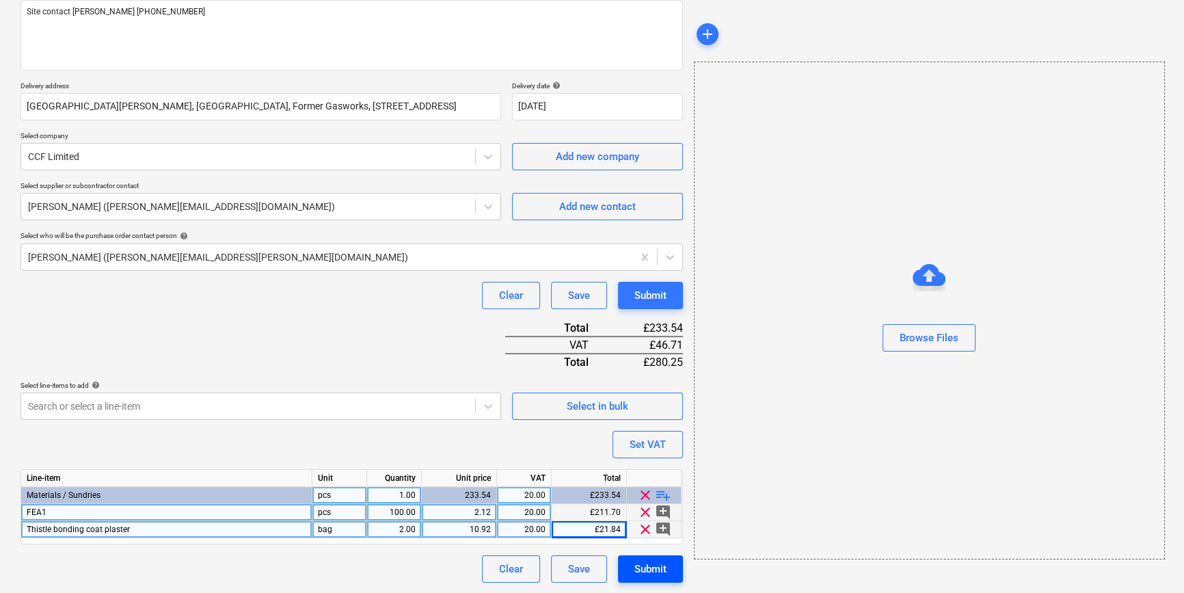
click at [654, 568] on div "Submit" at bounding box center [651, 569] width 32 height 18
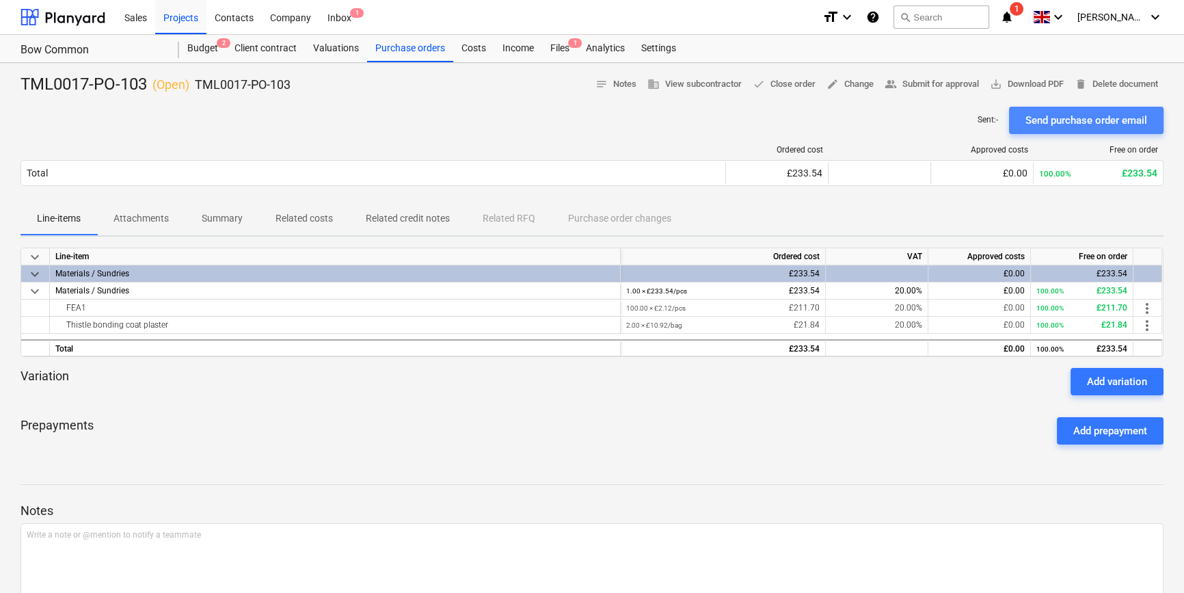
click at [1065, 116] on div "Send purchase order email" at bounding box center [1087, 120] width 122 height 18
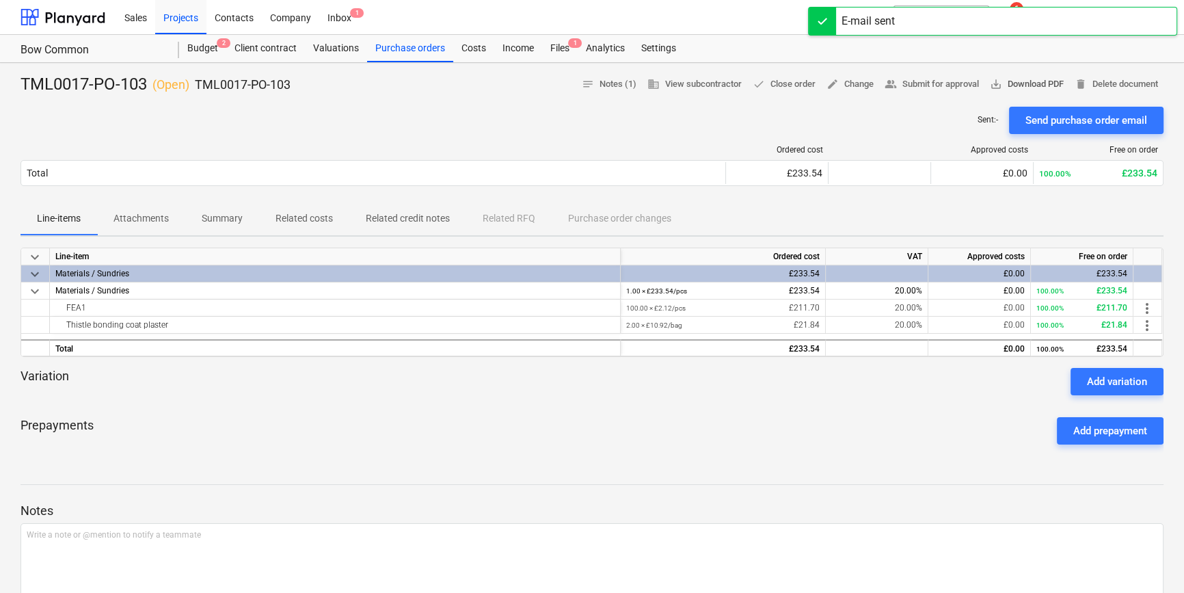
click at [1043, 79] on span "save_alt Download PDF" at bounding box center [1027, 85] width 74 height 16
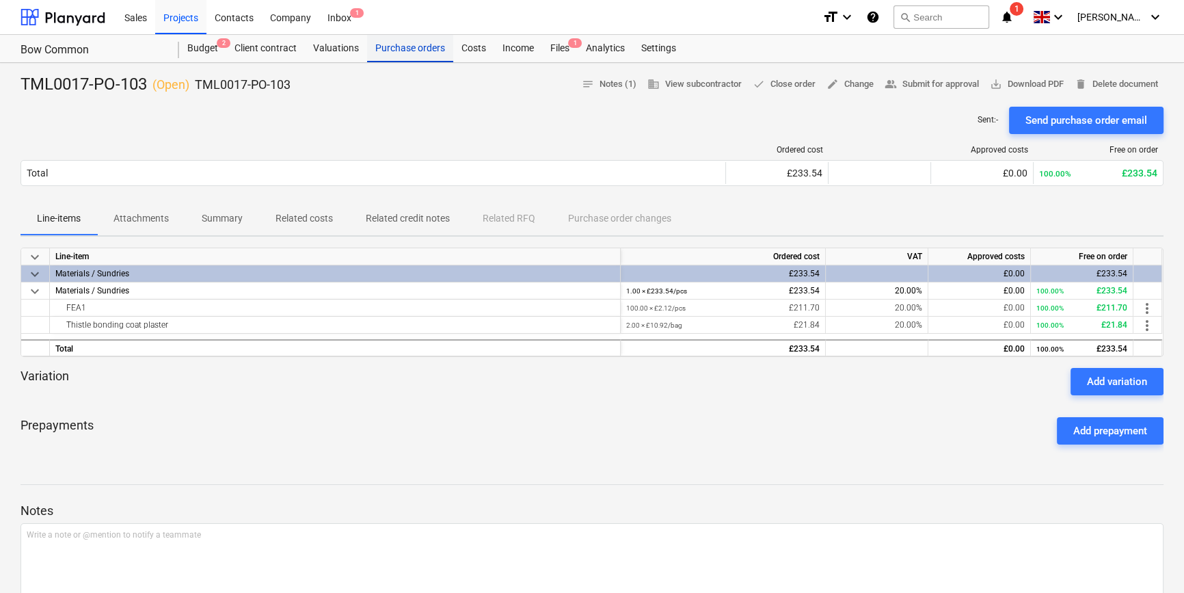
click at [382, 49] on div "Purchase orders" at bounding box center [410, 48] width 86 height 27
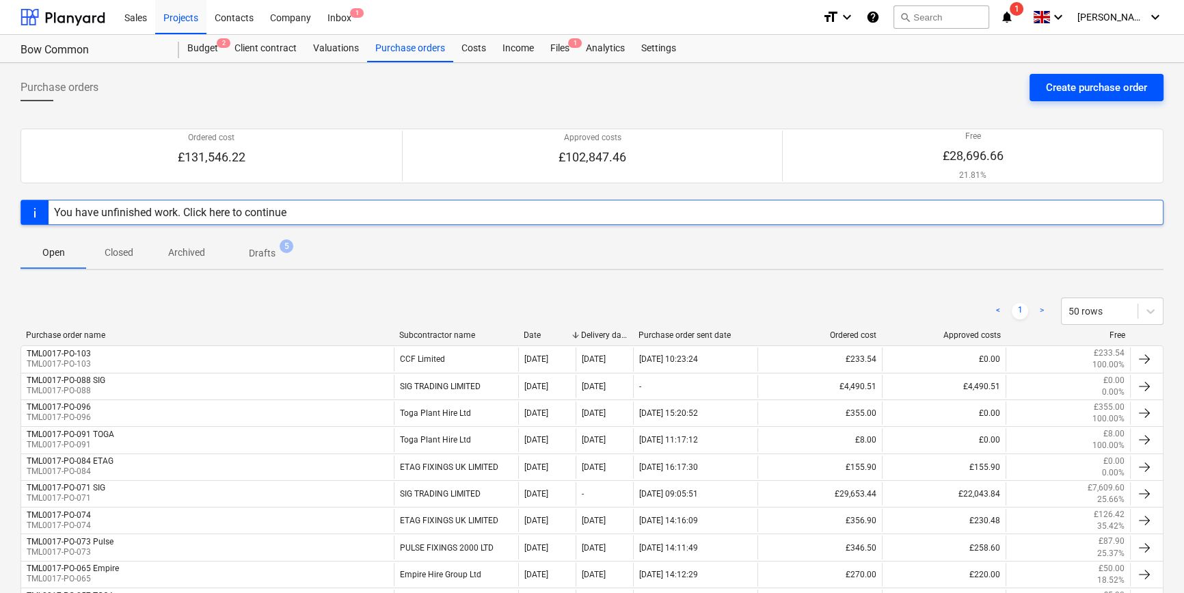
click at [1067, 91] on div "Create purchase order" at bounding box center [1096, 88] width 101 height 18
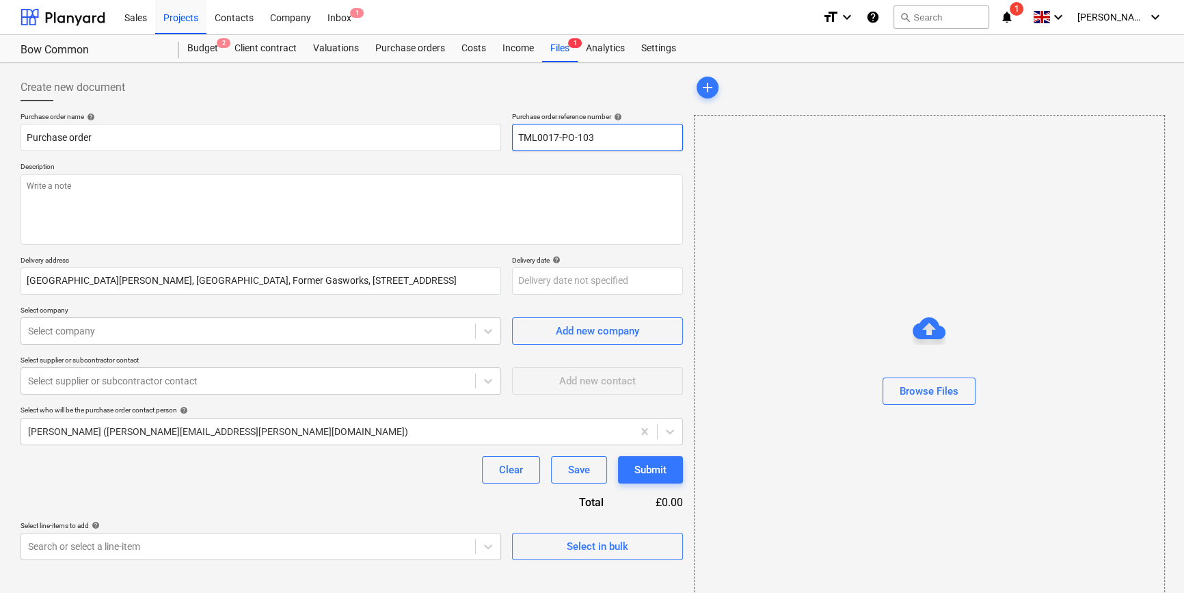
click at [630, 140] on input "TML0017-PO-103" at bounding box center [597, 137] width 171 height 27
drag, startPoint x: 595, startPoint y: 139, endPoint x: 515, endPoint y: 138, distance: 80.0
click at [515, 138] on input "TML0017-PO-104" at bounding box center [597, 137] width 171 height 27
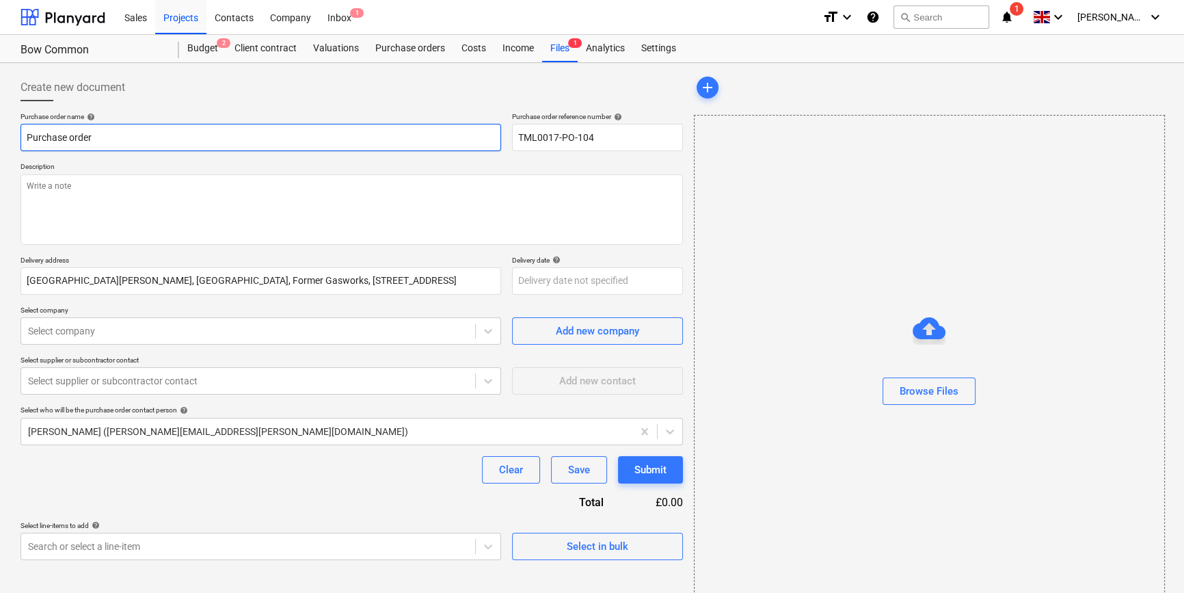
drag, startPoint x: 96, startPoint y: 133, endPoint x: 21, endPoint y: 137, distance: 74.6
click at [21, 137] on input "Purchase order" at bounding box center [261, 137] width 481 height 27
paste input "TML0017-PO-104"
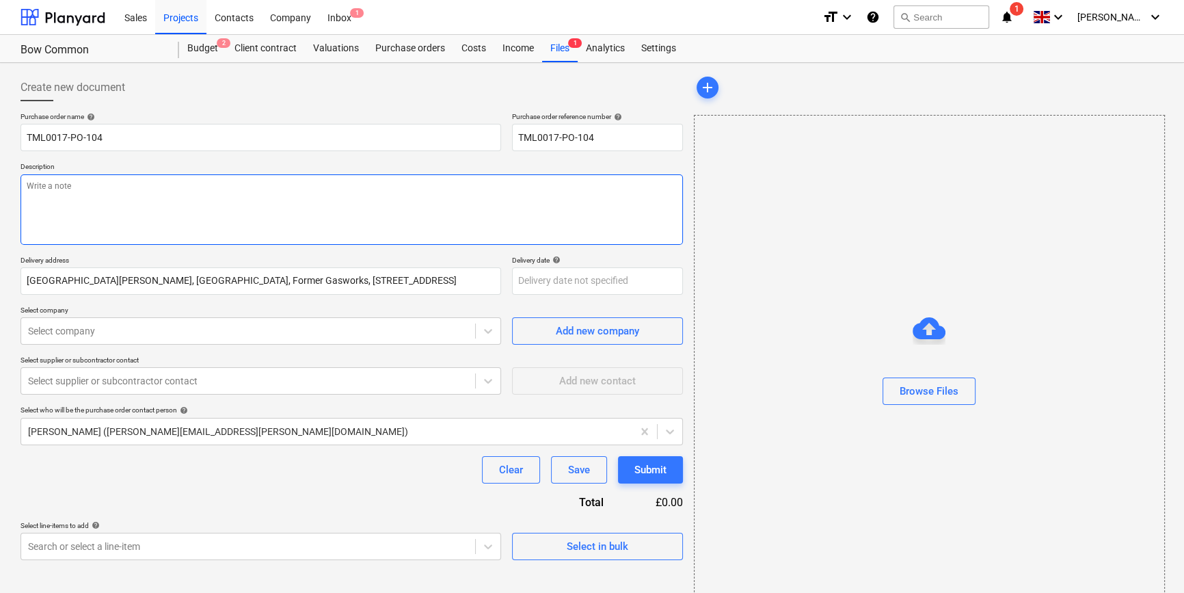
click at [87, 198] on textarea at bounding box center [352, 209] width 663 height 70
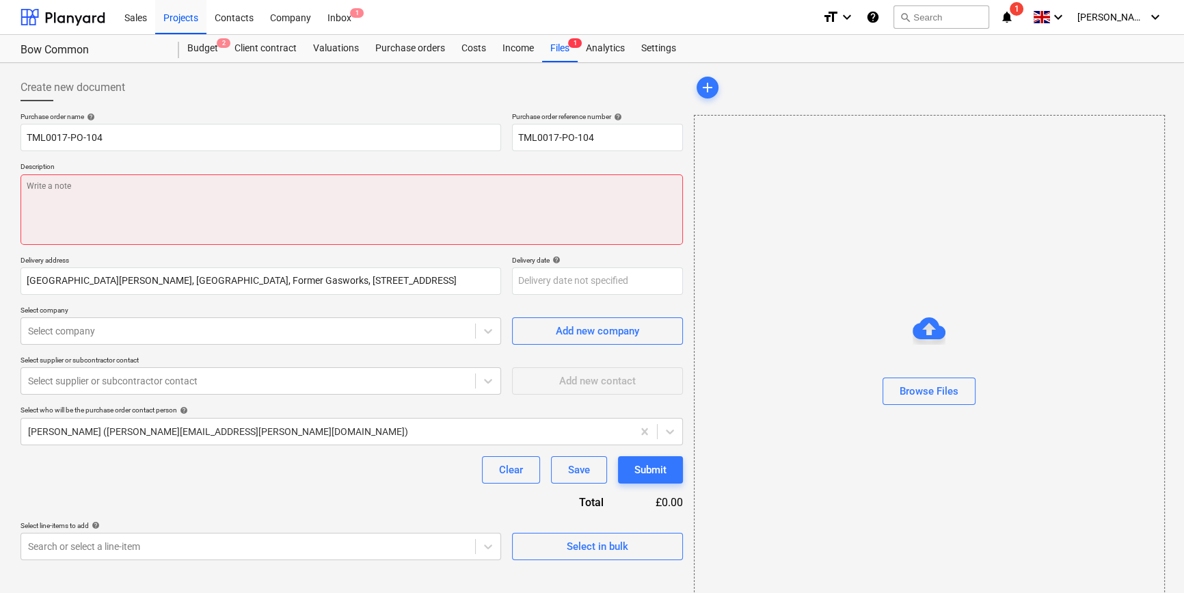
paste textarea "Site contact [PERSON_NAME] [PHONE_NUMBER]"
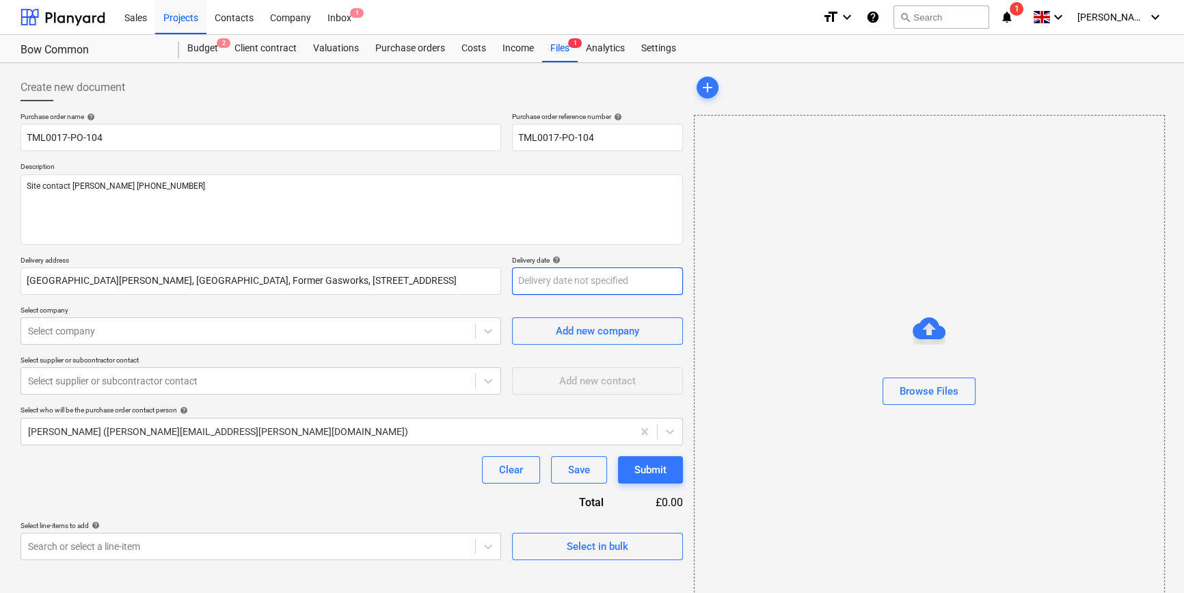
click at [531, 282] on body "Sales Projects Contacts Company Inbox 1 format_size keyboard_arrow_down help se…" at bounding box center [592, 296] width 1184 height 593
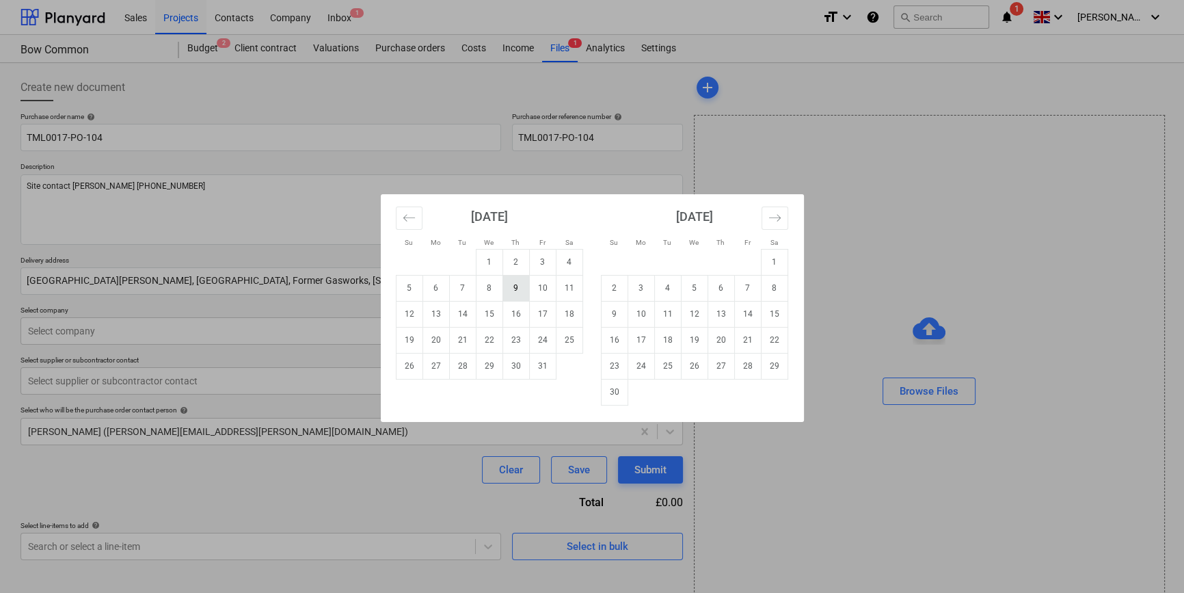
click at [520, 284] on td "9" at bounding box center [516, 288] width 27 height 26
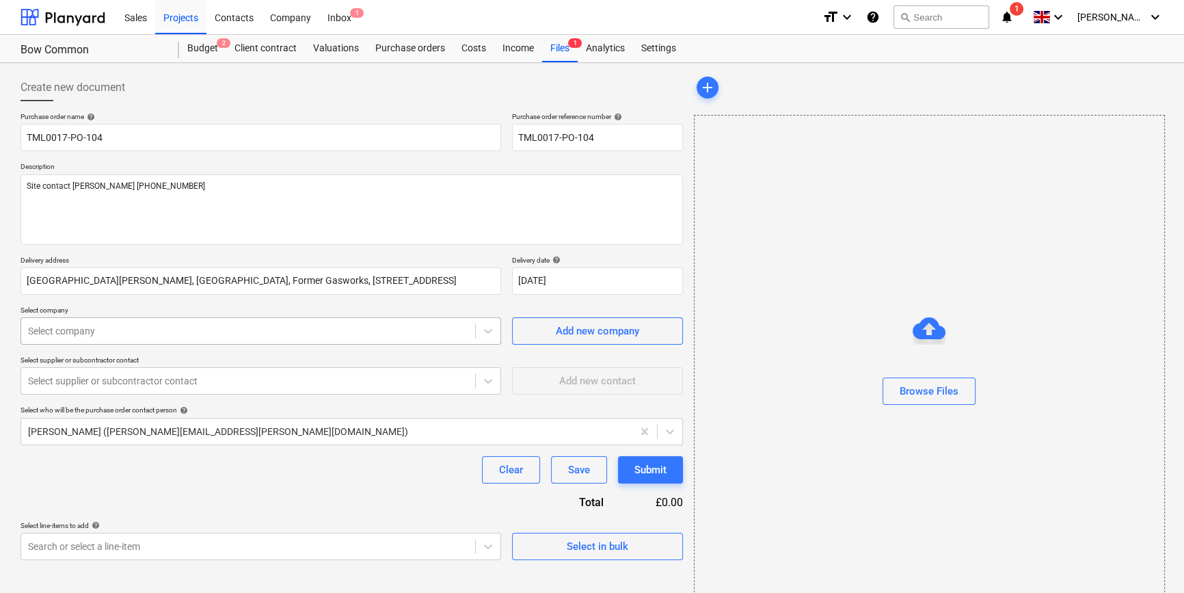
click at [254, 328] on div at bounding box center [248, 331] width 440 height 14
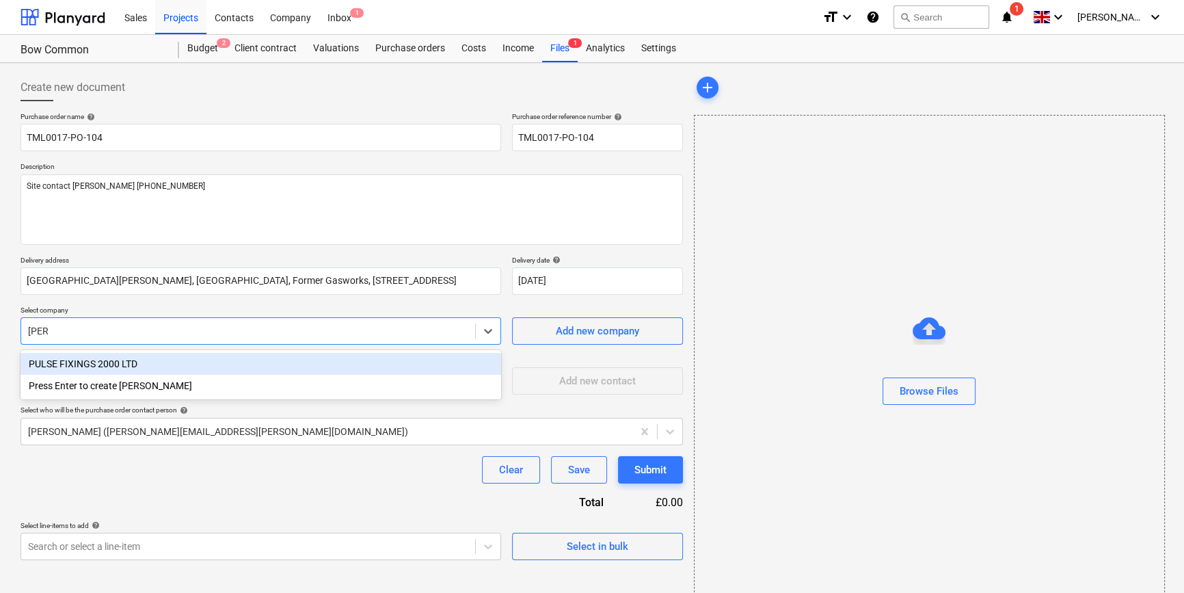
click at [131, 362] on div "PULSE FIXINGS 2000 LTD" at bounding box center [261, 364] width 481 height 22
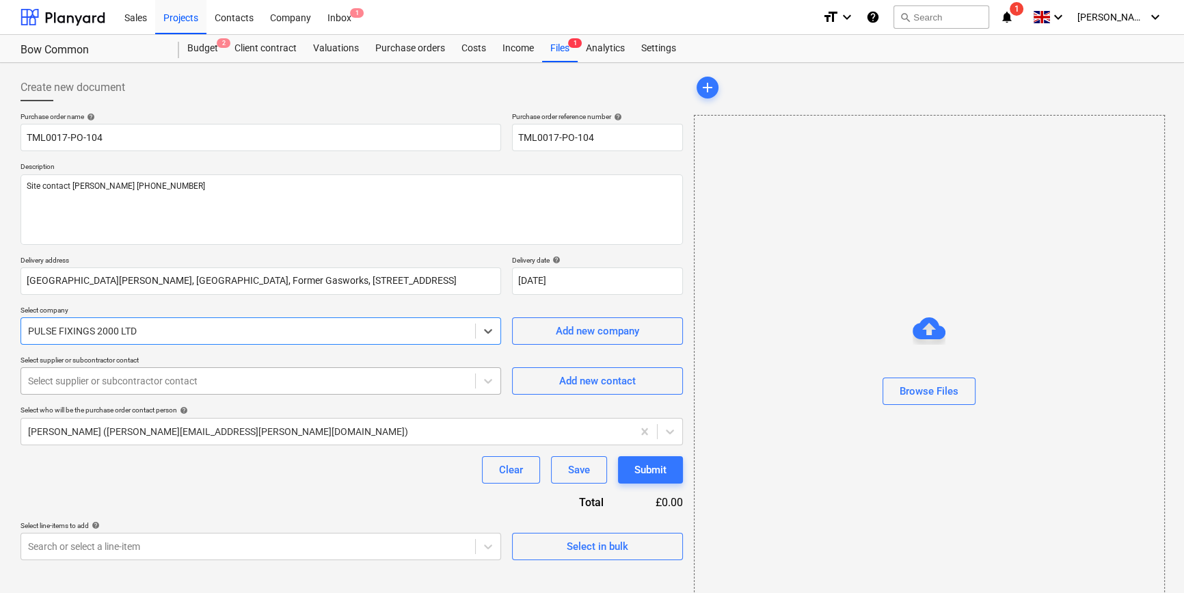
click at [148, 378] on div at bounding box center [248, 381] width 440 height 14
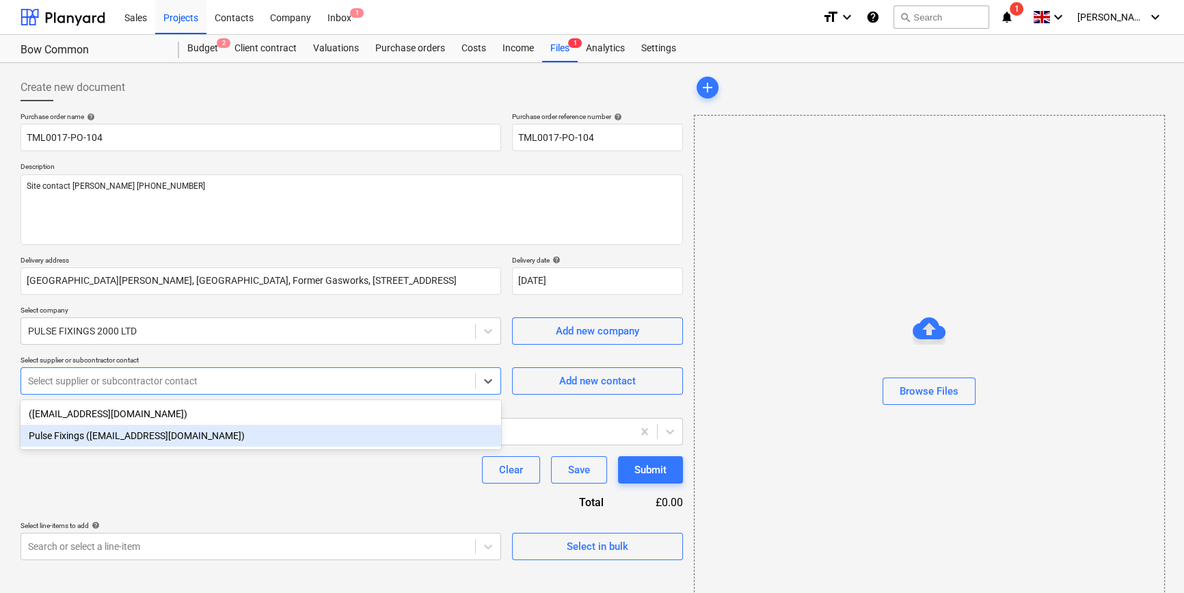
click at [130, 449] on div "([EMAIL_ADDRESS][DOMAIN_NAME]) Pulse Fixings ([EMAIL_ADDRESS][DOMAIN_NAME])" at bounding box center [261, 424] width 481 height 49
click at [125, 435] on div "Pulse Fixings ([EMAIL_ADDRESS][DOMAIN_NAME])" at bounding box center [261, 436] width 481 height 22
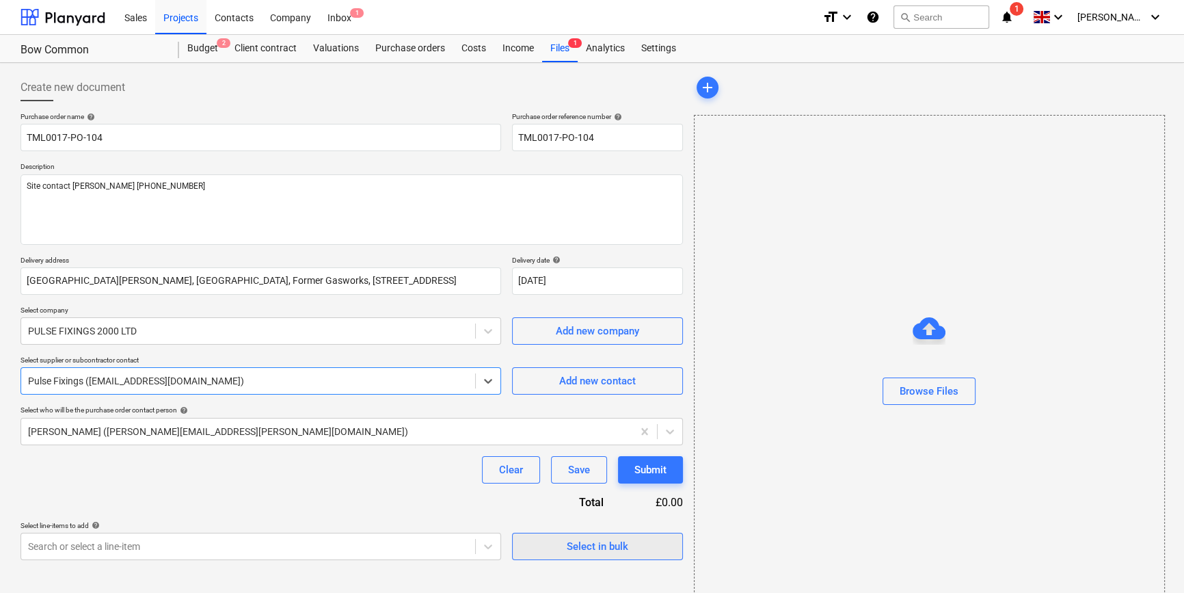
click at [556, 548] on span "Select in bulk" at bounding box center [597, 546] width 137 height 18
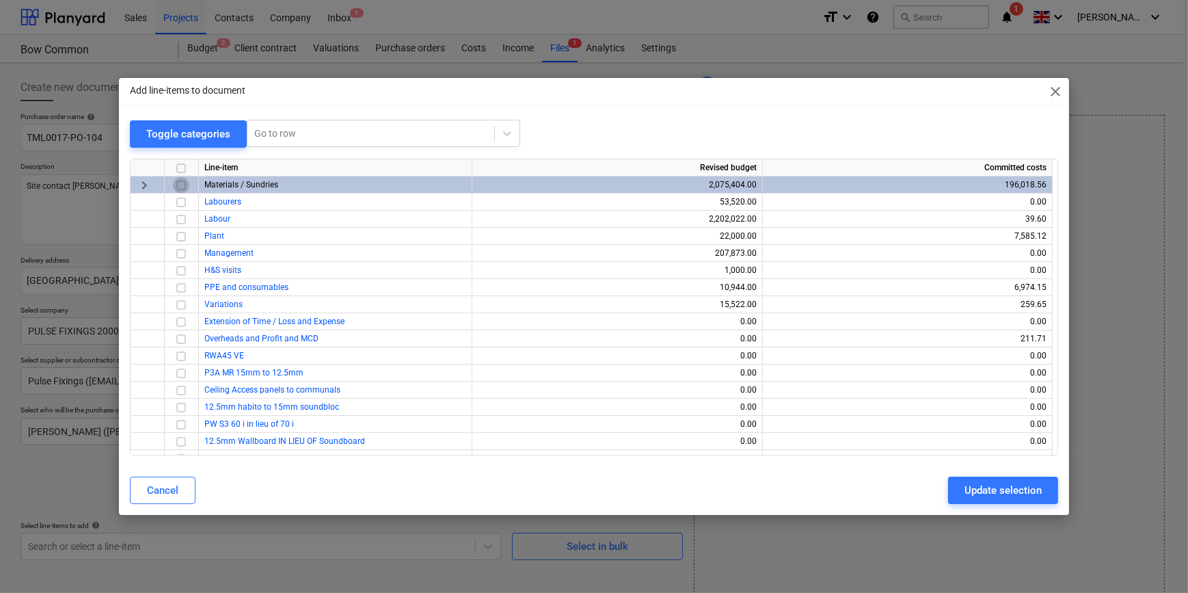
click at [183, 184] on input "checkbox" at bounding box center [181, 184] width 16 height 16
click at [181, 286] on input "checkbox" at bounding box center [181, 287] width 16 height 16
click at [990, 493] on div "Update selection" at bounding box center [1003, 490] width 77 height 18
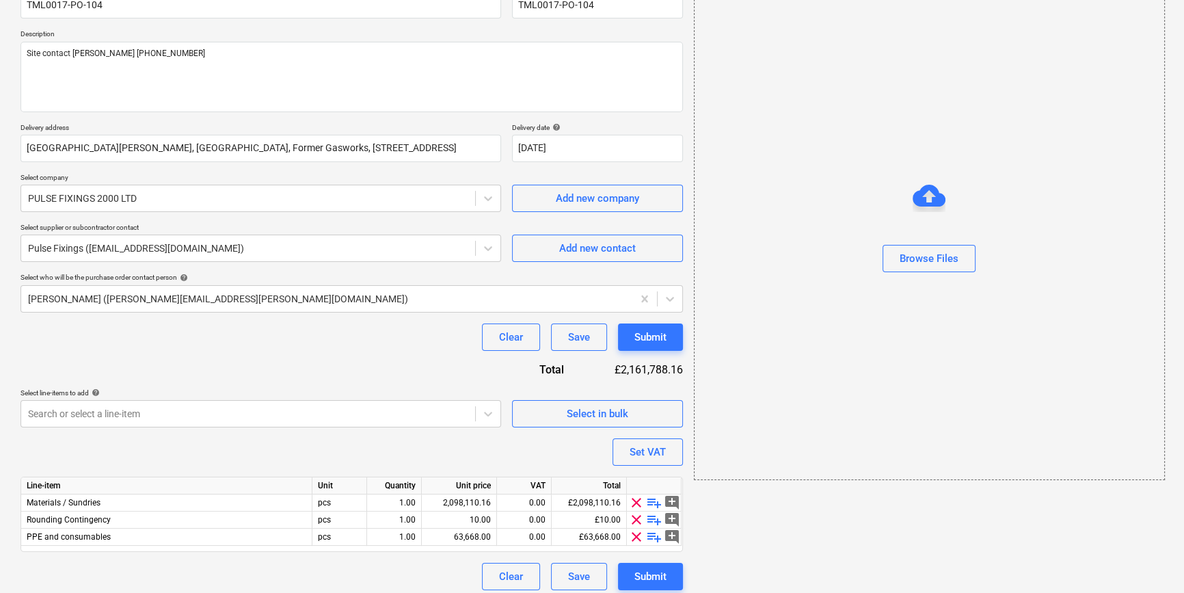
scroll to position [140, 0]
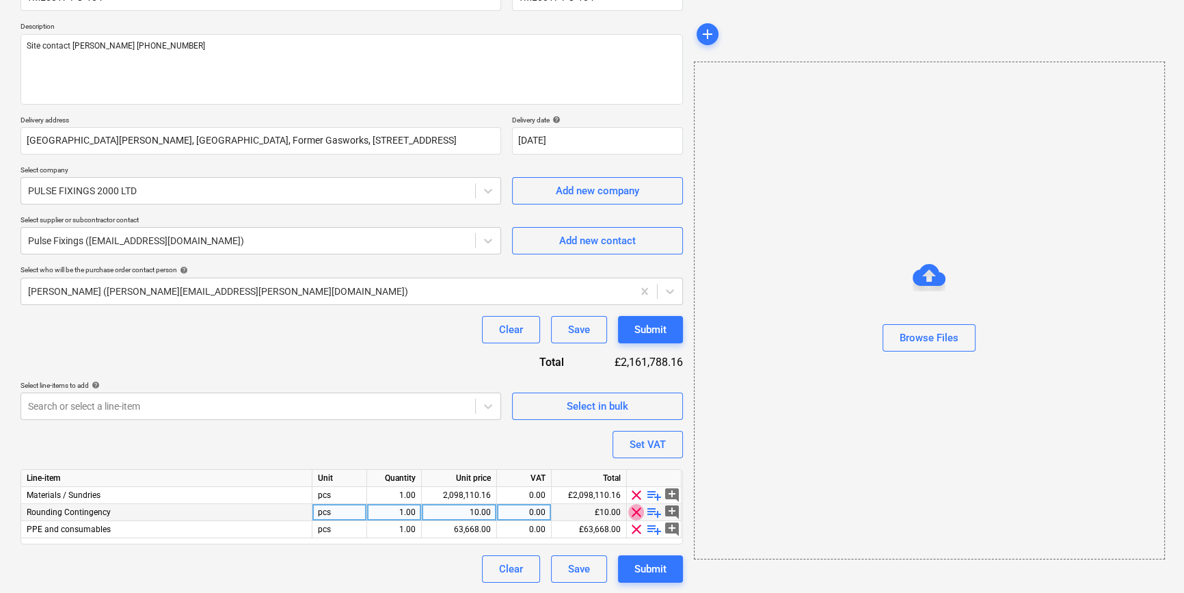
click at [634, 509] on span "clear" at bounding box center [636, 512] width 16 height 16
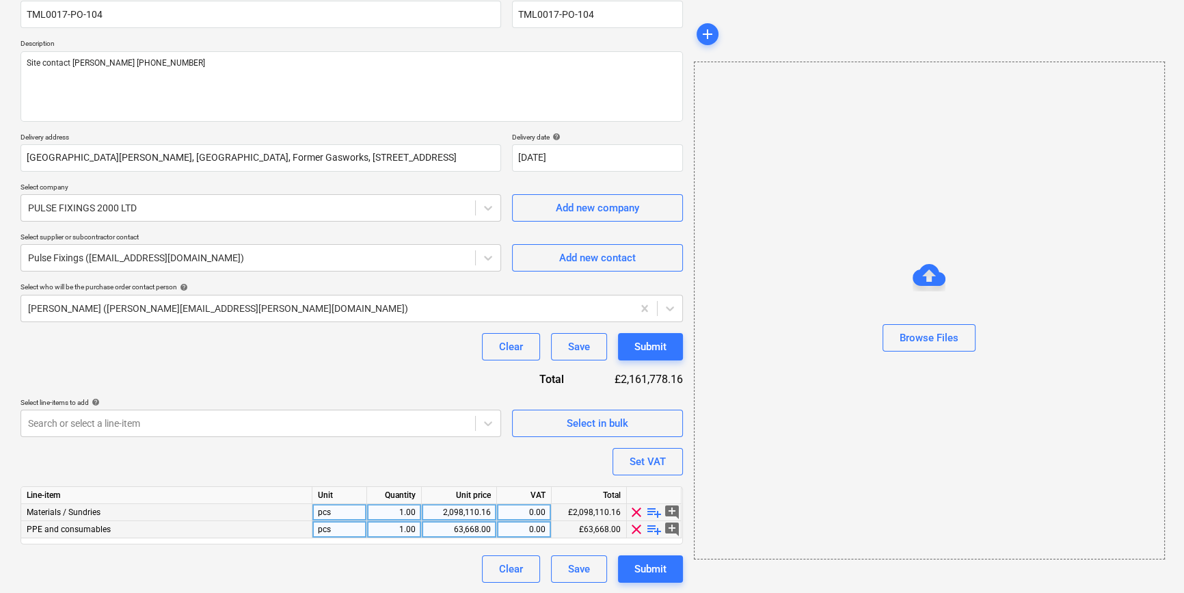
click at [652, 511] on span "playlist_add" at bounding box center [654, 512] width 16 height 16
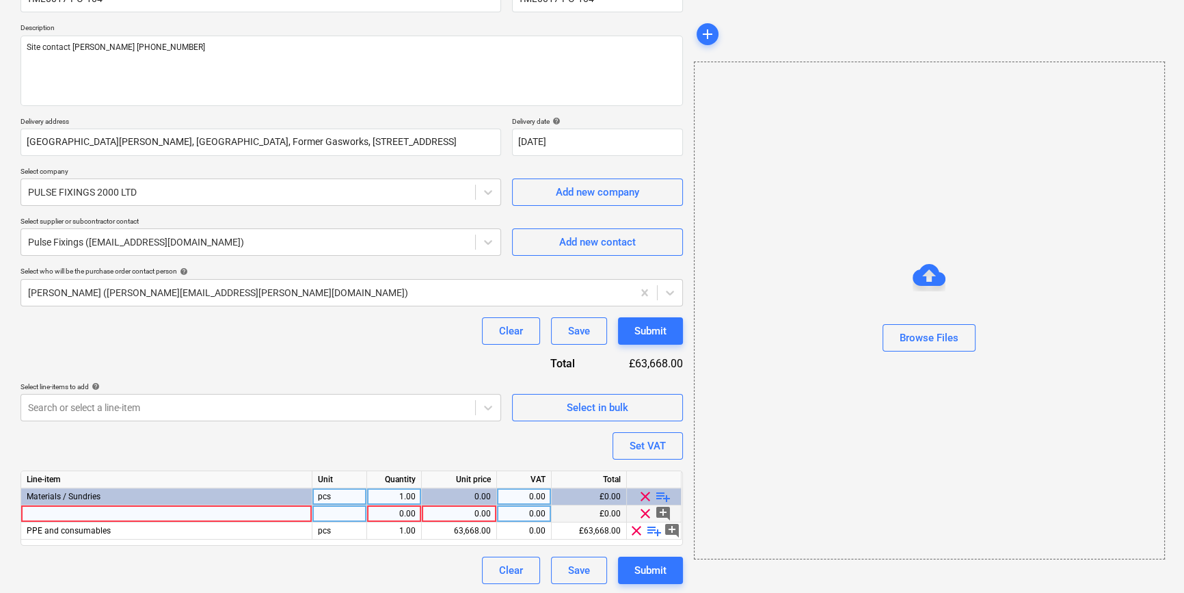
scroll to position [140, 0]
click at [49, 516] on div at bounding box center [166, 512] width 291 height 17
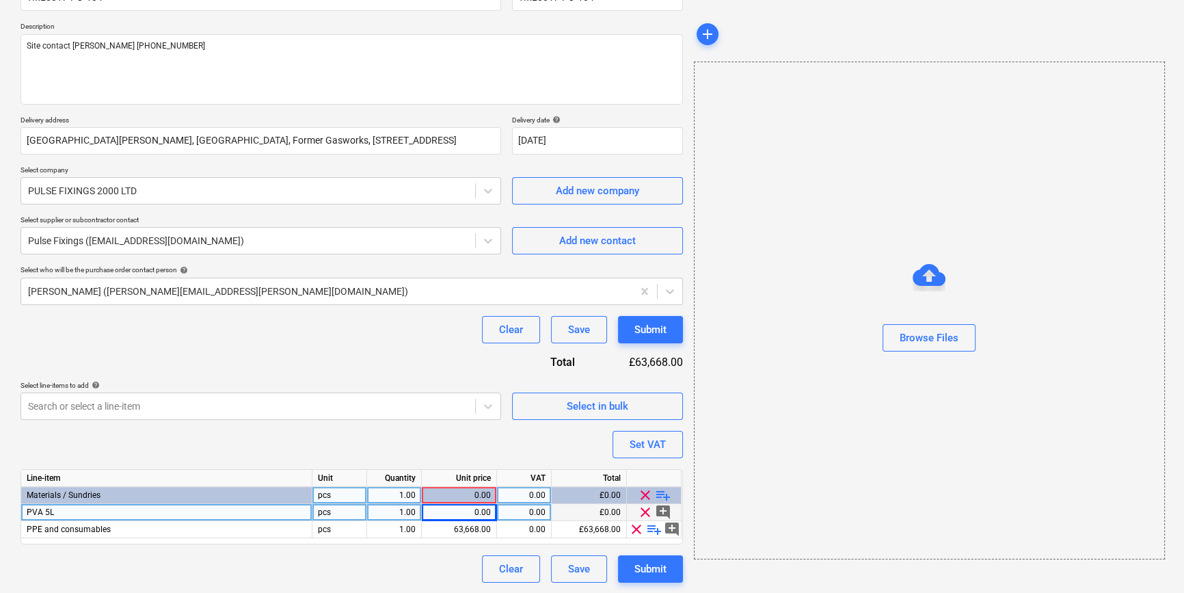
click at [465, 515] on div "0.00" at bounding box center [459, 512] width 64 height 17
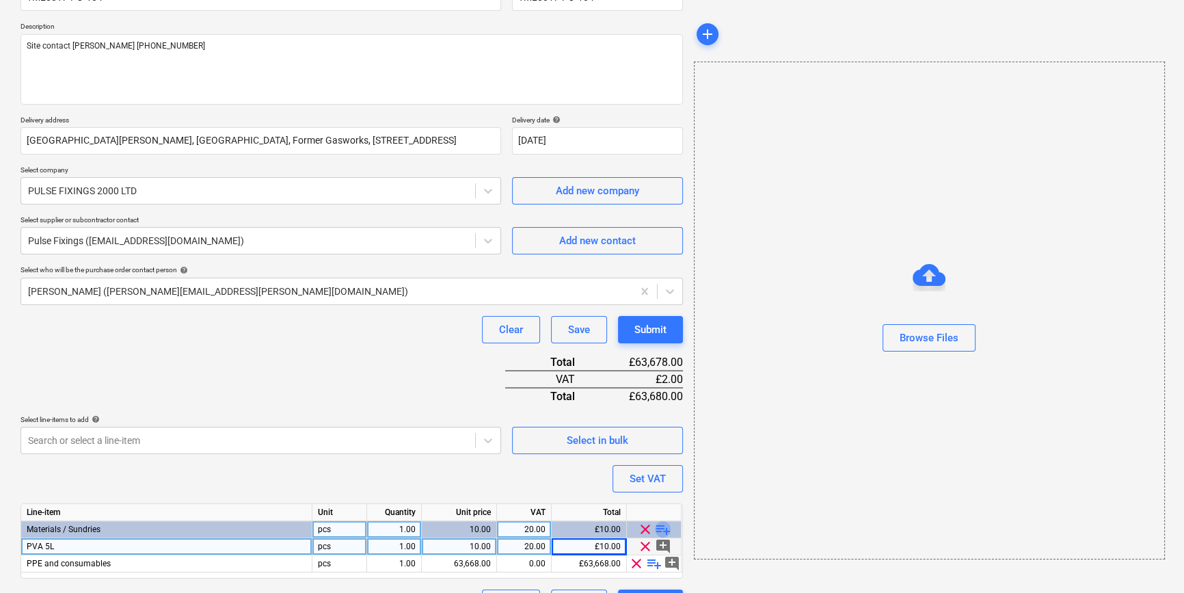
click at [658, 529] on span "playlist_add" at bounding box center [663, 529] width 16 height 16
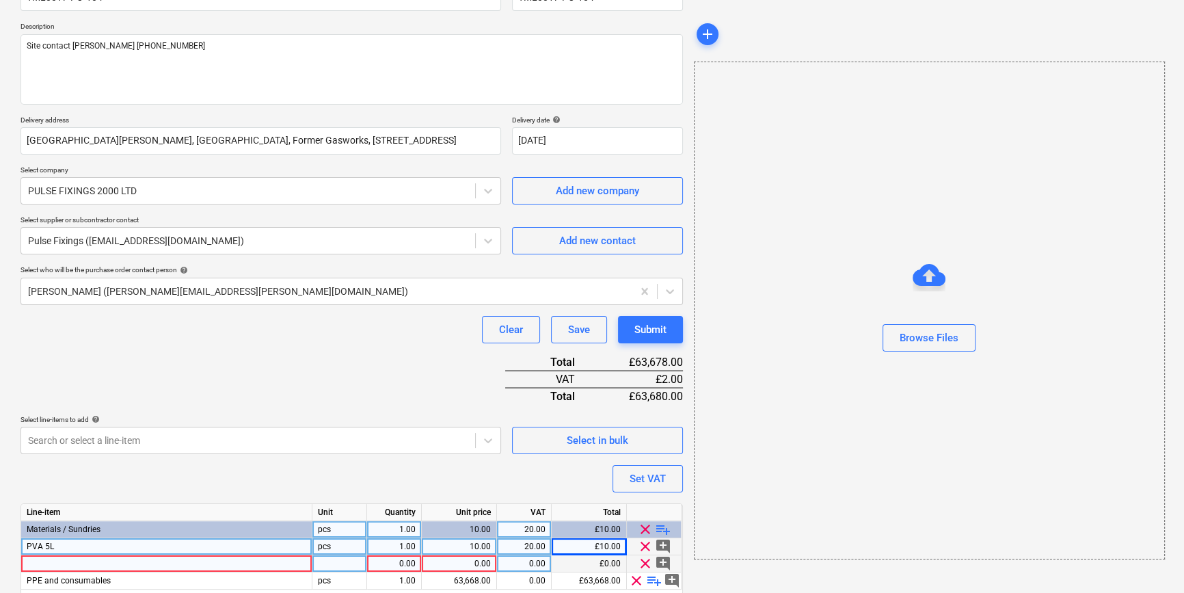
click at [57, 561] on div at bounding box center [166, 563] width 291 height 17
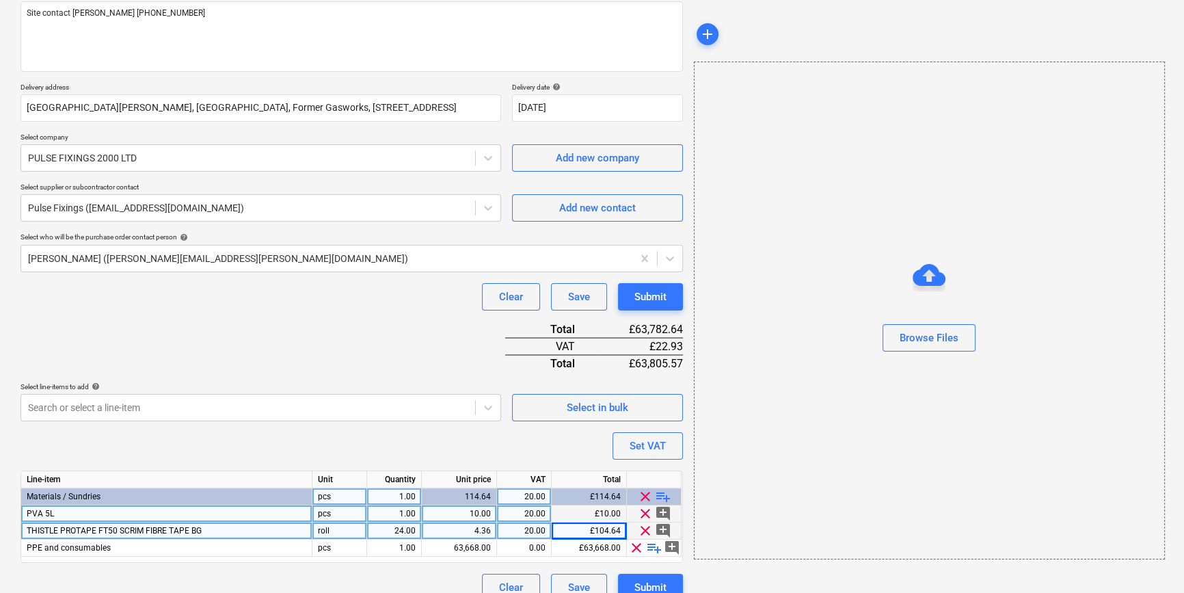
scroll to position [191, 0]
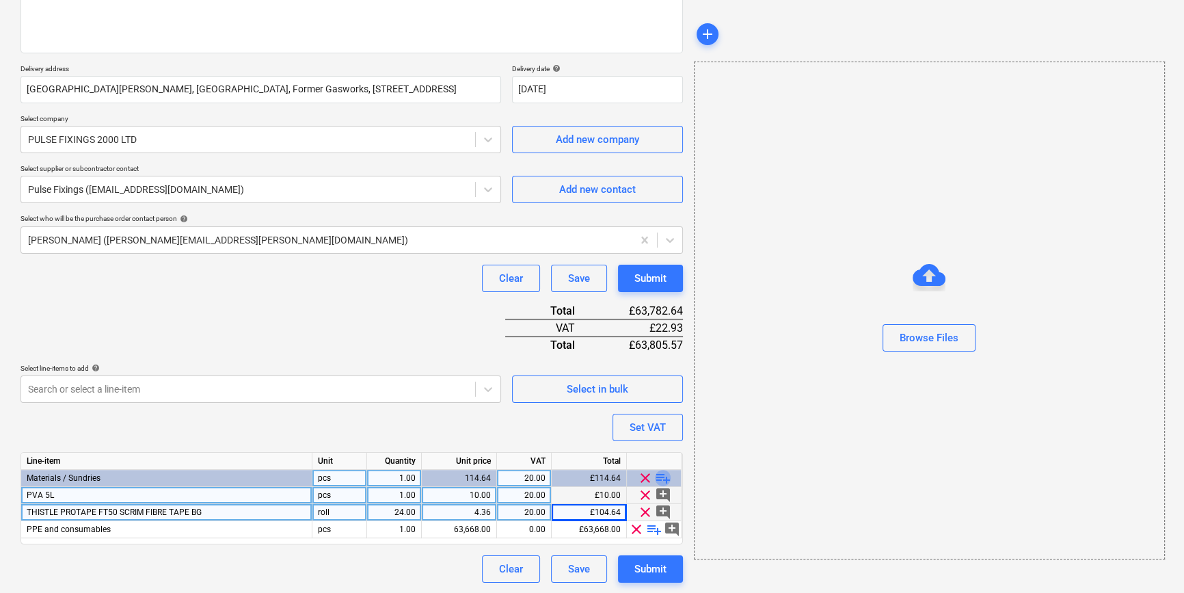
click at [661, 477] on span "playlist_add" at bounding box center [663, 478] width 16 height 16
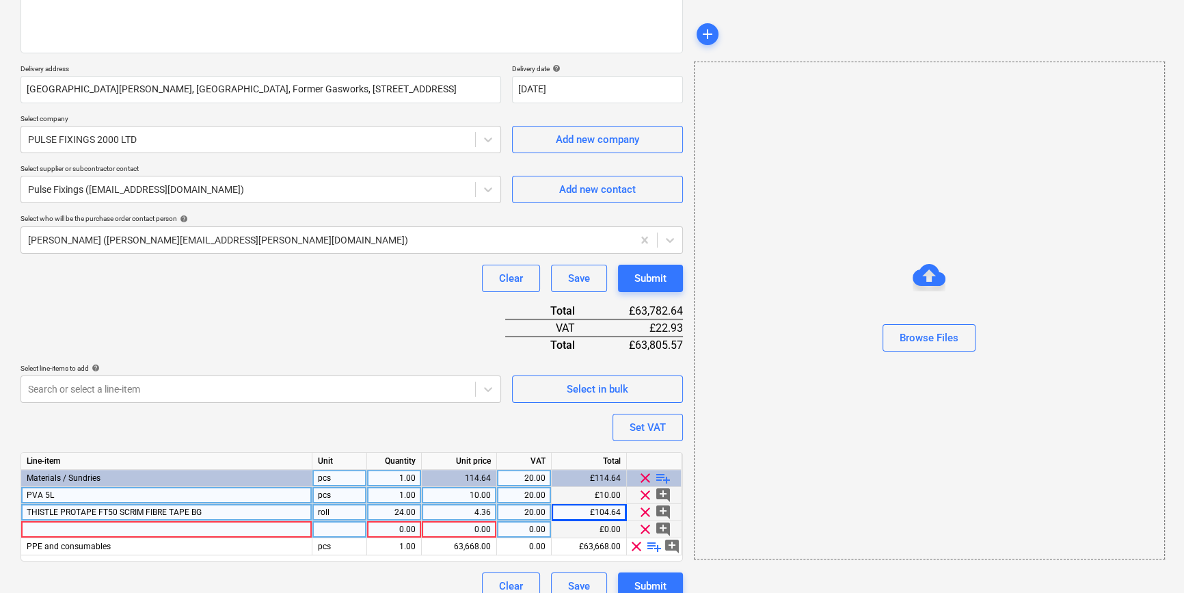
click at [642, 528] on span "clear" at bounding box center [645, 529] width 16 height 16
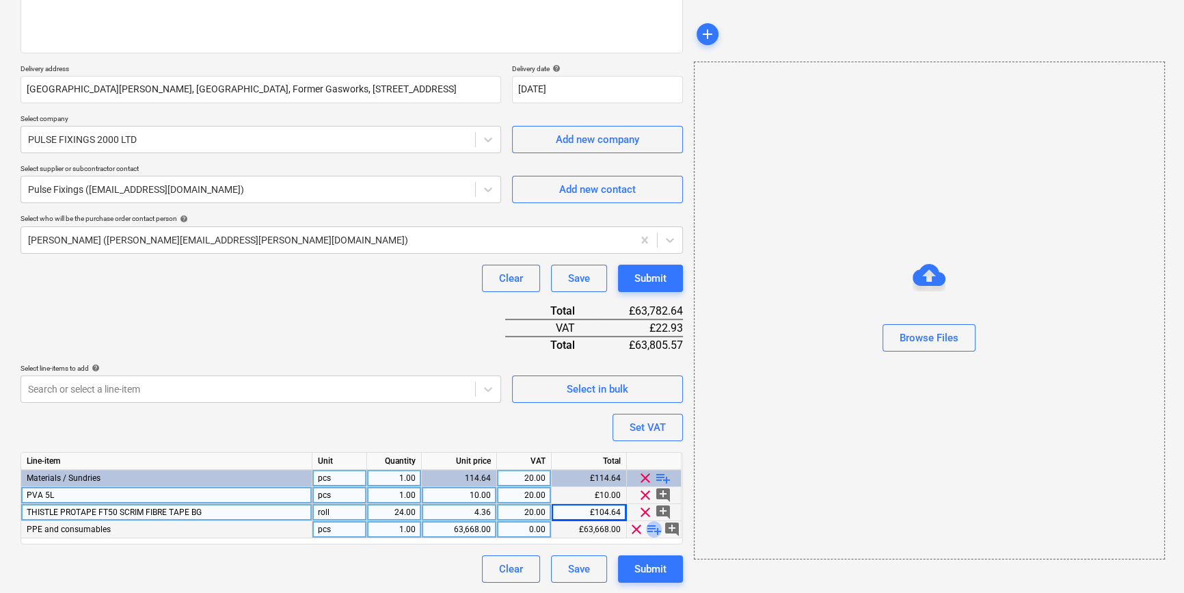
click at [654, 531] on span "playlist_add" at bounding box center [654, 529] width 16 height 16
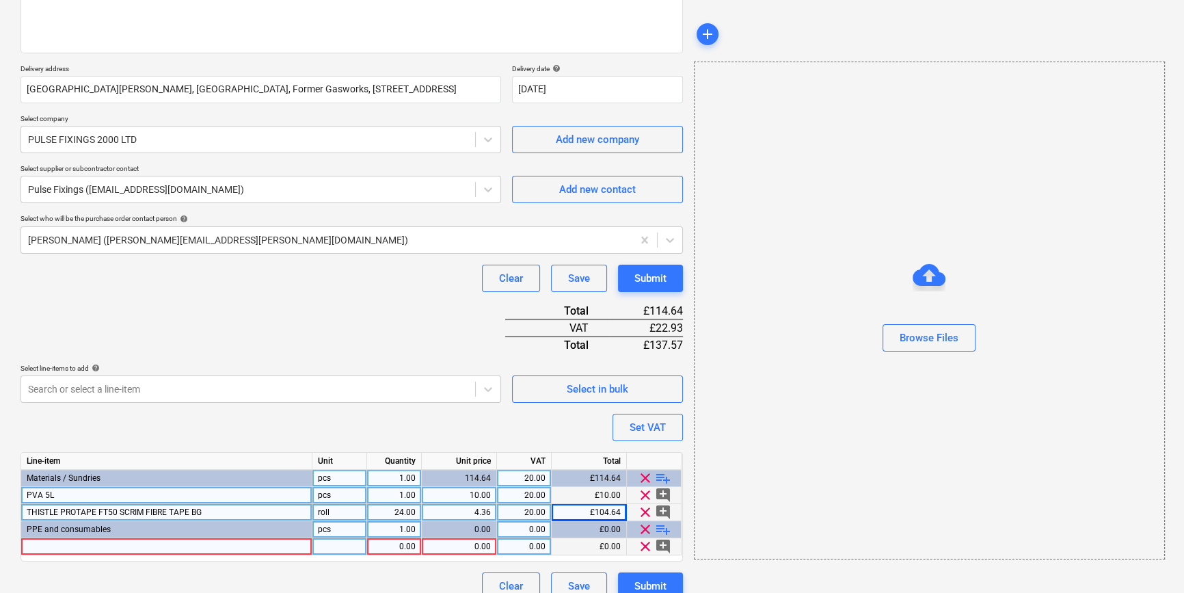
click at [55, 544] on div at bounding box center [166, 546] width 291 height 17
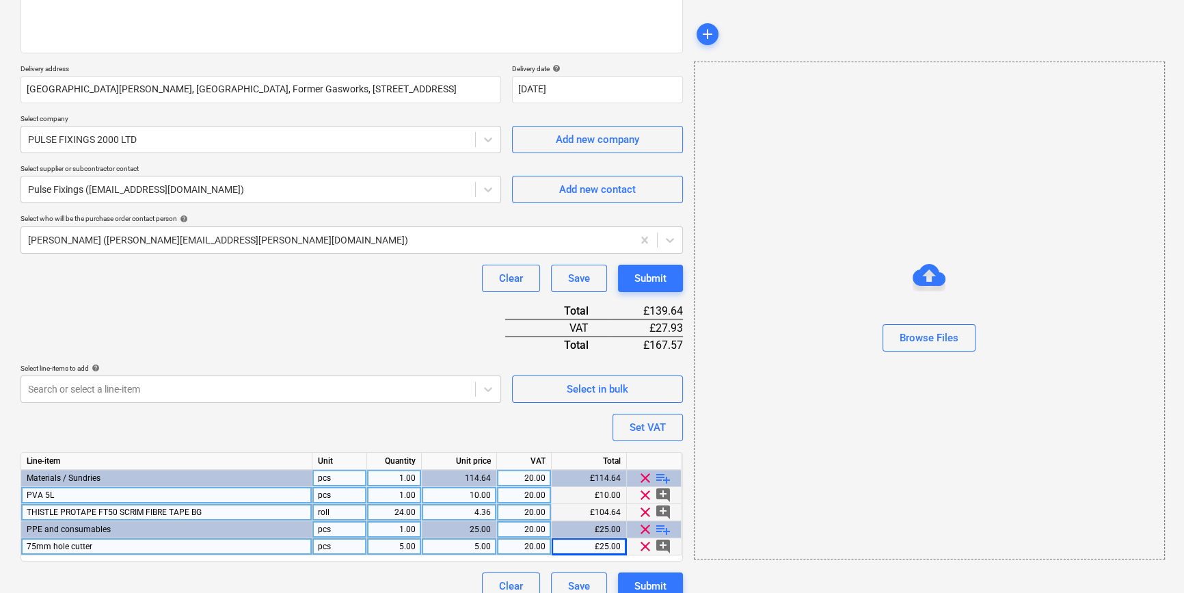
click at [666, 526] on span "playlist_add" at bounding box center [663, 529] width 16 height 16
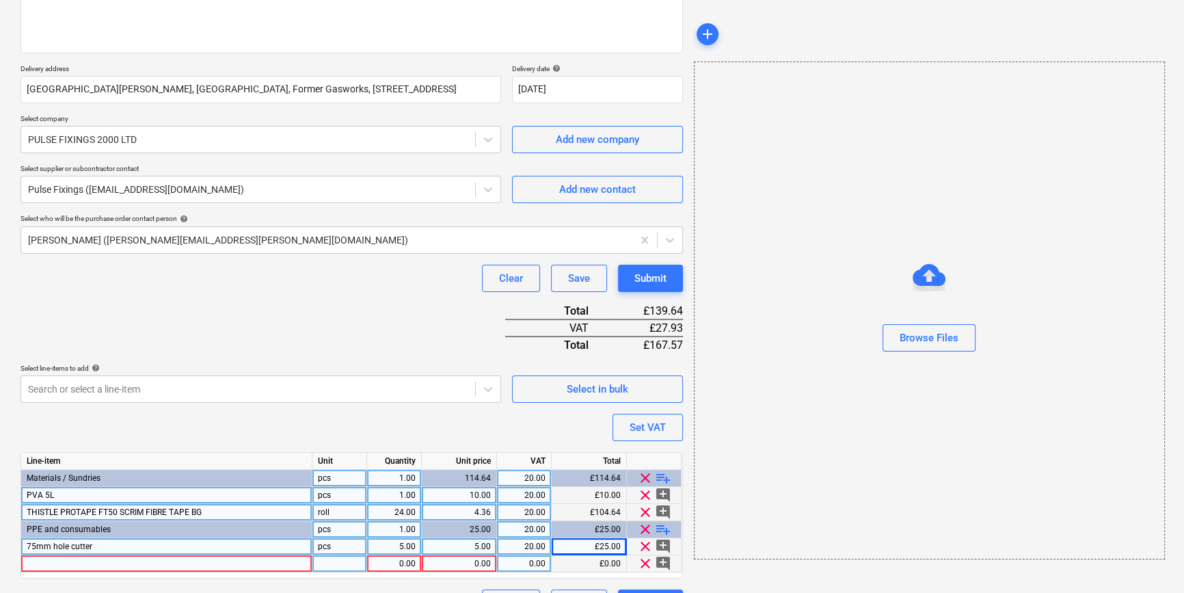
click at [49, 568] on div at bounding box center [166, 563] width 291 height 17
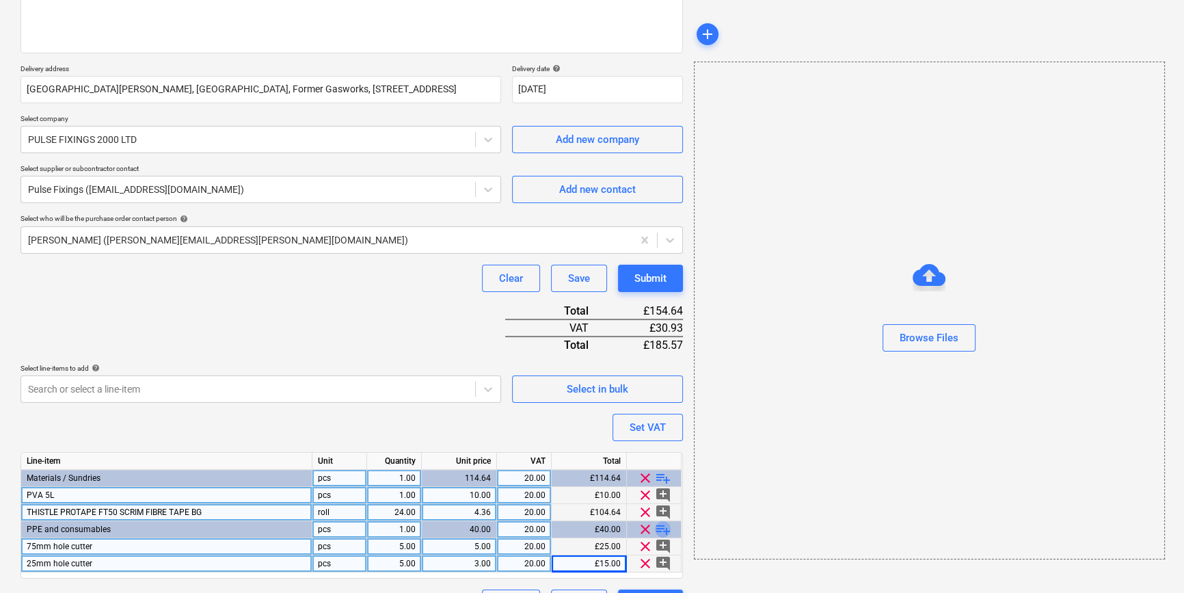
click at [661, 527] on span "playlist_add" at bounding box center [663, 529] width 16 height 16
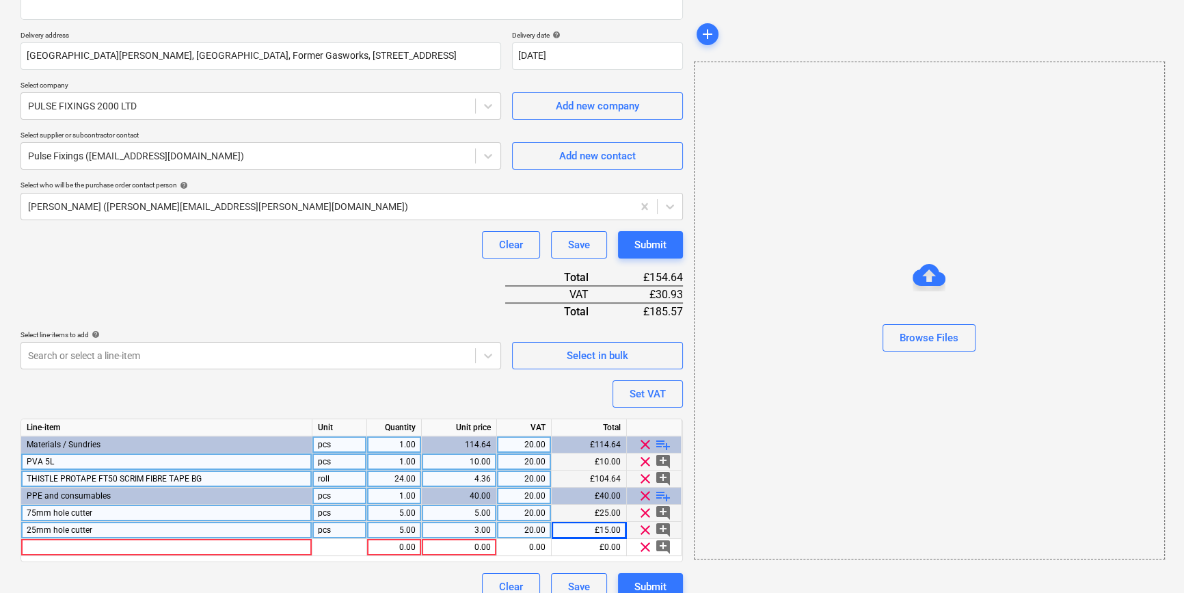
scroll to position [243, 0]
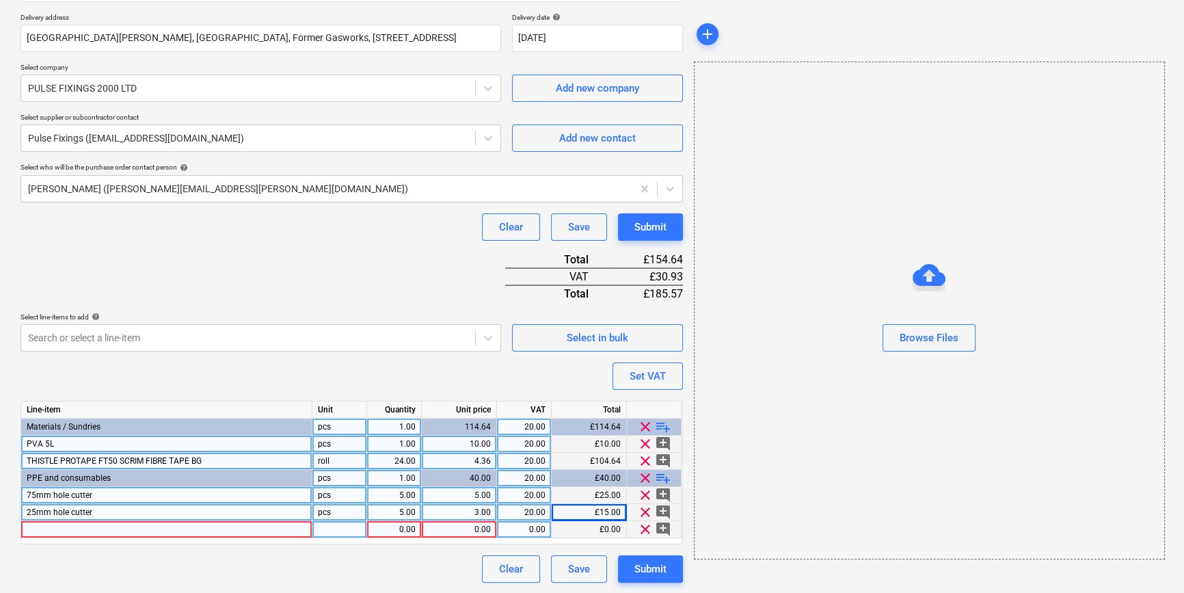
click at [42, 529] on div at bounding box center [166, 529] width 291 height 17
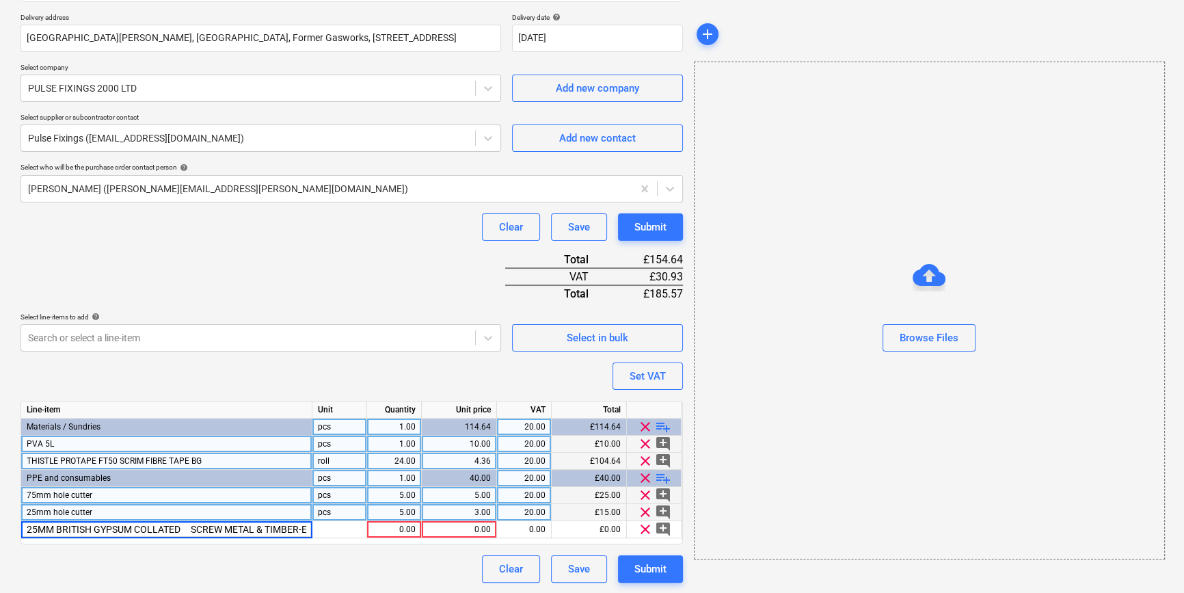
scroll to position [0, 42]
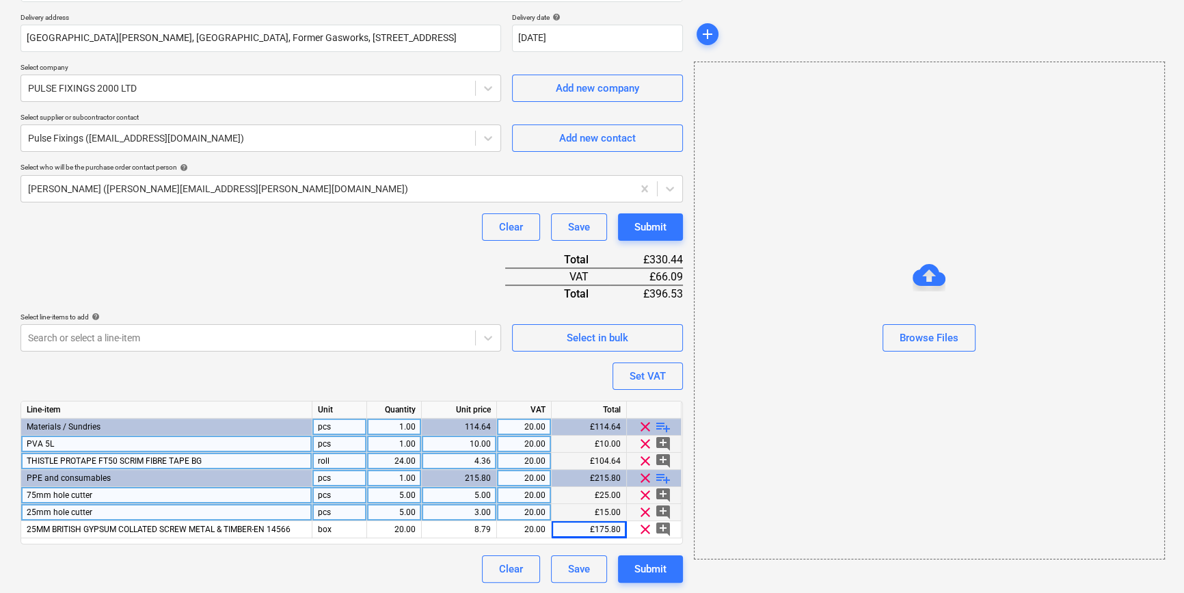
click at [662, 479] on span "playlist_add" at bounding box center [663, 478] width 16 height 16
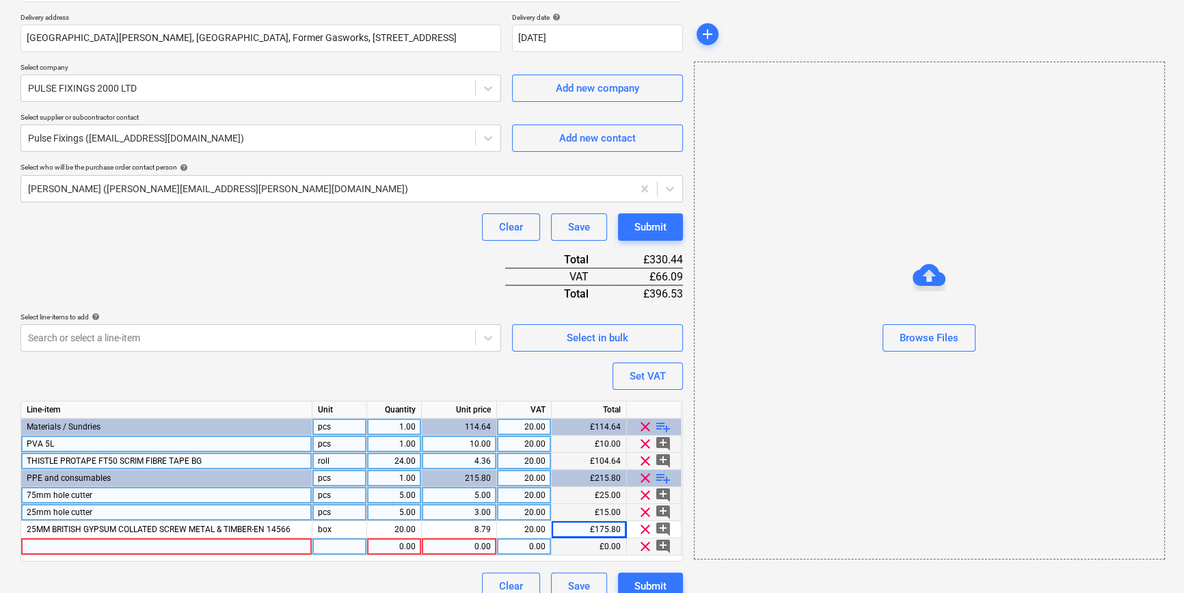
click at [169, 547] on div at bounding box center [166, 546] width 291 height 17
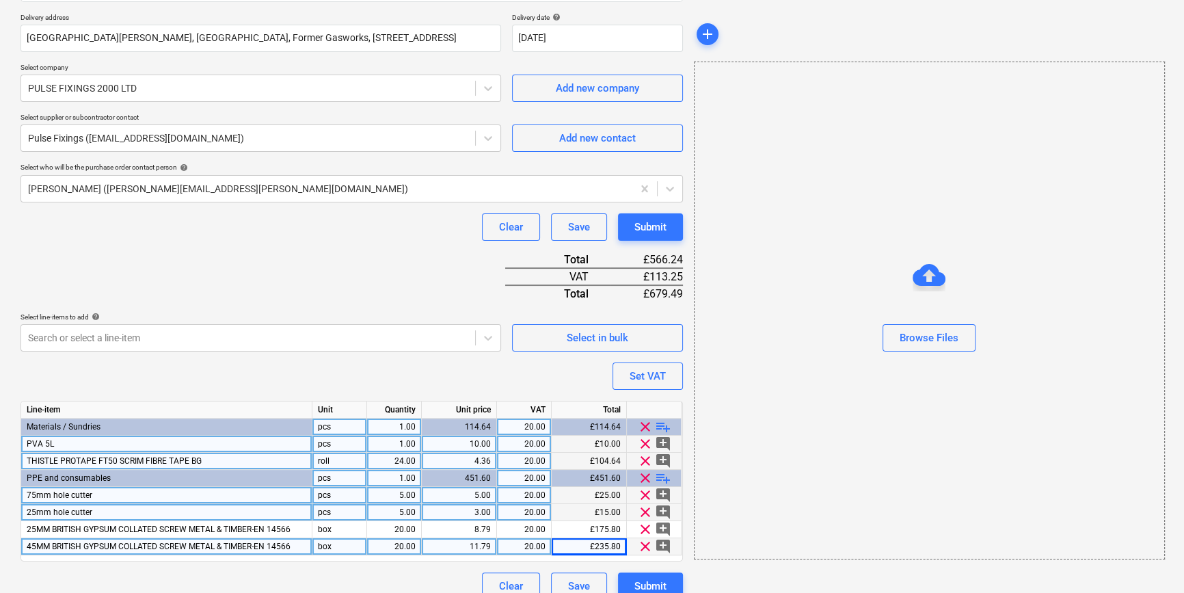
click at [486, 544] on div "11.79" at bounding box center [459, 546] width 64 height 17
click at [485, 546] on input "11.79" at bounding box center [459, 546] width 75 height 16
click at [483, 545] on input "11.79" at bounding box center [459, 546] width 75 height 16
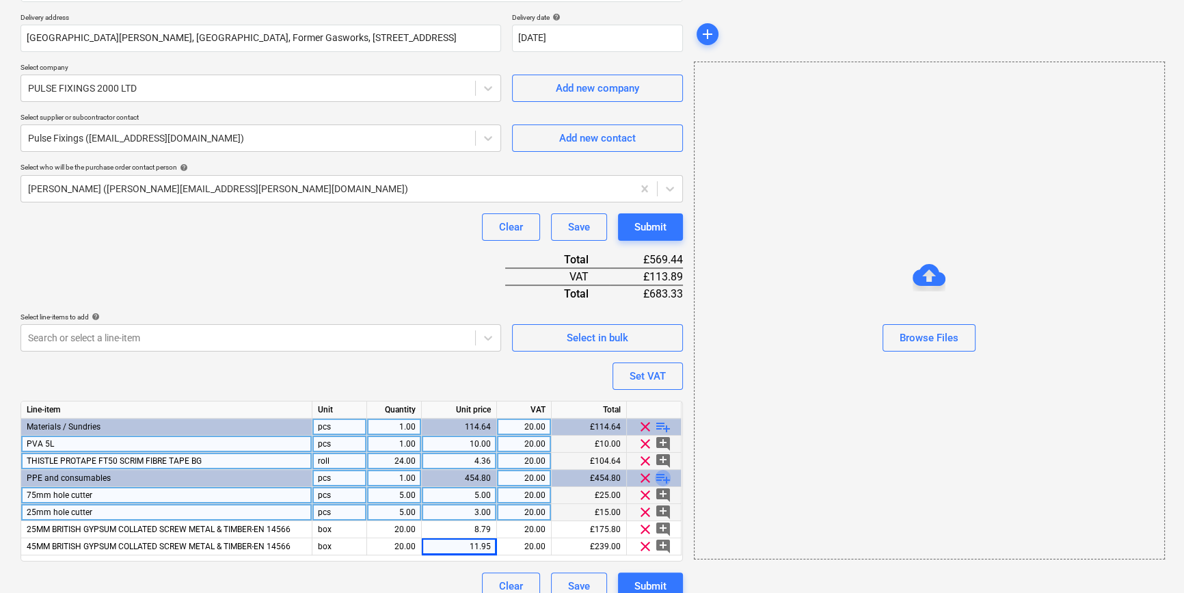
click at [664, 473] on span "playlist_add" at bounding box center [663, 478] width 16 height 16
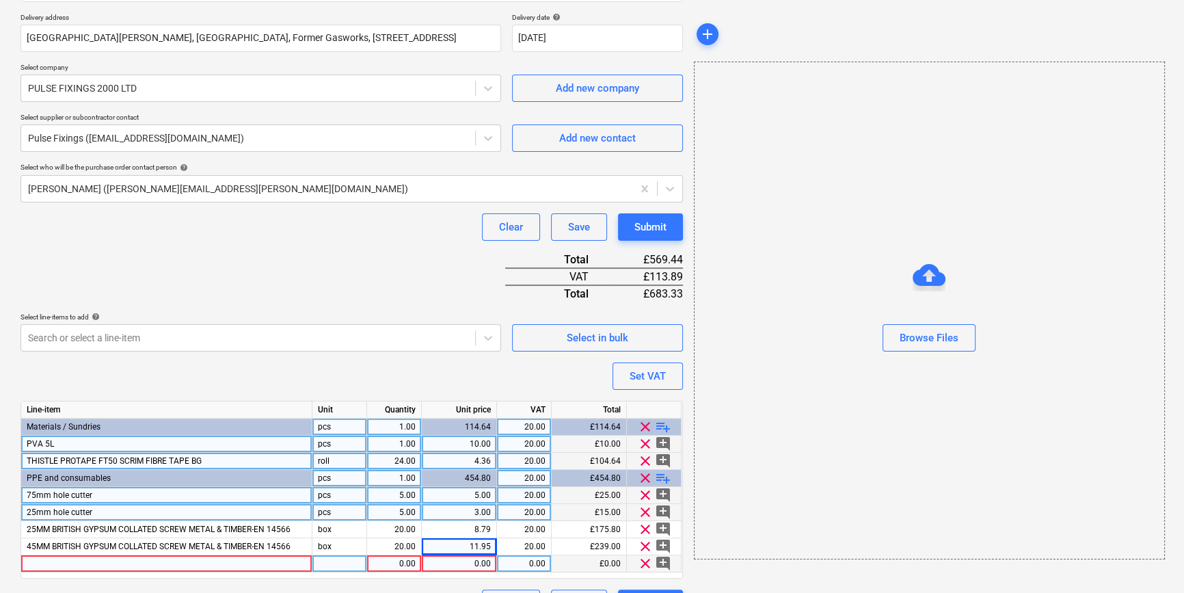
click at [45, 563] on div at bounding box center [166, 563] width 291 height 17
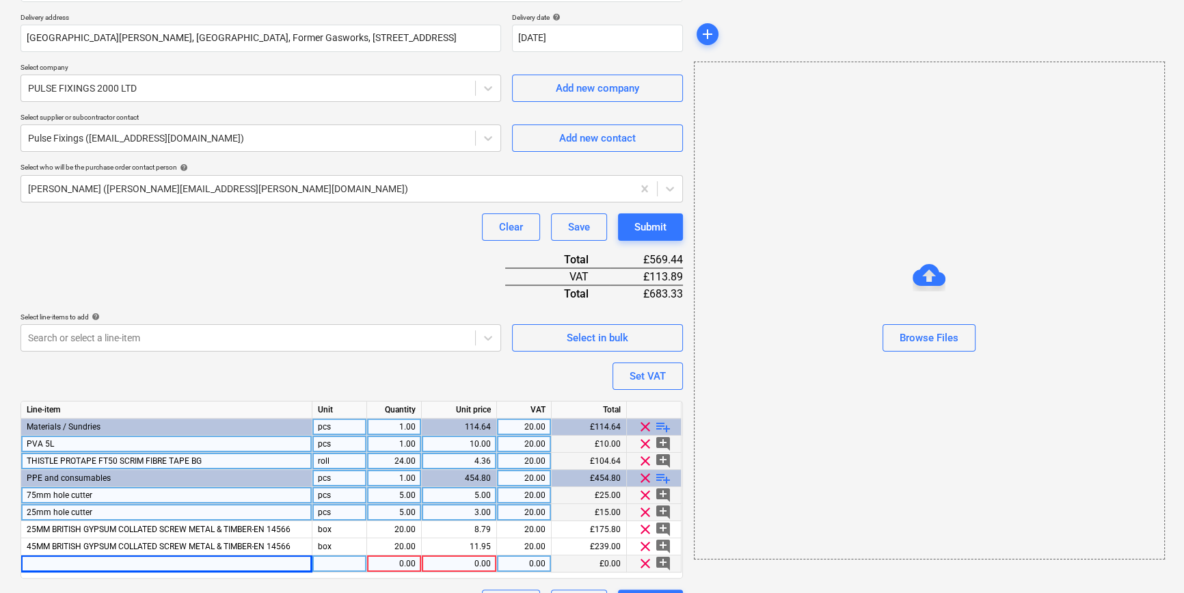
click at [40, 563] on div at bounding box center [166, 563] width 291 height 17
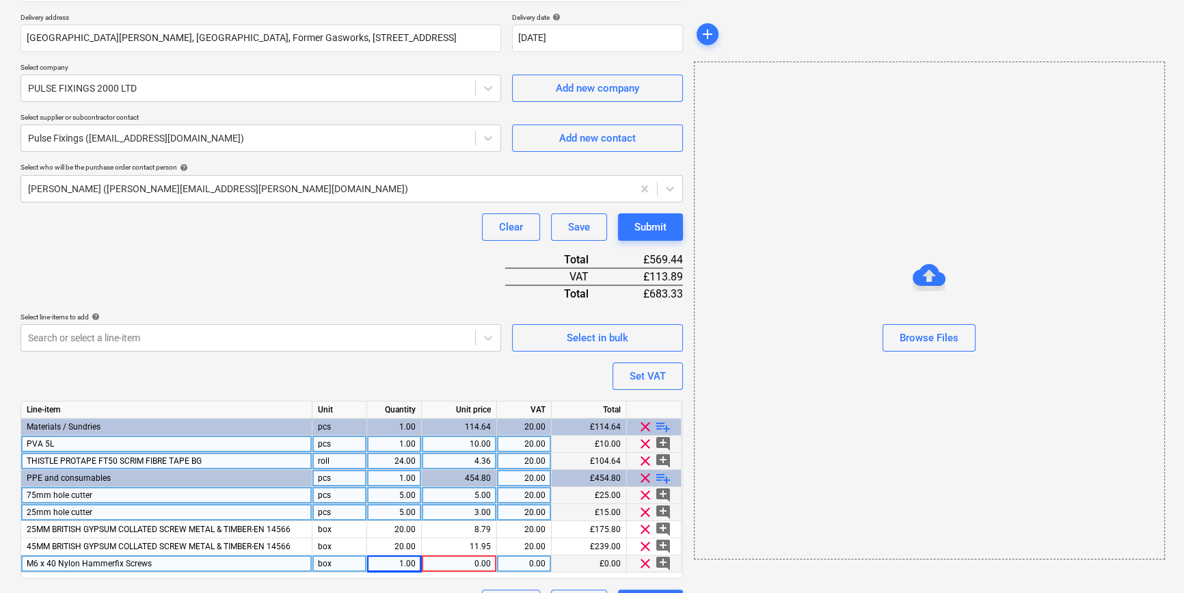
click at [165, 564] on div "M6 x 40 Nylon Hammerfix Screws" at bounding box center [166, 563] width 291 height 17
drag, startPoint x: 187, startPoint y: 565, endPoint x: 181, endPoint y: 564, distance: 6.9
click at [186, 565] on input "M6 x 40 Nylon Hammerfix Screws" at bounding box center [166, 563] width 291 height 16
click at [179, 563] on input "M6 x 40 Nylon Hammerfix Screws" at bounding box center [166, 563] width 291 height 16
click at [665, 476] on span "playlist_add" at bounding box center [663, 478] width 16 height 16
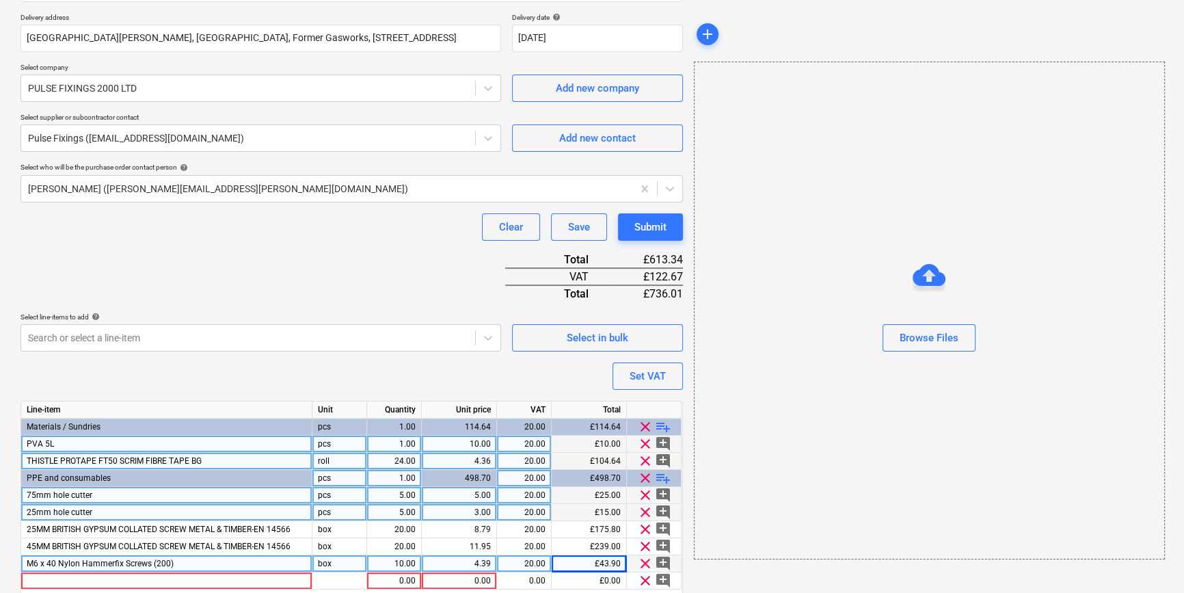
click at [76, 562] on span "M6 x 40 Nylon Hammerfix Screws (200)" at bounding box center [100, 564] width 147 height 10
click at [159, 561] on input "PBZ6X40 ALL STEEL CEILING ANCHOR" at bounding box center [166, 563] width 291 height 16
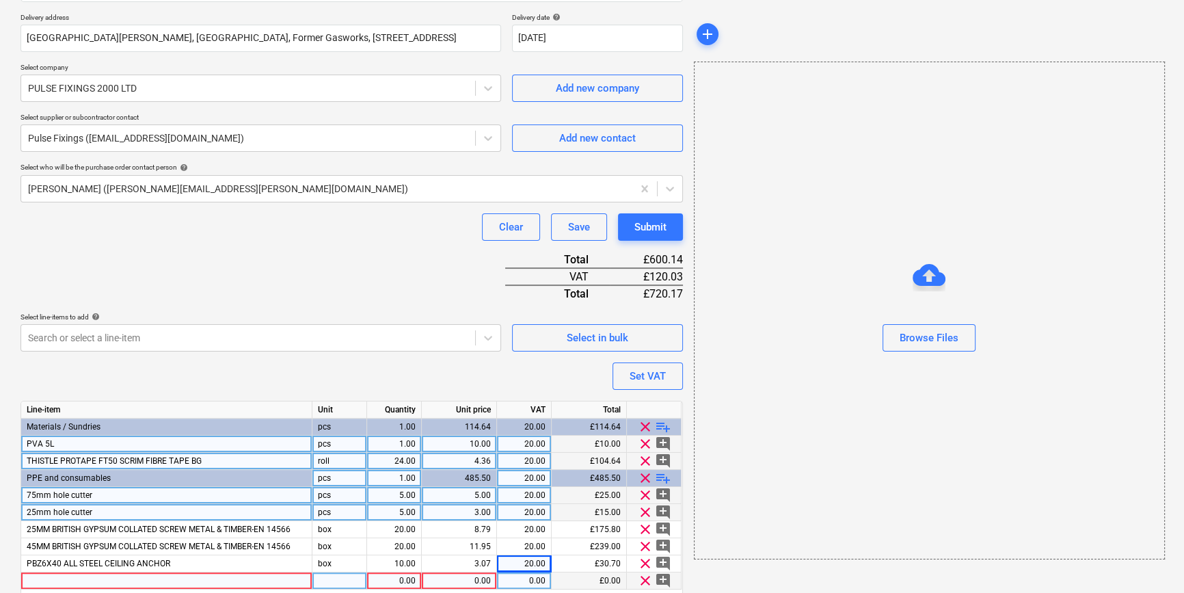
click at [98, 577] on div at bounding box center [166, 580] width 291 height 17
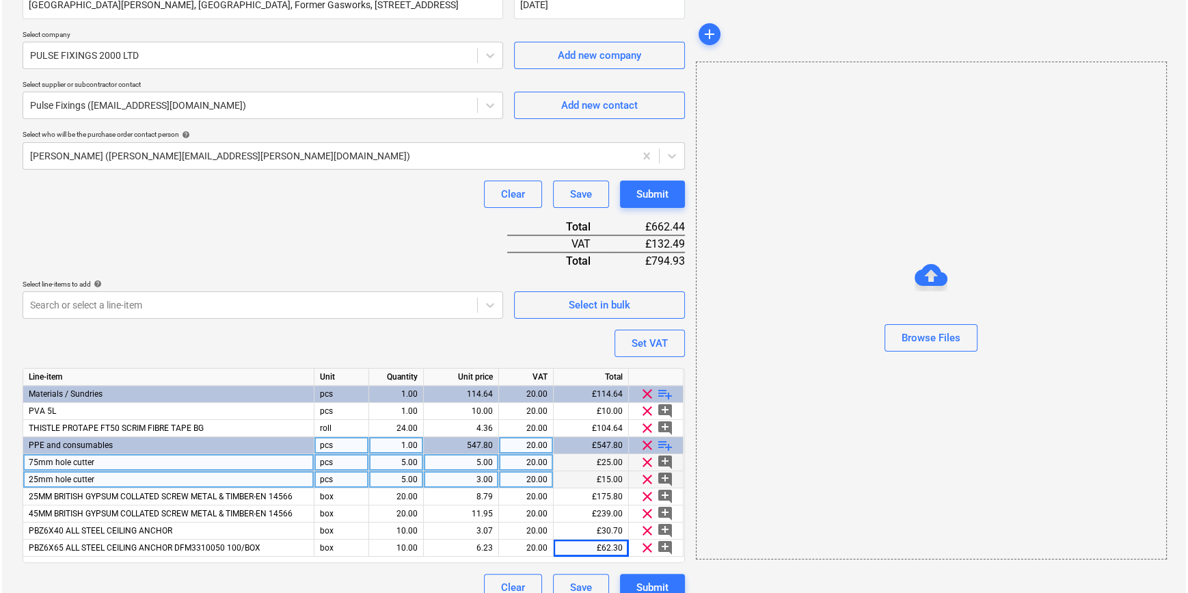
scroll to position [294, 0]
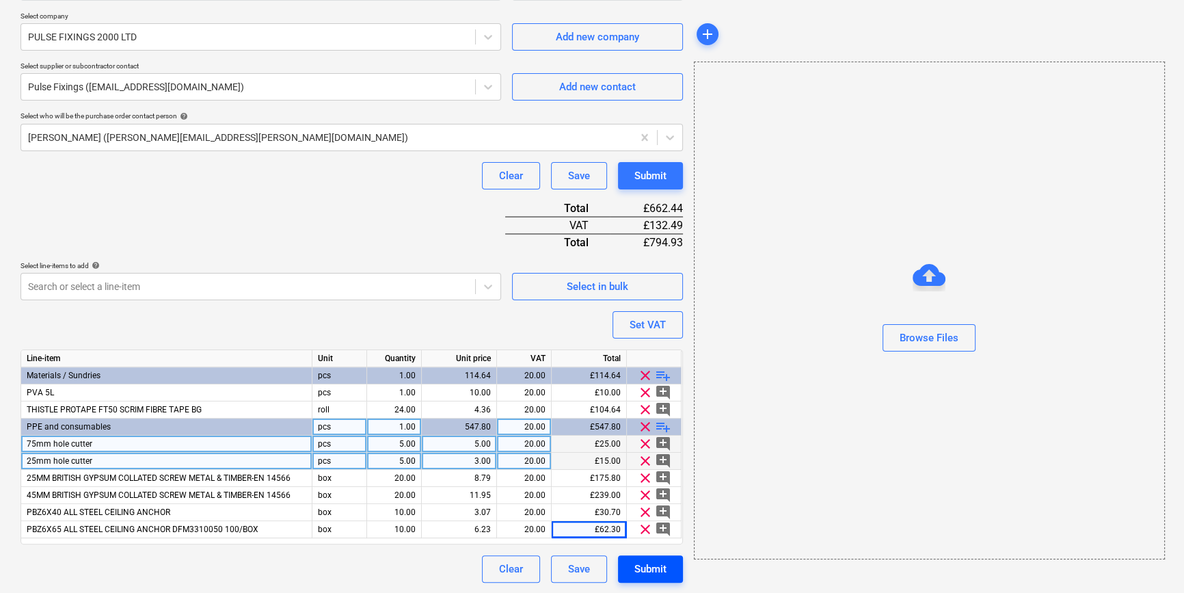
click at [648, 570] on div "Submit" at bounding box center [651, 569] width 32 height 18
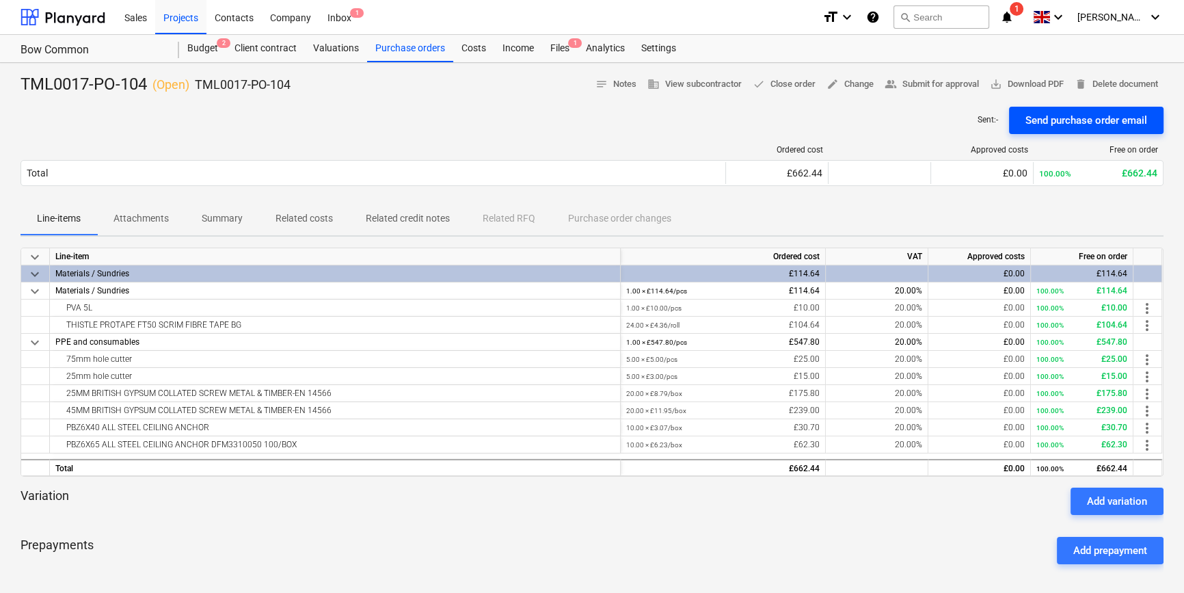
click at [1061, 124] on div "Send purchase order email" at bounding box center [1087, 120] width 122 height 18
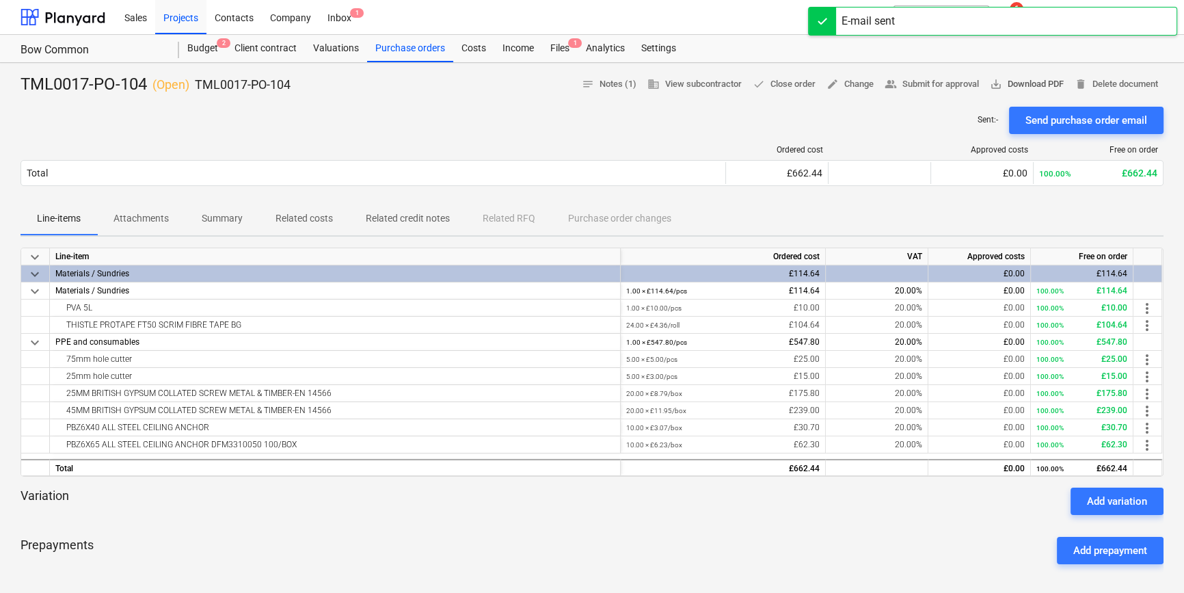
click at [1034, 87] on span "save_alt Download PDF" at bounding box center [1027, 85] width 74 height 16
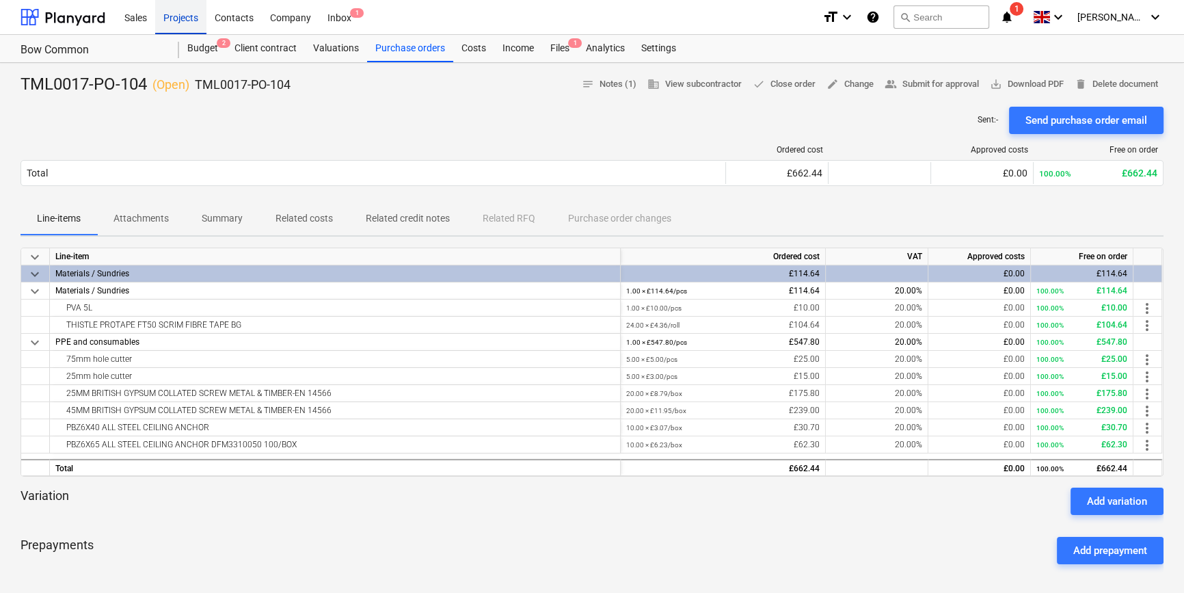
click at [183, 16] on div "Projects" at bounding box center [180, 16] width 51 height 35
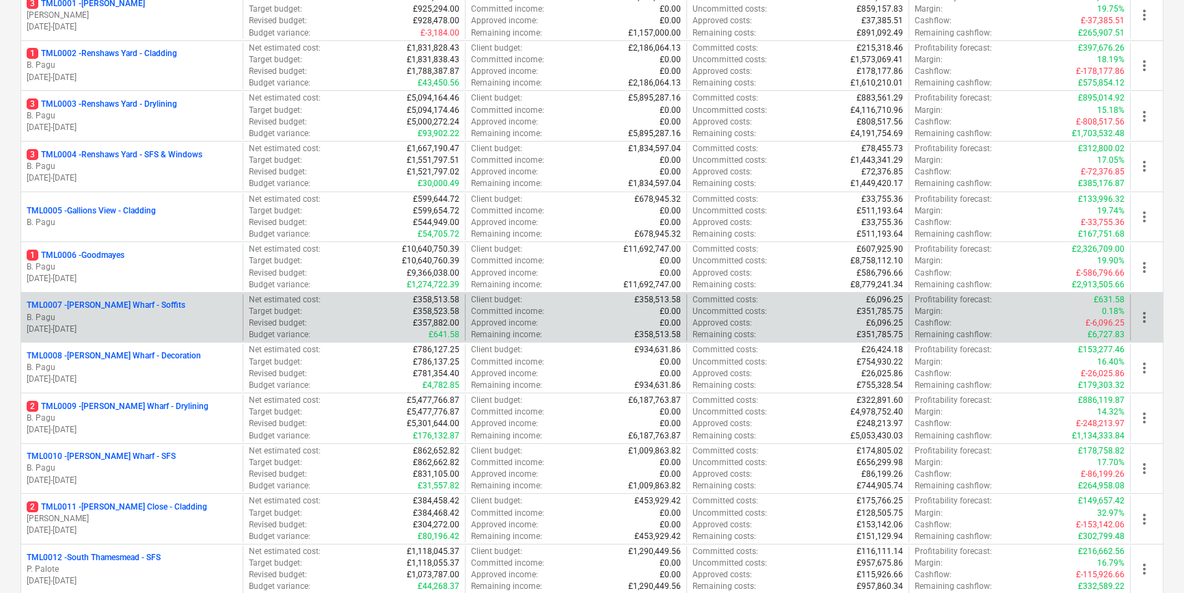
scroll to position [310, 0]
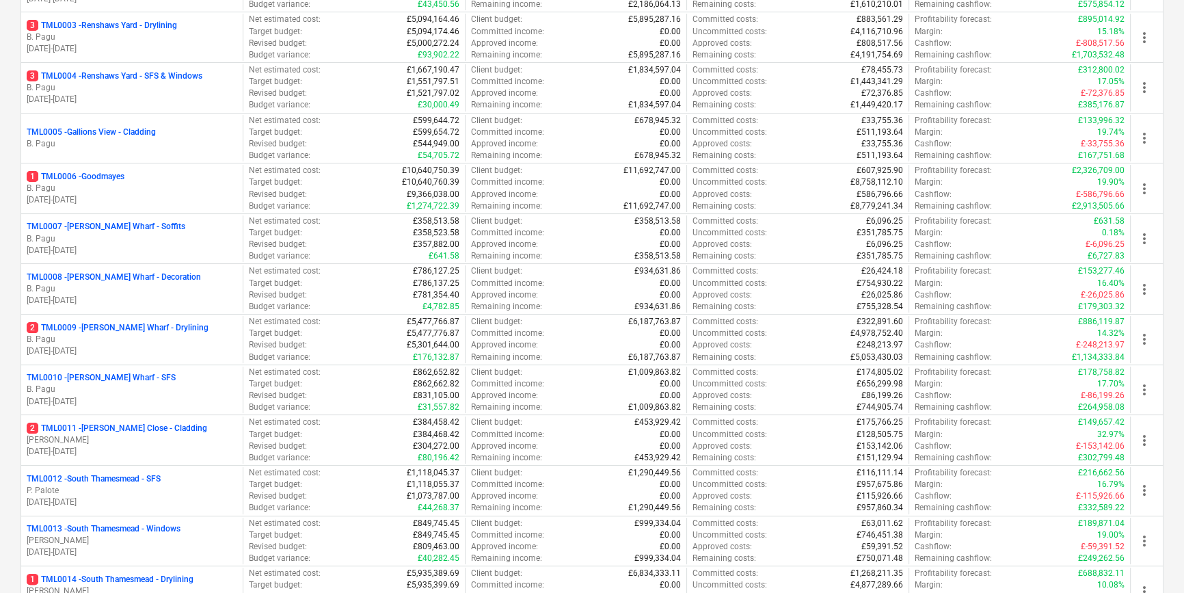
click at [146, 438] on p "[PERSON_NAME]" at bounding box center [132, 440] width 211 height 12
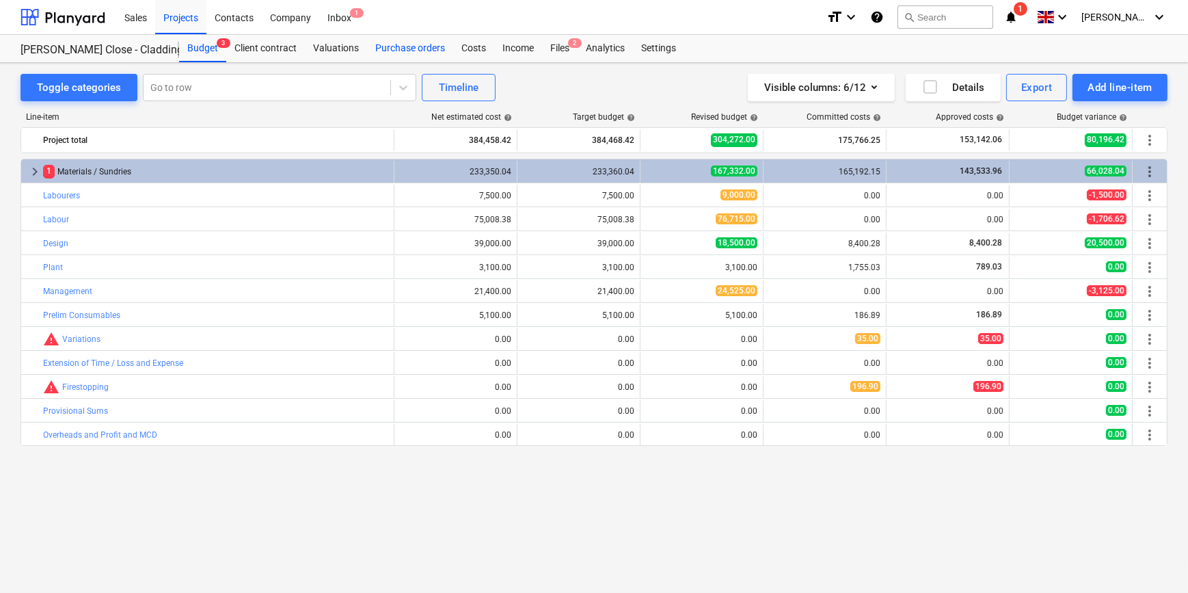
click at [412, 46] on div "Purchase orders" at bounding box center [410, 48] width 86 height 27
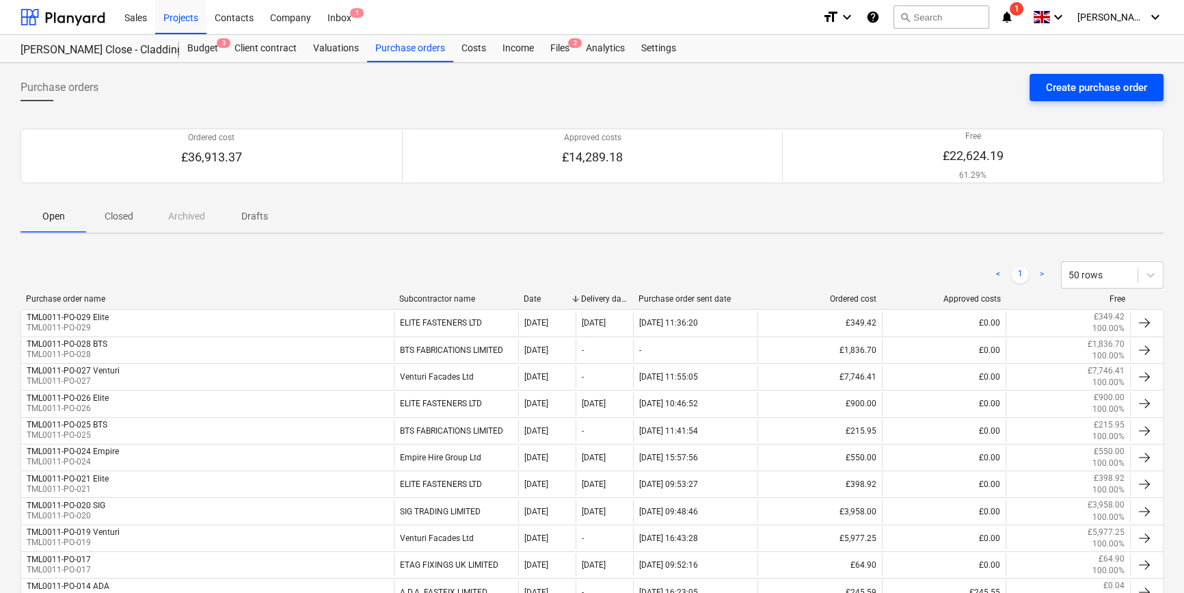
click at [1084, 88] on div "Create purchase order" at bounding box center [1096, 88] width 101 height 18
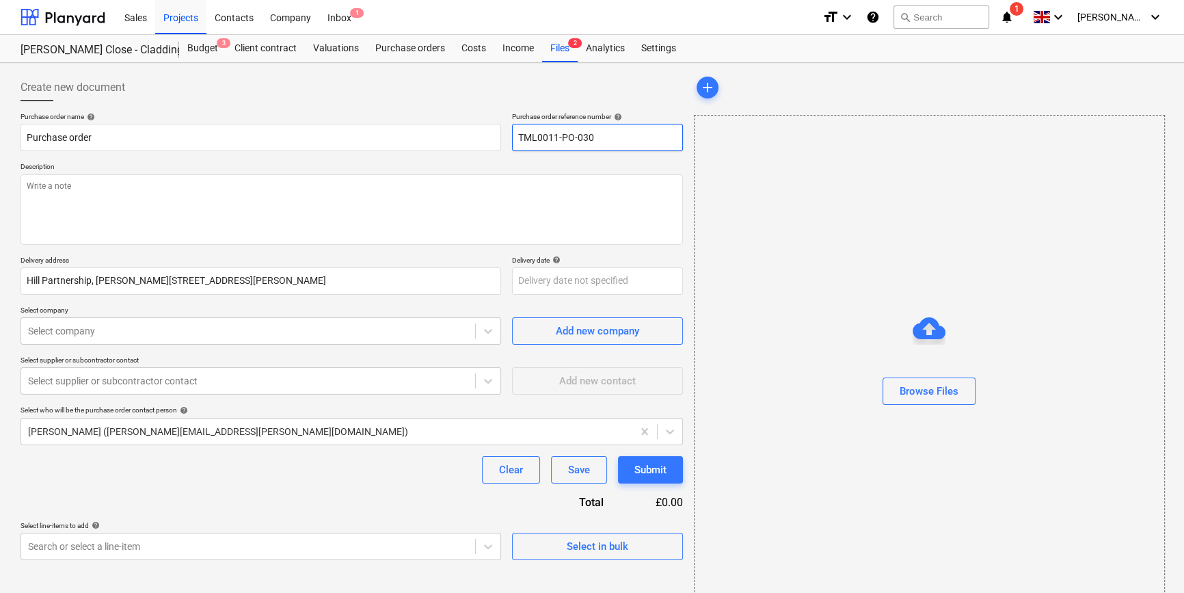
drag, startPoint x: 602, startPoint y: 133, endPoint x: 511, endPoint y: 137, distance: 90.3
click at [512, 137] on input "TML0011-PO-030" at bounding box center [597, 137] width 171 height 27
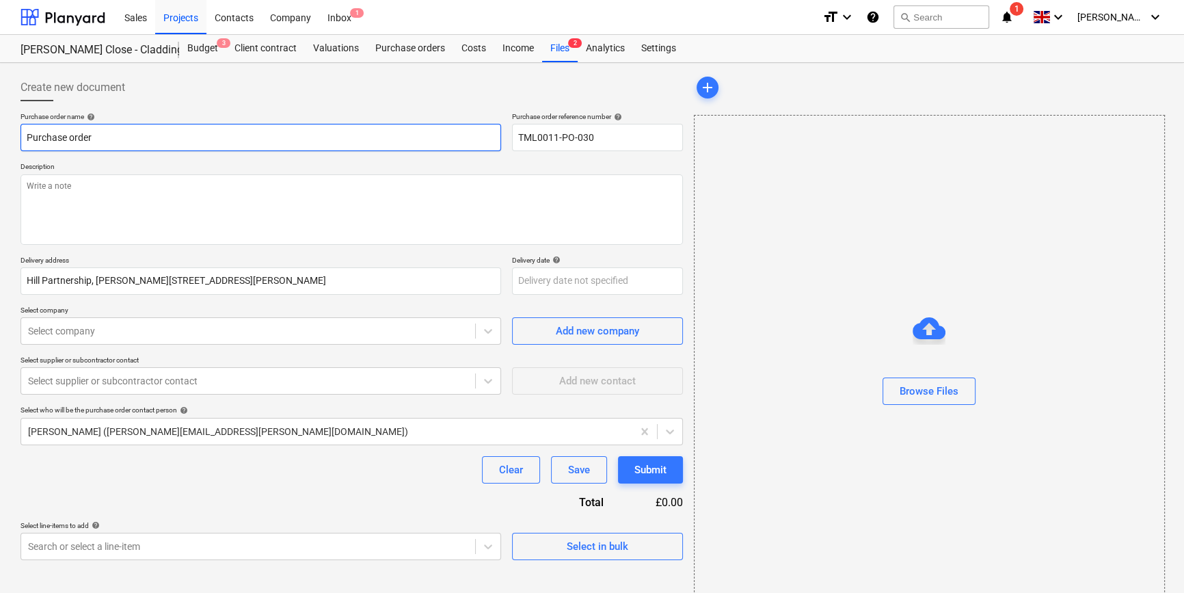
drag, startPoint x: 101, startPoint y: 130, endPoint x: 16, endPoint y: 139, distance: 85.3
click at [16, 139] on div "Create new document Purchase order name help Purchase order Purchase order refe…" at bounding box center [351, 343] width 673 height 550
paste input "TML0011-PO-030"
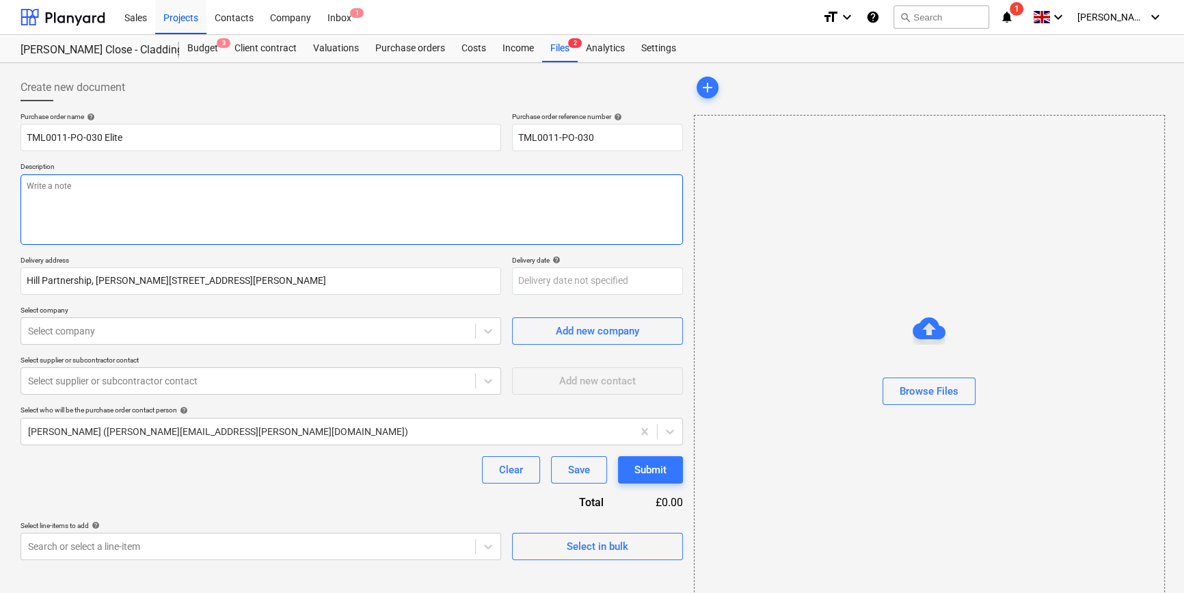
click at [105, 199] on textarea at bounding box center [352, 209] width 663 height 70
click at [149, 194] on textarea "Site contact [PERSON_NAME]" at bounding box center [352, 209] width 663 height 70
paste textarea "07869 747 487"
click at [152, 189] on textarea "Site contact [PERSON_NAME] [PHONE_NUMBER]" at bounding box center [352, 209] width 663 height 70
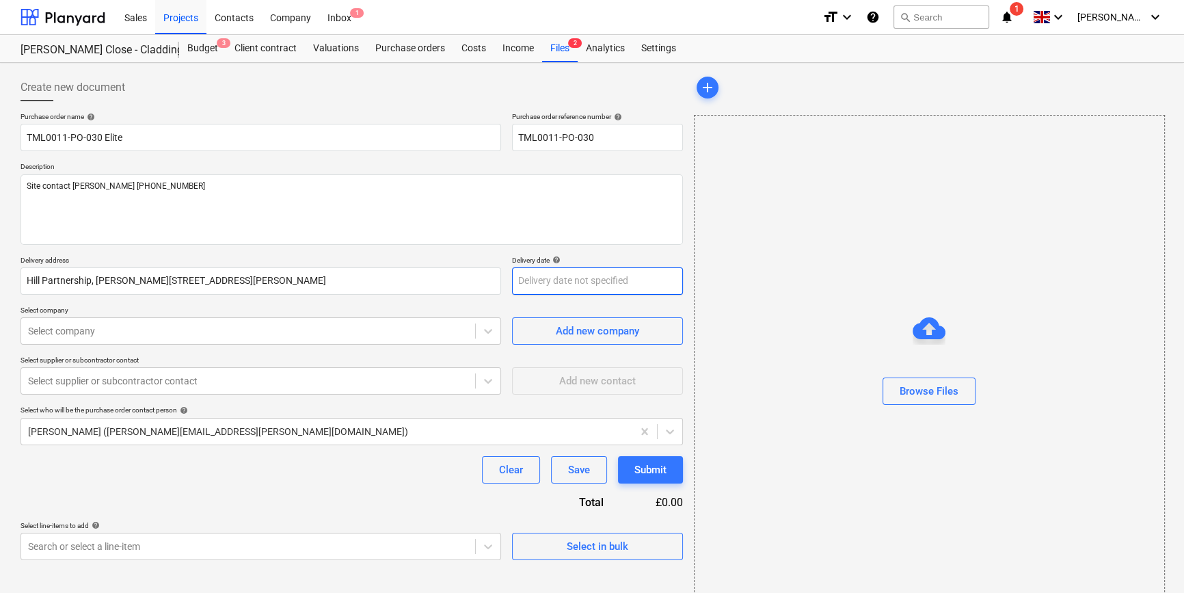
click at [549, 284] on body "Sales Projects Contacts Company Inbox 1 format_size keyboard_arrow_down help se…" at bounding box center [592, 296] width 1184 height 593
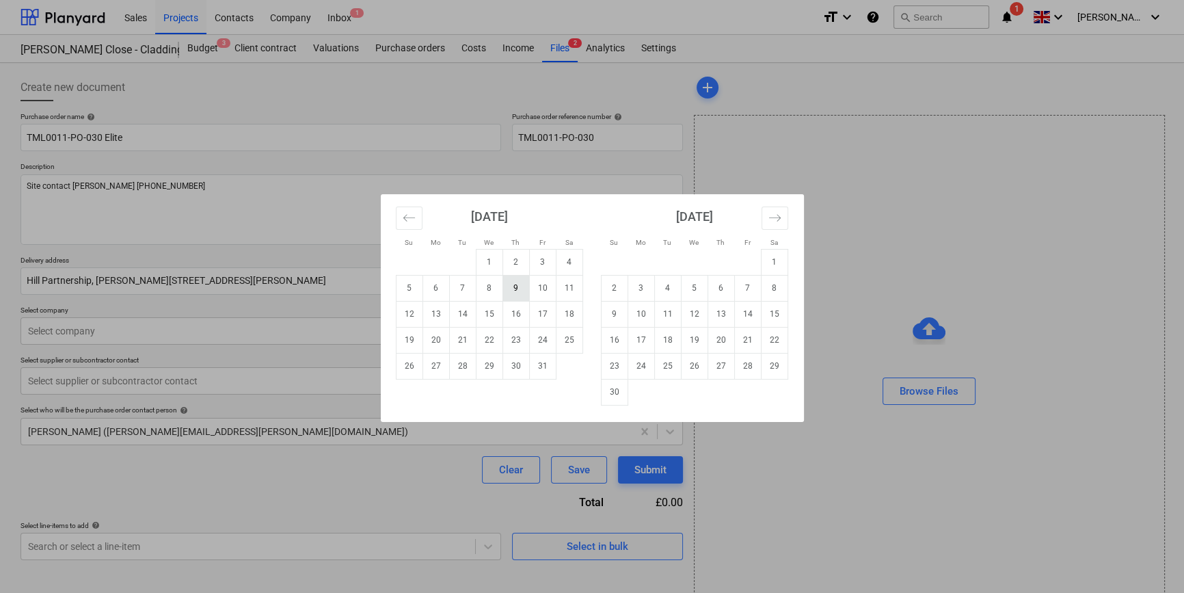
click at [516, 286] on td "9" at bounding box center [516, 288] width 27 height 26
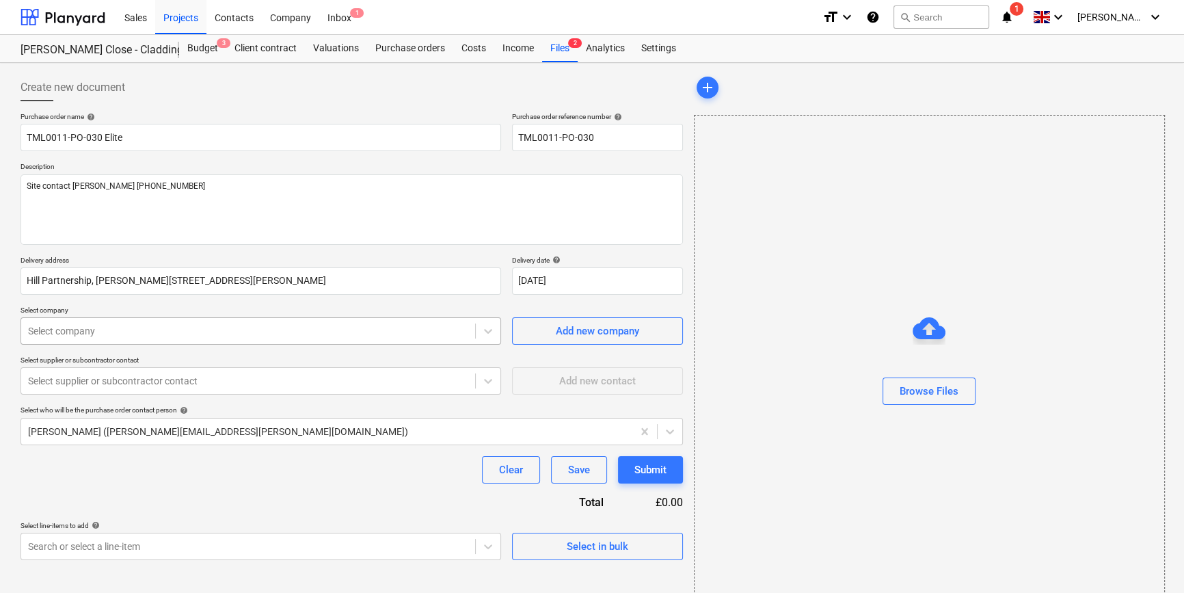
click at [157, 332] on div at bounding box center [248, 331] width 440 height 14
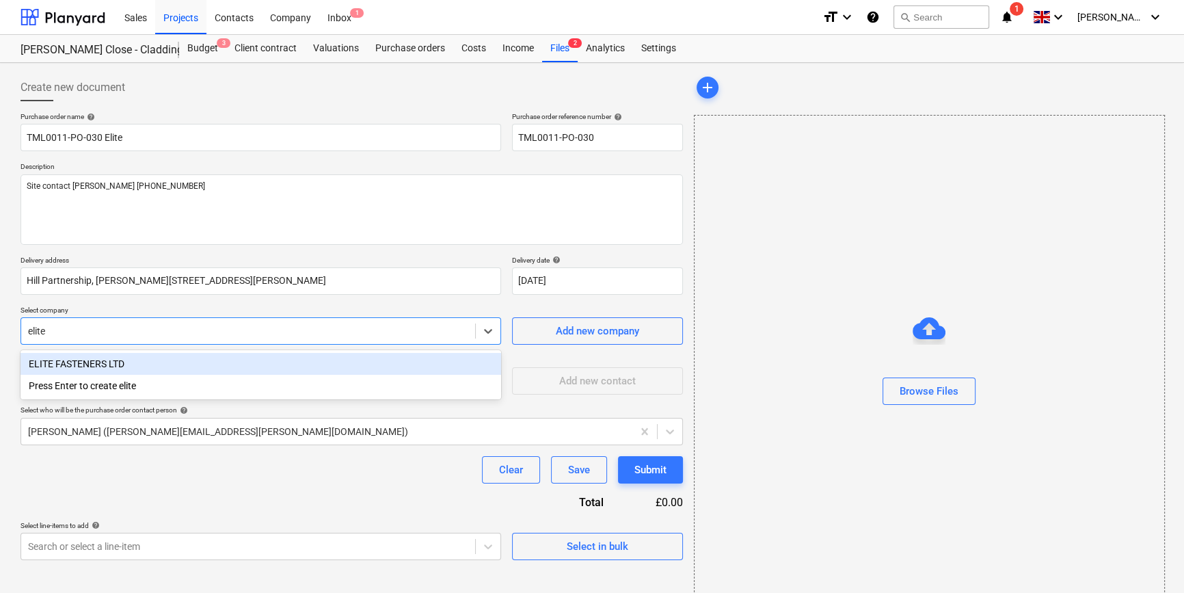
click at [97, 365] on div "ELITE FASTENERS LTD" at bounding box center [261, 364] width 481 height 22
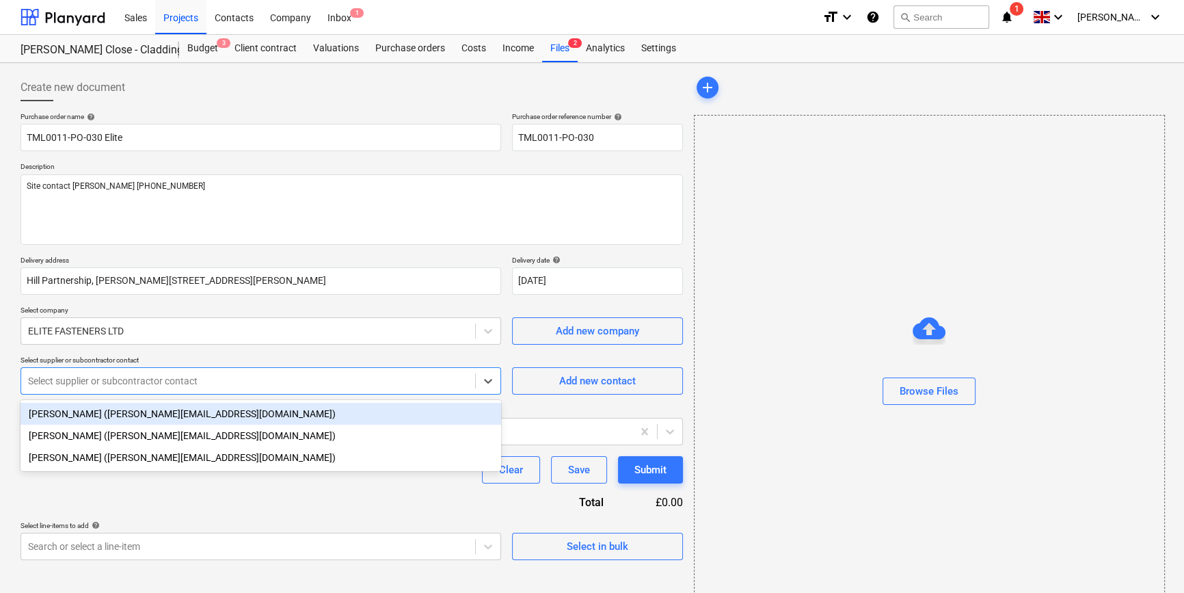
click at [98, 380] on div at bounding box center [248, 381] width 440 height 14
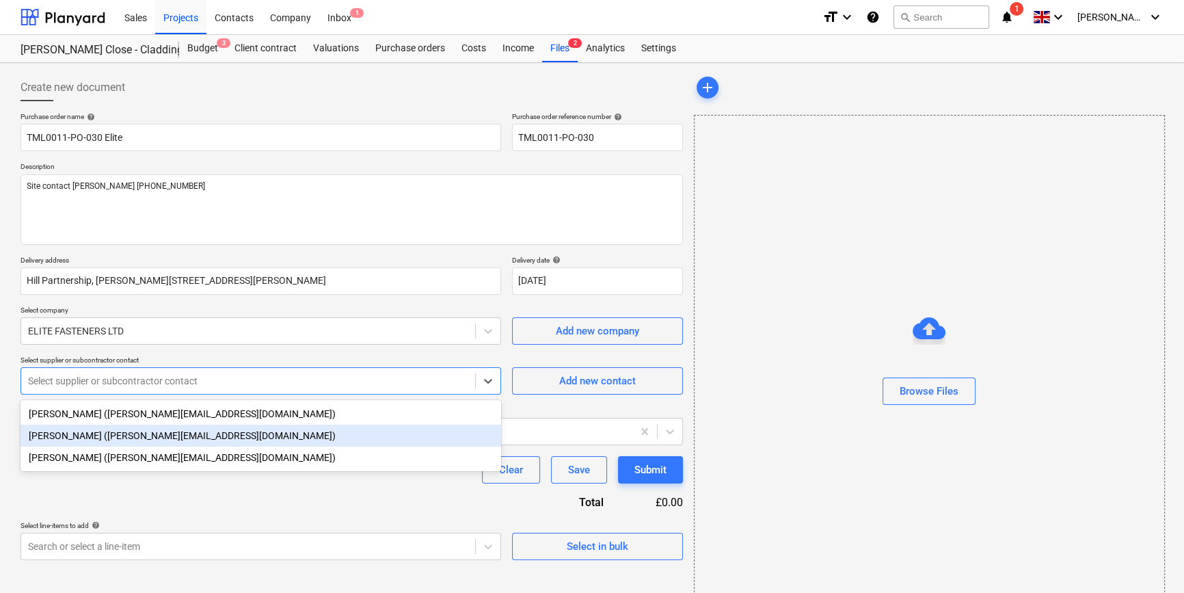
click at [98, 438] on div "[PERSON_NAME] ([PERSON_NAME][EMAIL_ADDRESS][DOMAIN_NAME])" at bounding box center [261, 436] width 481 height 22
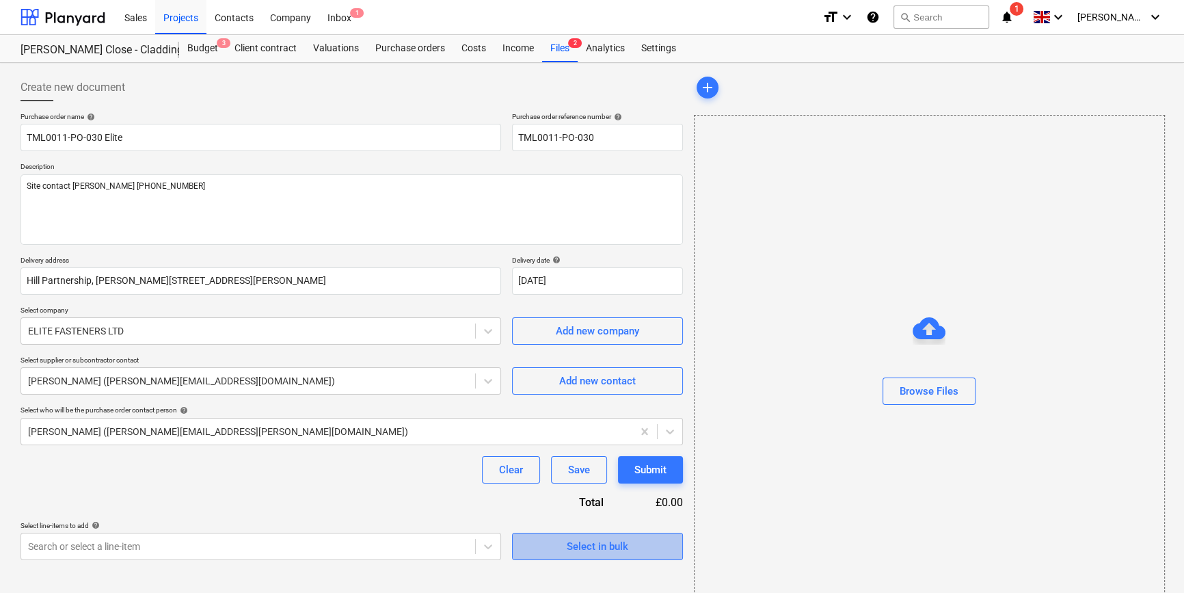
click at [594, 546] on div "Select in bulk" at bounding box center [598, 546] width 62 height 18
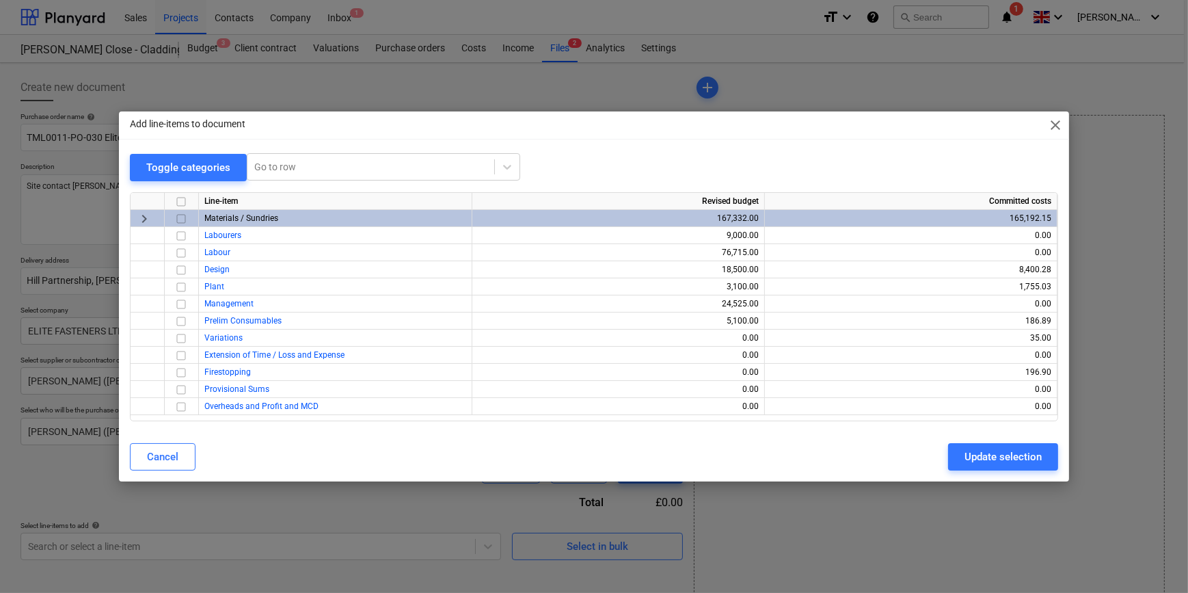
click at [178, 217] on input "checkbox" at bounding box center [181, 219] width 16 height 16
click at [982, 449] on div "Update selection" at bounding box center [1003, 457] width 77 height 18
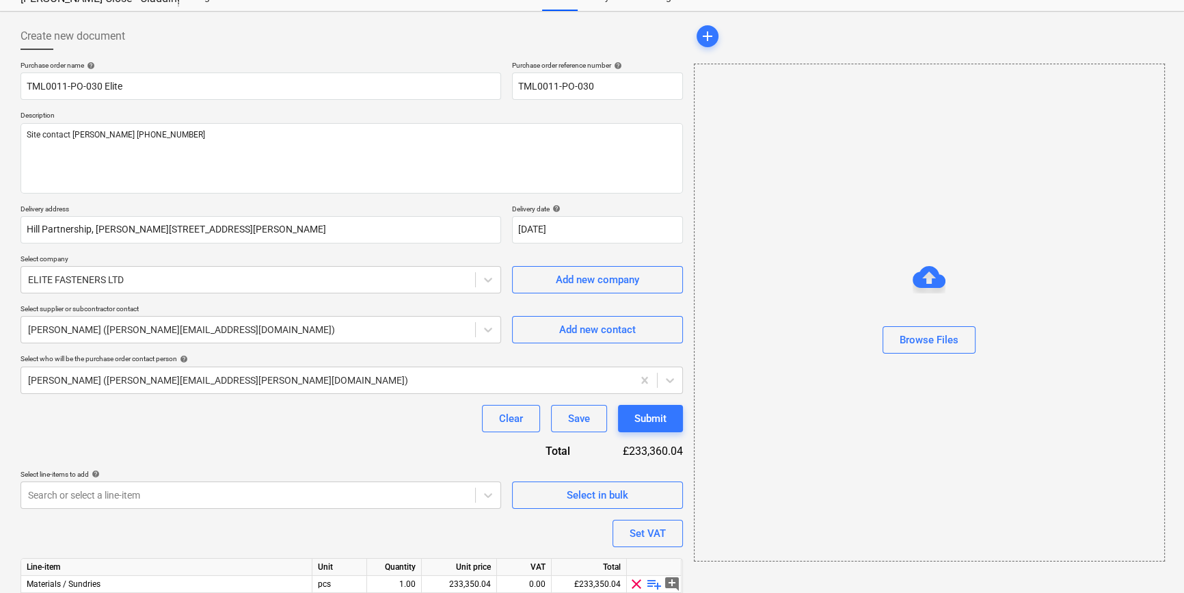
scroll to position [123, 0]
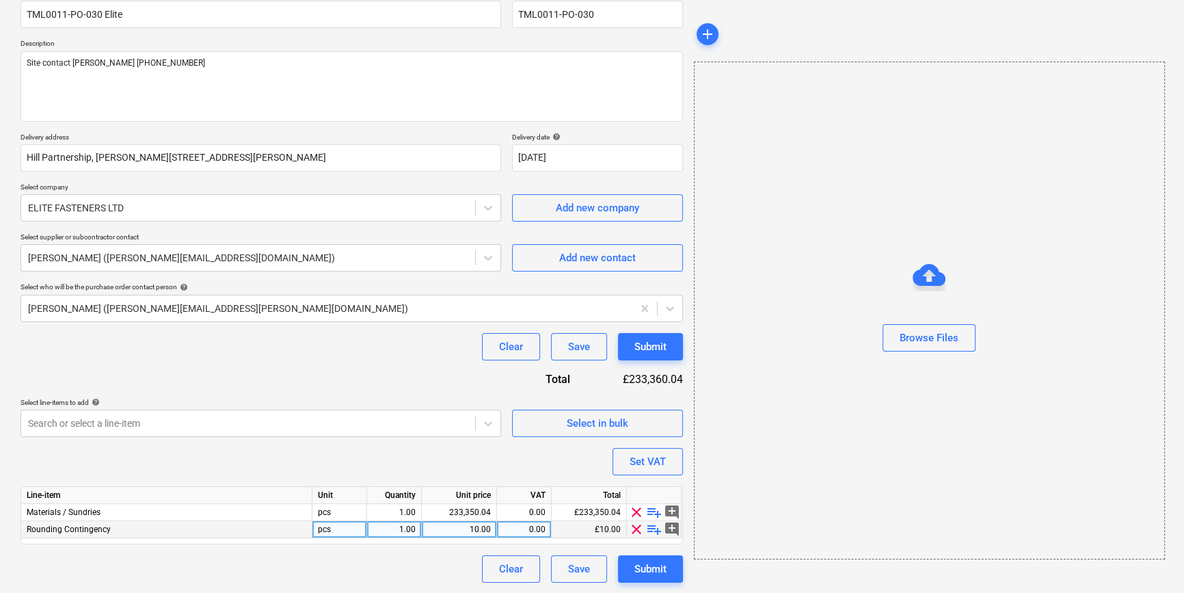
click at [635, 528] on span "clear" at bounding box center [636, 529] width 16 height 16
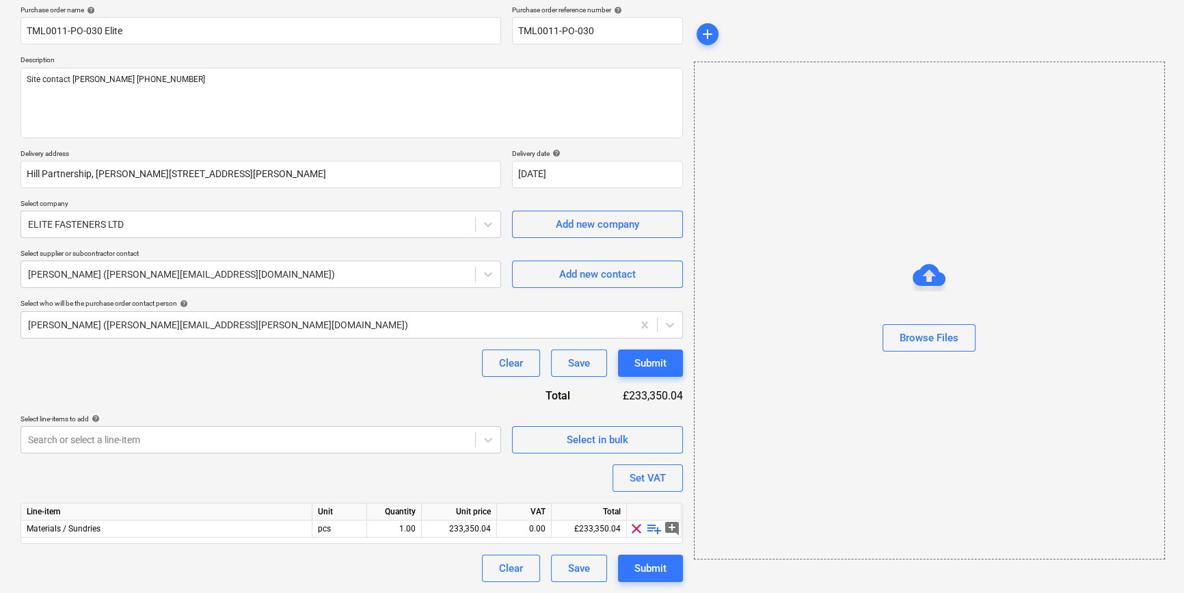
scroll to position [106, 0]
click at [654, 531] on span "playlist_add" at bounding box center [654, 529] width 16 height 16
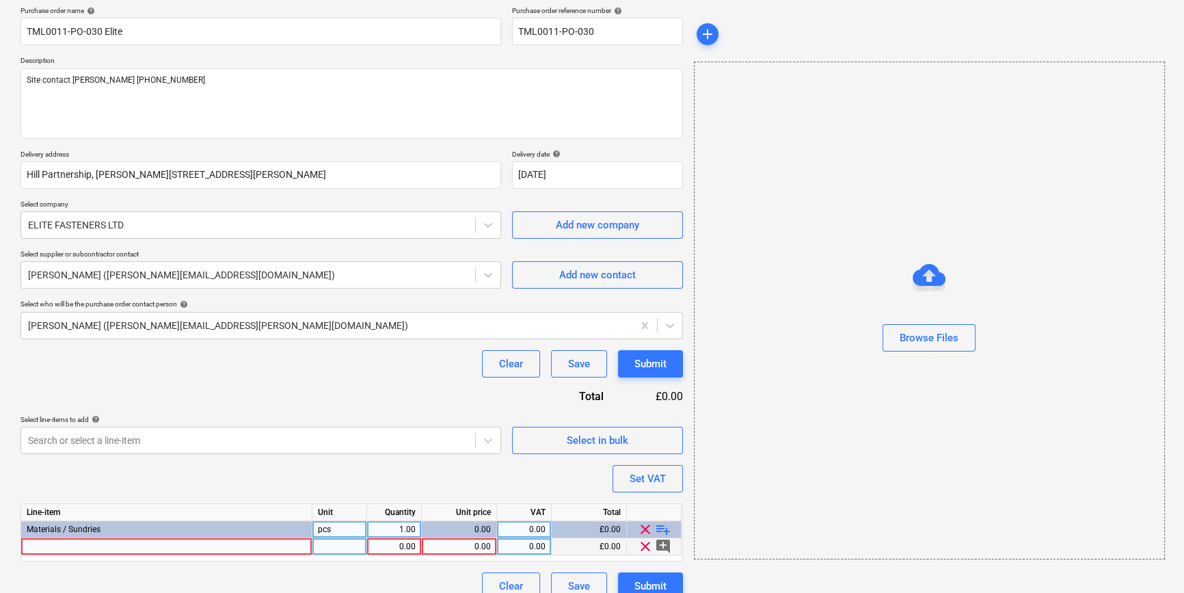
click at [41, 546] on div at bounding box center [166, 546] width 291 height 17
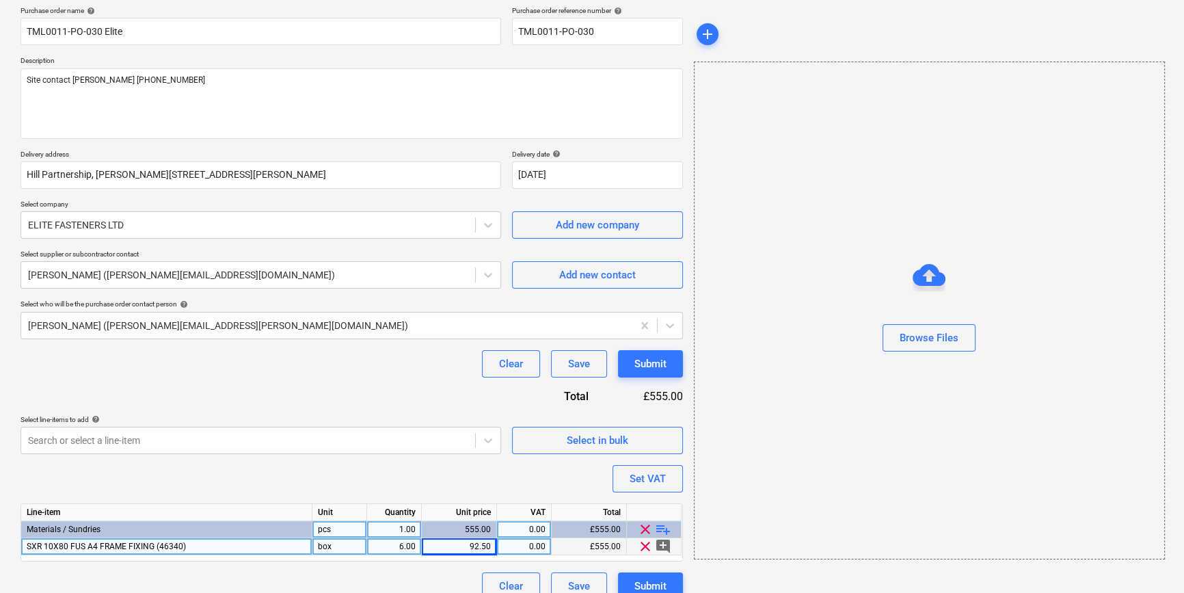
click at [483, 546] on div "92.50" at bounding box center [459, 546] width 64 height 17
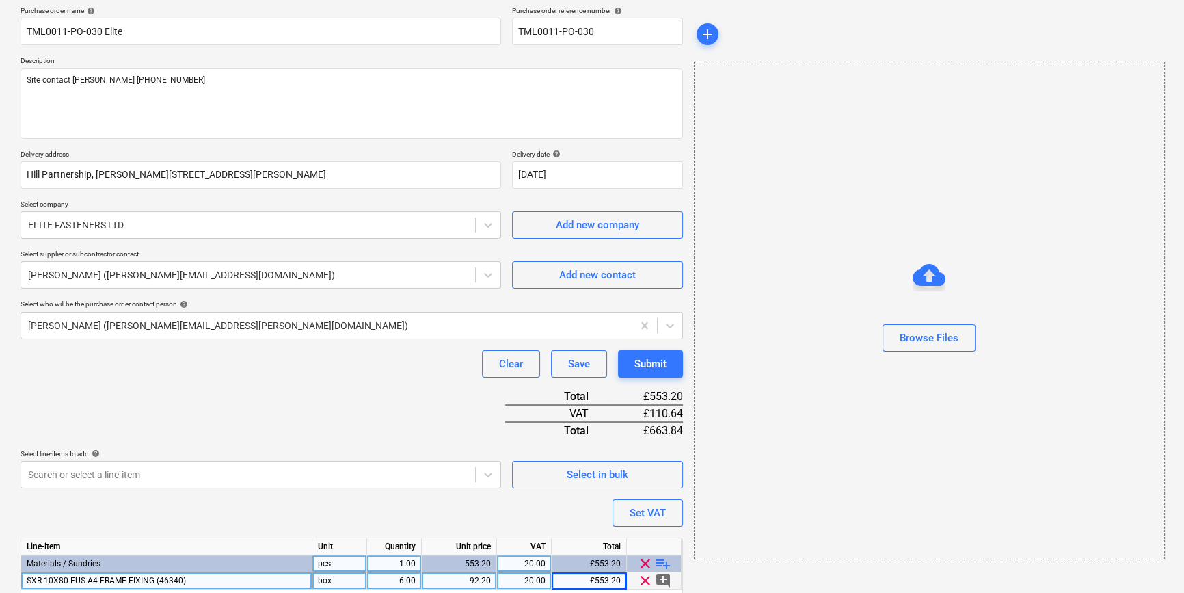
click at [202, 577] on div "SXR 10X80 FUS A4 FRAME FIXING (46340)" at bounding box center [166, 580] width 291 height 17
drag, startPoint x: 215, startPoint y: 583, endPoint x: 230, endPoint y: 576, distance: 16.8
click at [215, 584] on input "SXR 10X80 FUS A4 FRAME FIXING (46340)" at bounding box center [166, 580] width 291 height 16
click at [232, 581] on input "SXR 10X80 FUS A4 FRAME FIXING (46340)" at bounding box center [166, 580] width 291 height 16
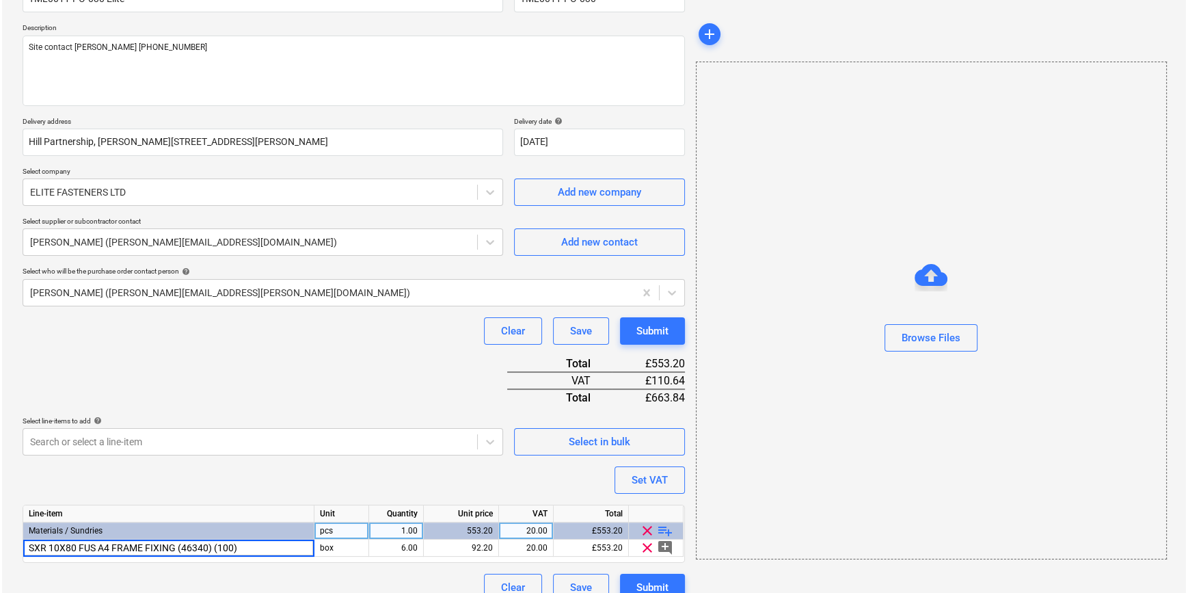
scroll to position [157, 0]
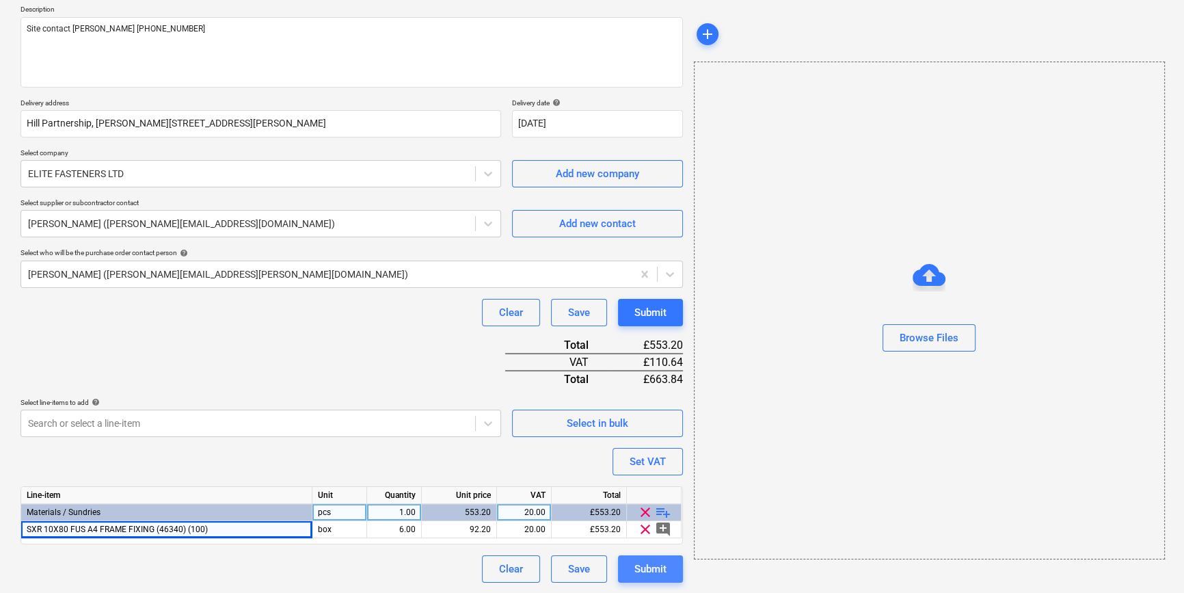
click at [660, 570] on div "Submit" at bounding box center [651, 569] width 32 height 18
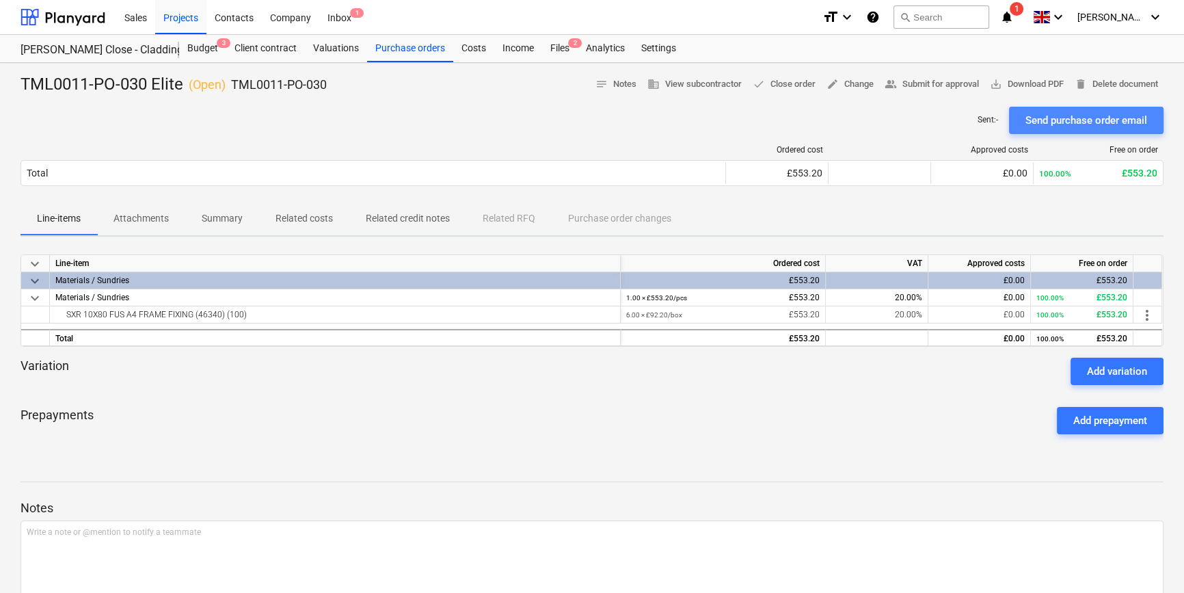
click at [1061, 123] on div "Send purchase order email" at bounding box center [1087, 120] width 122 height 18
click at [1019, 84] on span "save_alt Download PDF" at bounding box center [1027, 85] width 74 height 16
click at [178, 19] on div "Projects" at bounding box center [180, 16] width 51 height 35
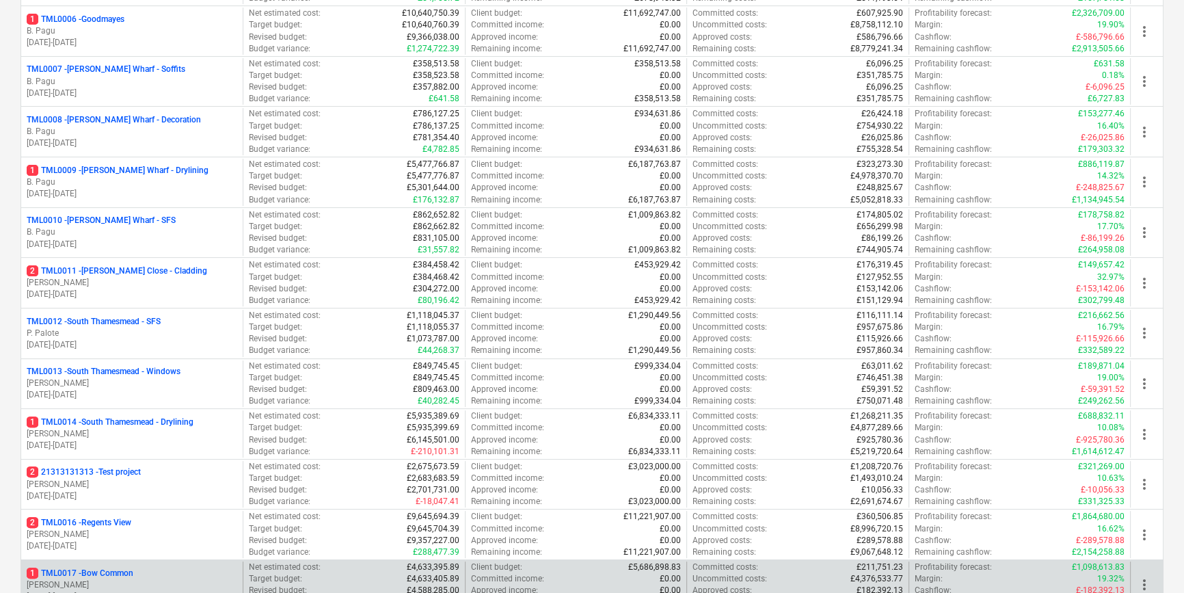
scroll to position [497, 0]
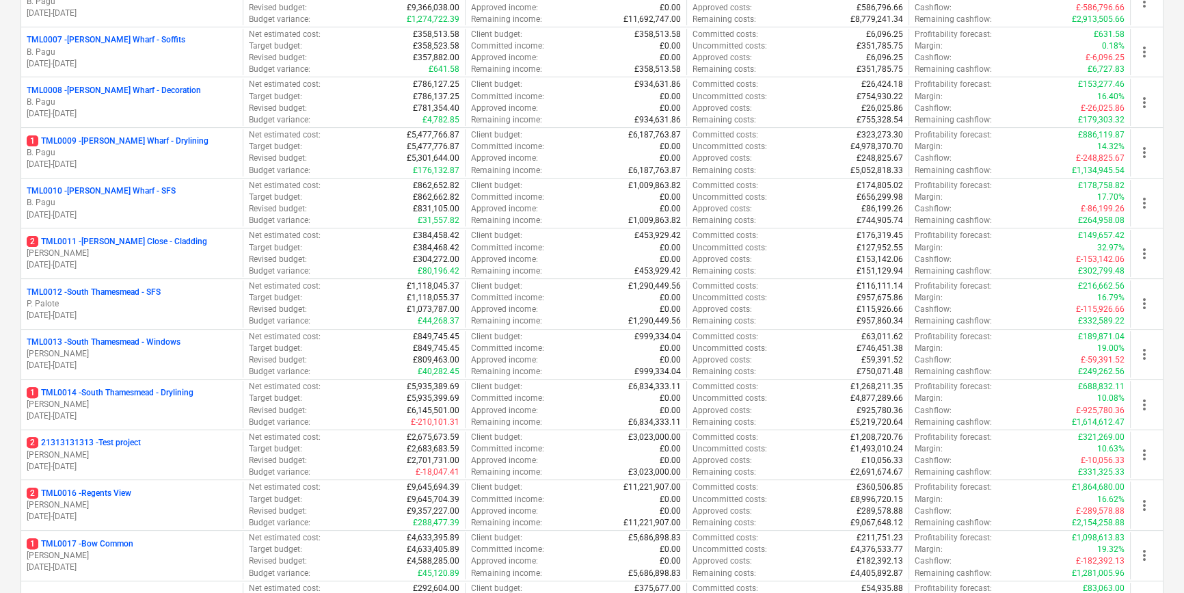
click at [178, 543] on div "1 TML0017 - Bow Common" at bounding box center [132, 544] width 211 height 12
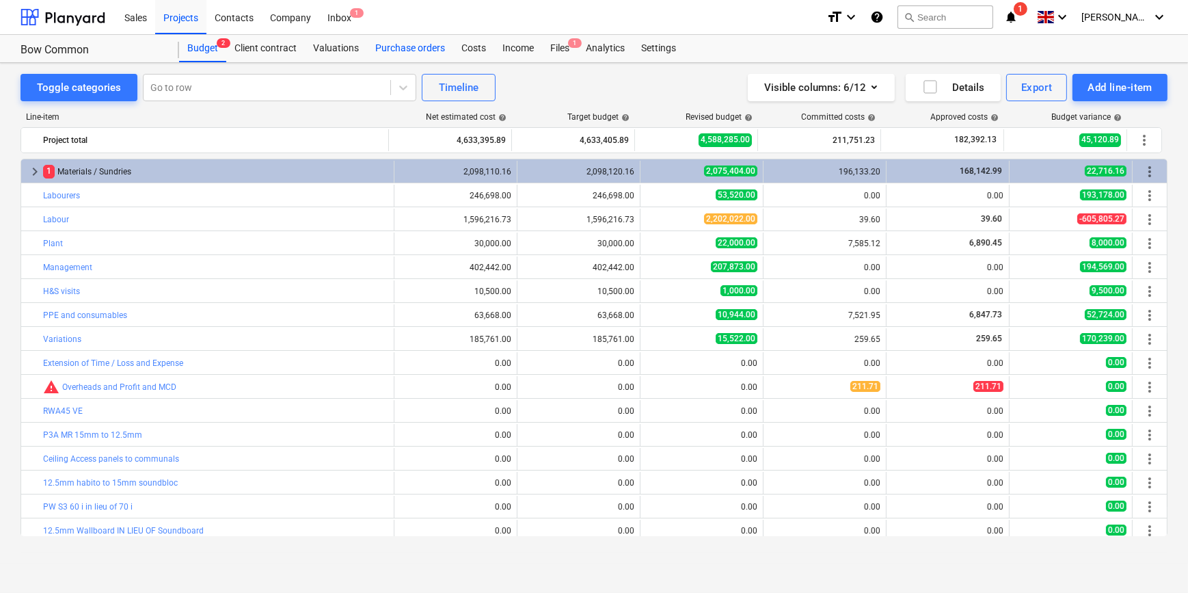
click at [403, 51] on div "Purchase orders" at bounding box center [410, 48] width 86 height 27
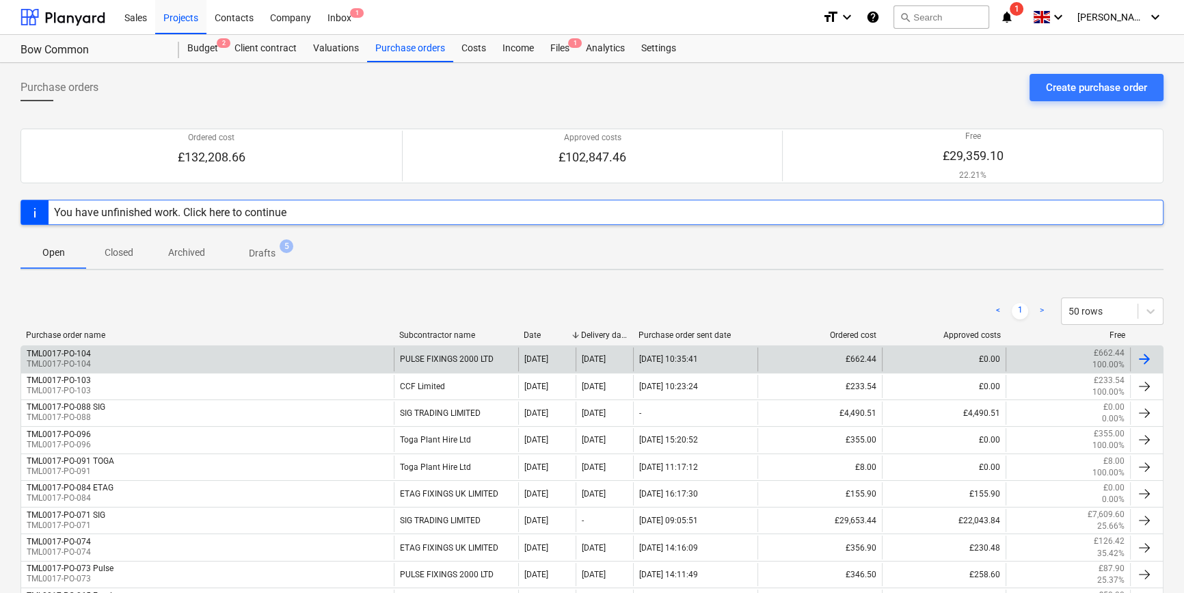
click at [1144, 356] on div at bounding box center [1144, 359] width 16 height 16
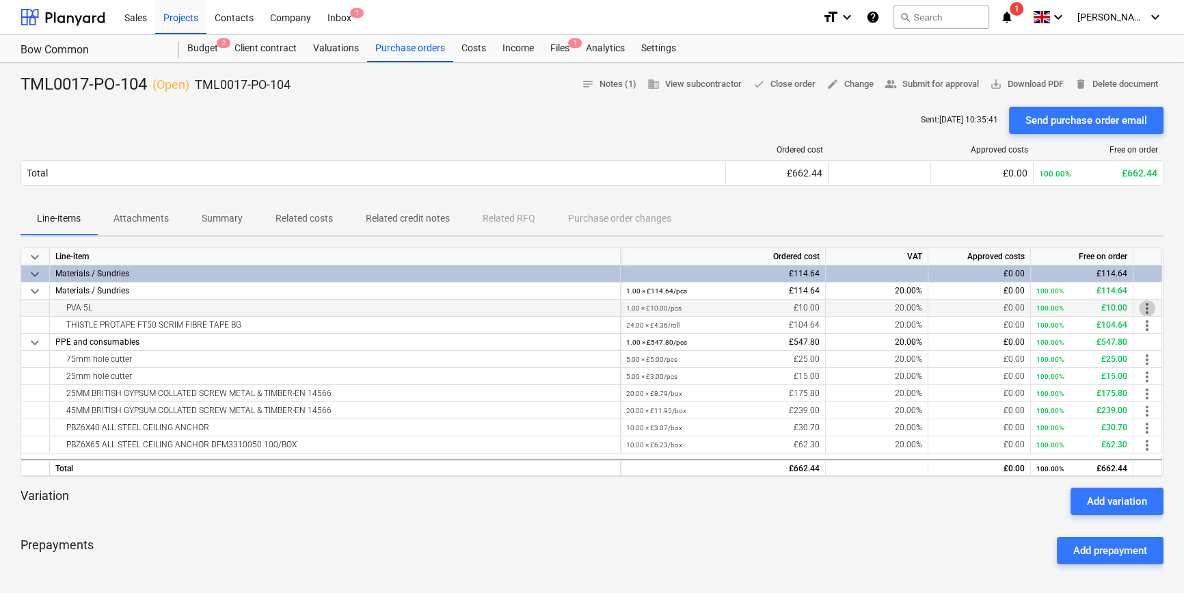
click at [1149, 307] on span "more_vert" at bounding box center [1147, 308] width 16 height 16
click at [1149, 307] on li "Edit" at bounding box center [1157, 308] width 40 height 31
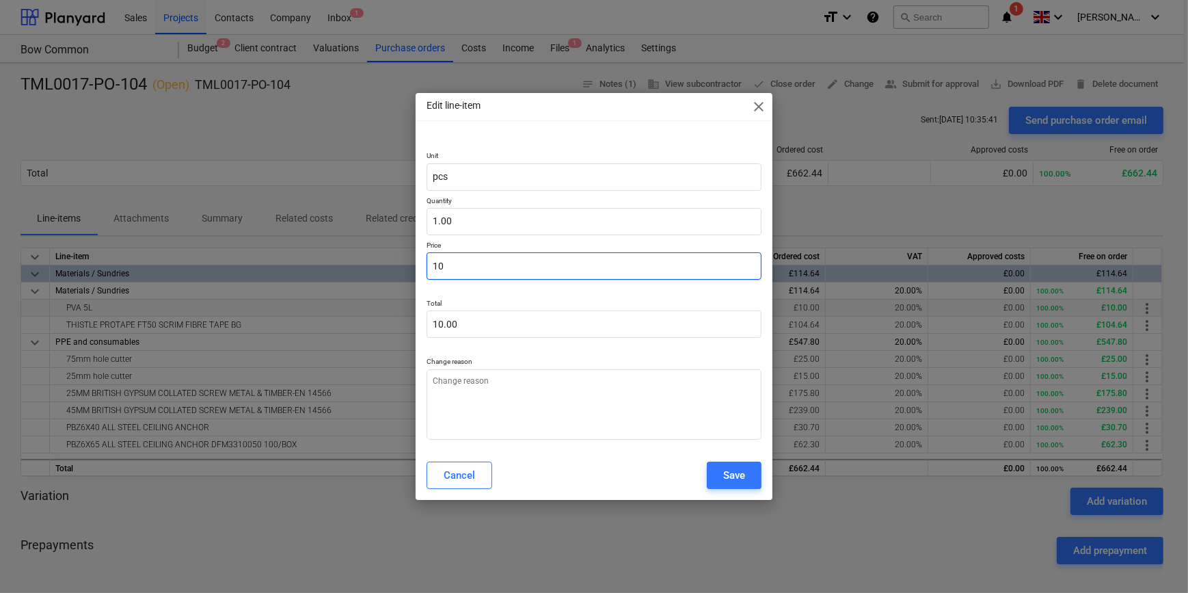
click at [465, 263] on input "10" at bounding box center [594, 265] width 334 height 27
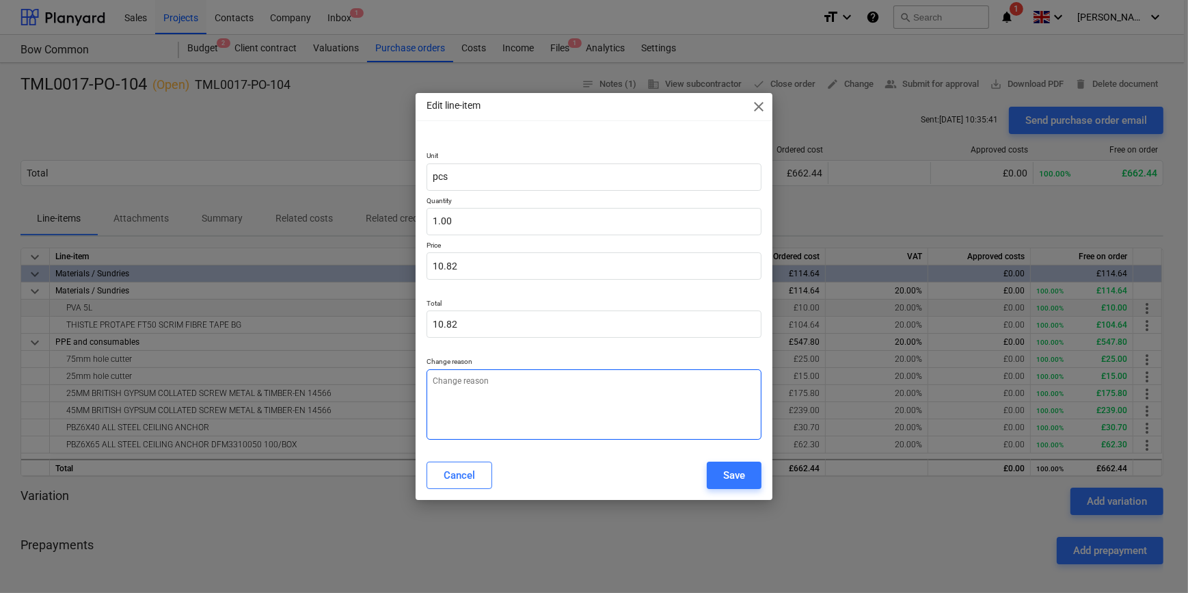
click at [449, 388] on textarea at bounding box center [594, 404] width 334 height 70
click at [738, 478] on div "Save" at bounding box center [734, 475] width 22 height 18
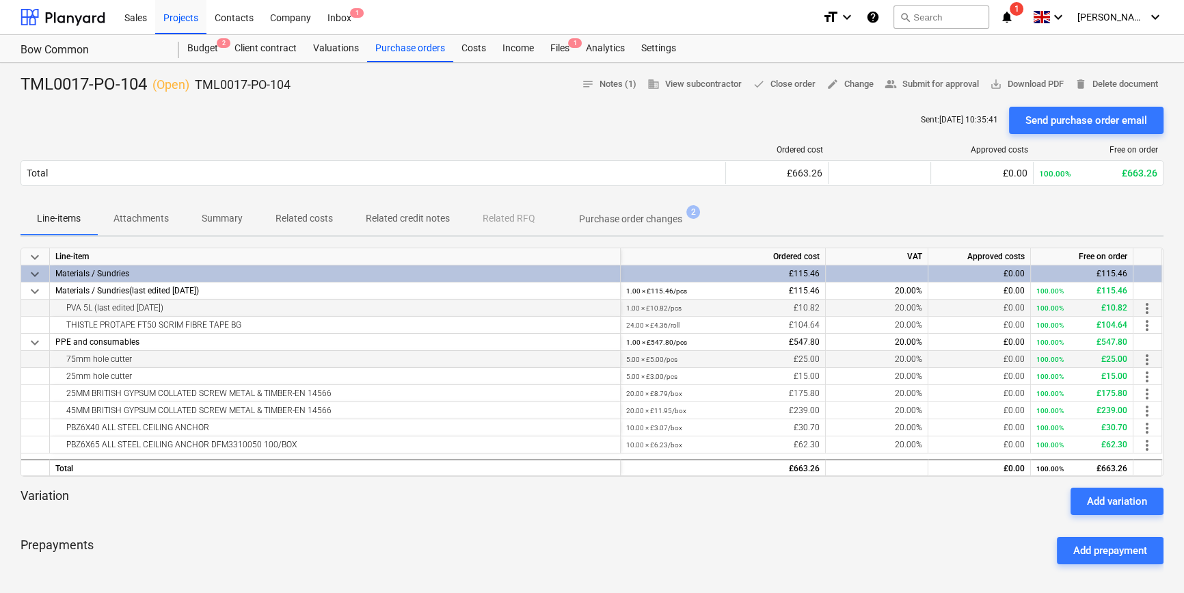
click at [1146, 358] on span "more_vert" at bounding box center [1147, 359] width 16 height 16
click at [1146, 358] on li "Edit" at bounding box center [1157, 359] width 40 height 31
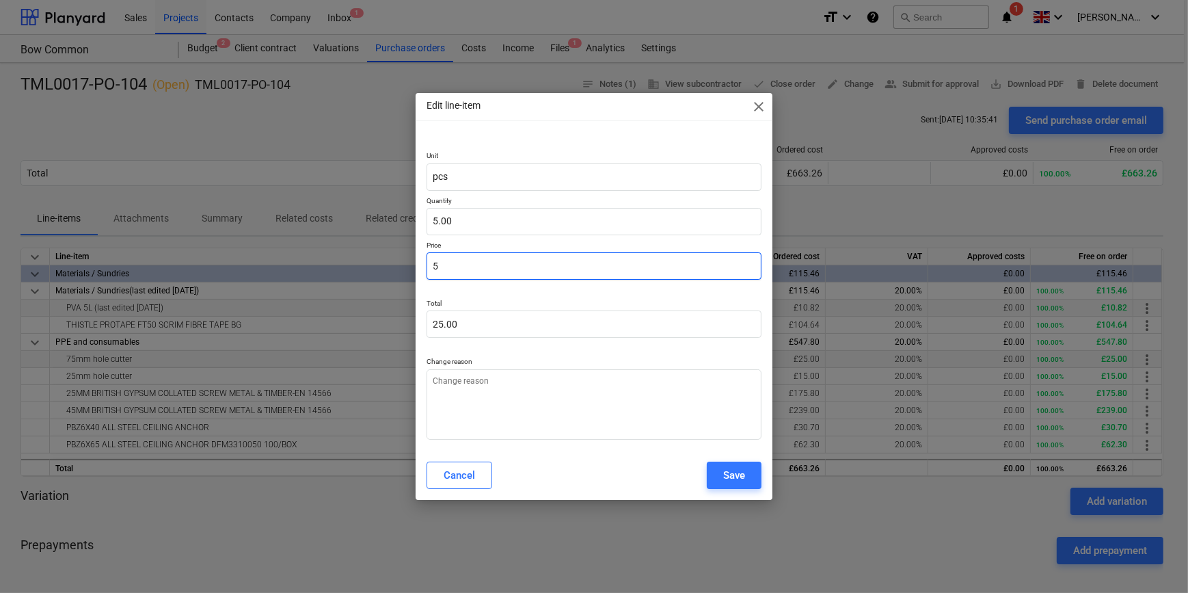
click at [464, 264] on input "5" at bounding box center [594, 265] width 334 height 27
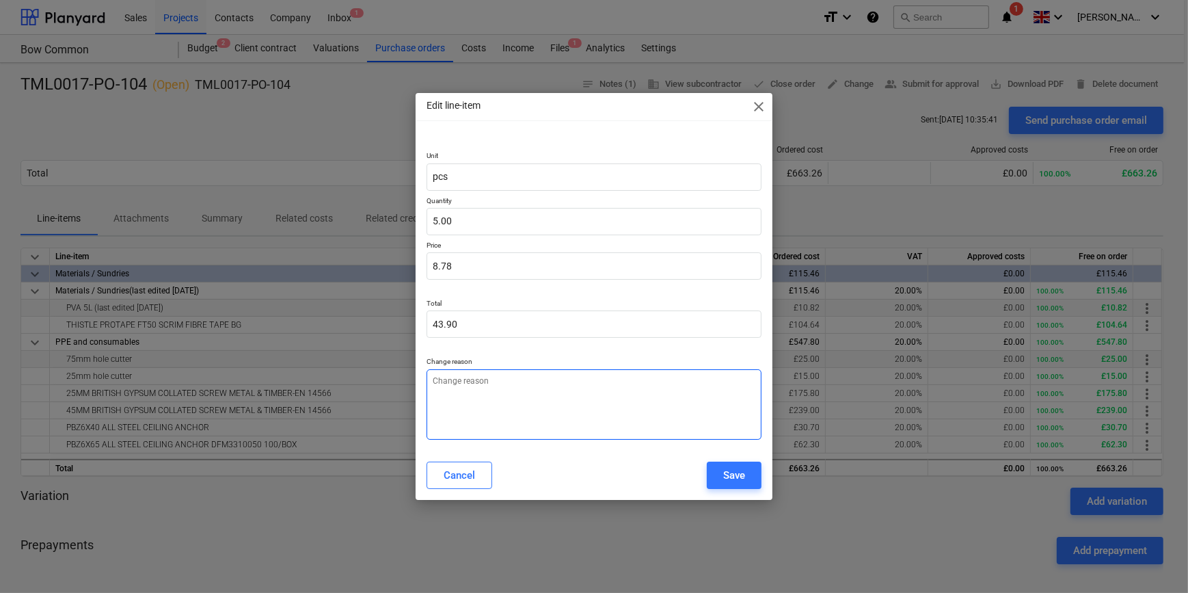
click at [613, 396] on textarea at bounding box center [594, 404] width 334 height 70
click at [733, 473] on div "Save" at bounding box center [734, 475] width 22 height 18
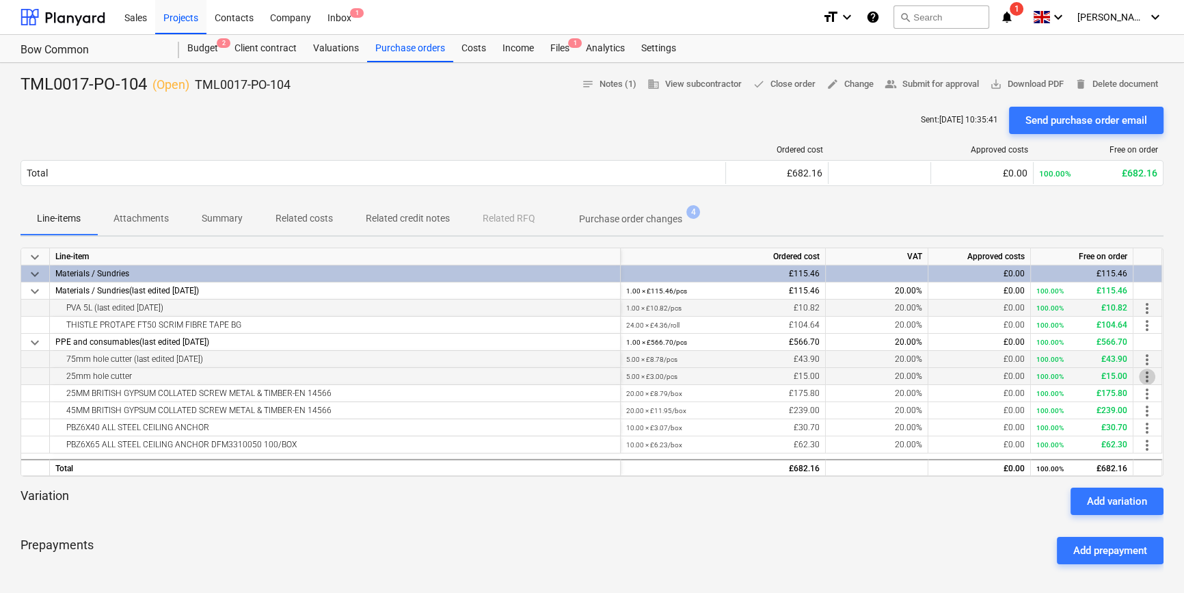
click at [1149, 377] on span "more_vert" at bounding box center [1147, 377] width 16 height 16
click at [1149, 377] on li "Edit" at bounding box center [1157, 376] width 40 height 31
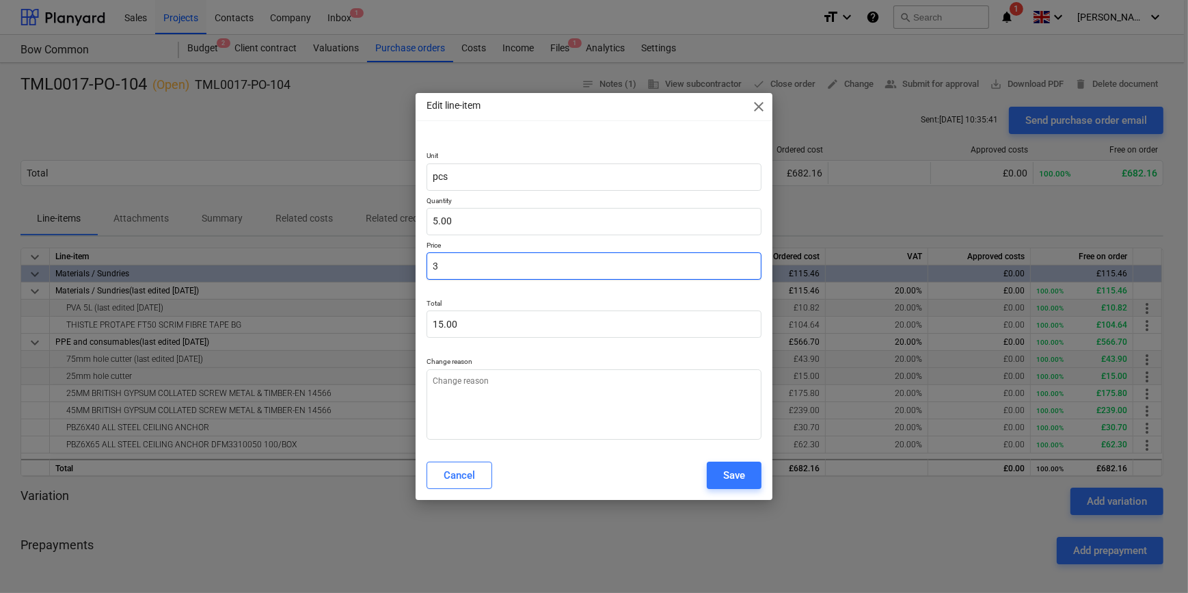
click at [462, 265] on input "3" at bounding box center [594, 265] width 334 height 27
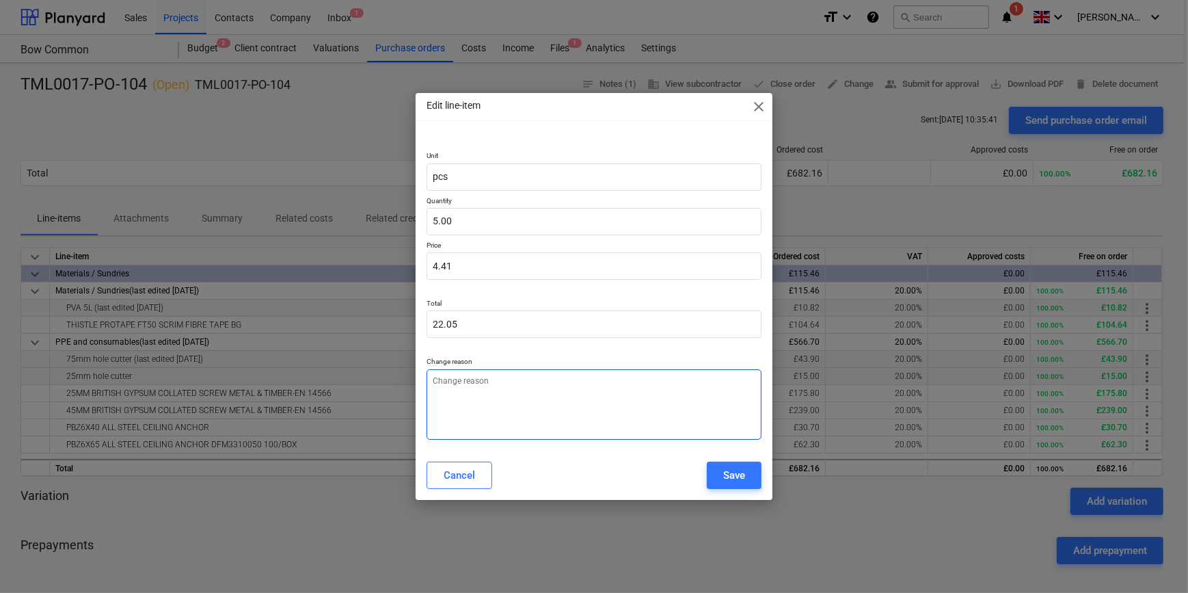
click at [488, 397] on textarea at bounding box center [594, 404] width 334 height 70
click at [740, 473] on div "Save" at bounding box center [734, 475] width 22 height 18
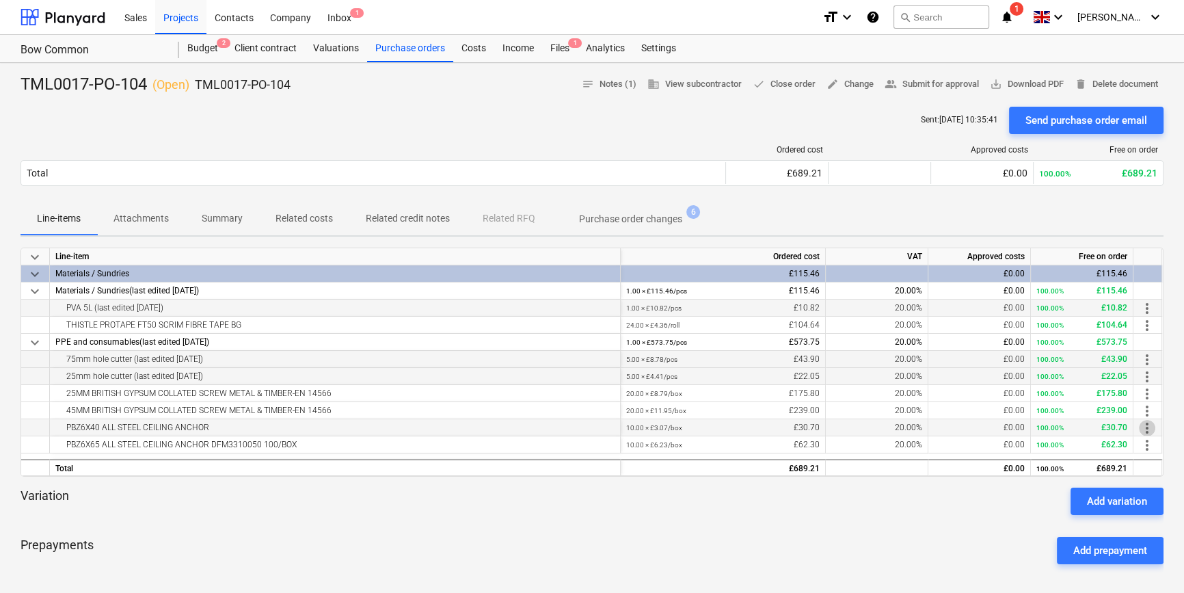
click at [1153, 428] on span "more_vert" at bounding box center [1147, 428] width 16 height 16
click at [1153, 428] on li "Edit" at bounding box center [1157, 427] width 40 height 31
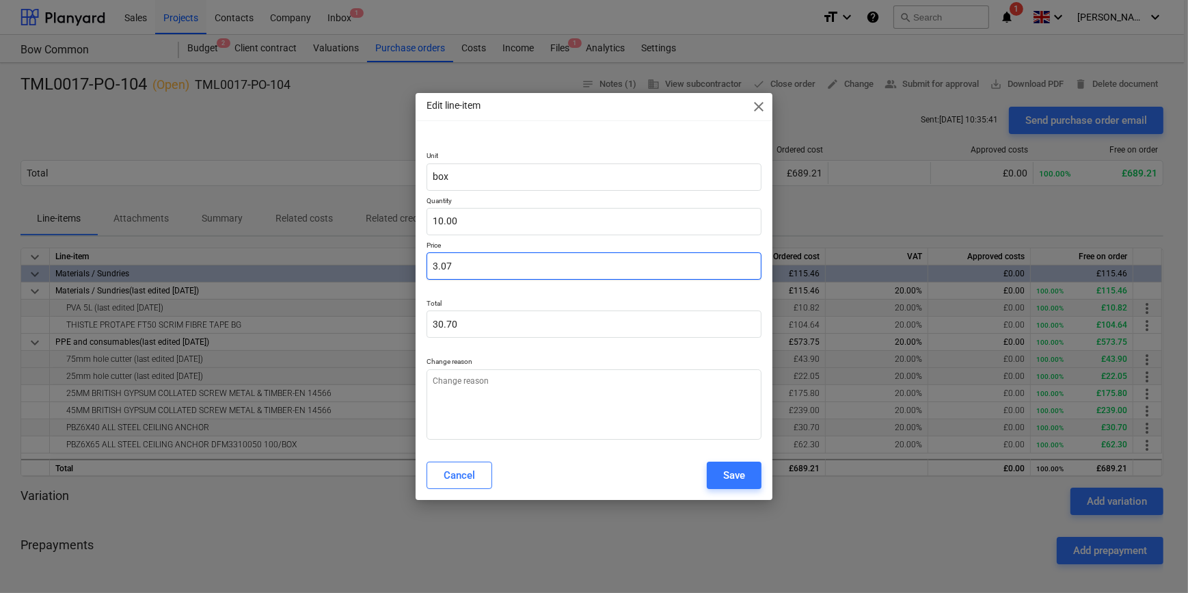
click at [462, 264] on input "3.07" at bounding box center [594, 265] width 334 height 27
click at [459, 478] on div "Cancel" at bounding box center [459, 475] width 31 height 18
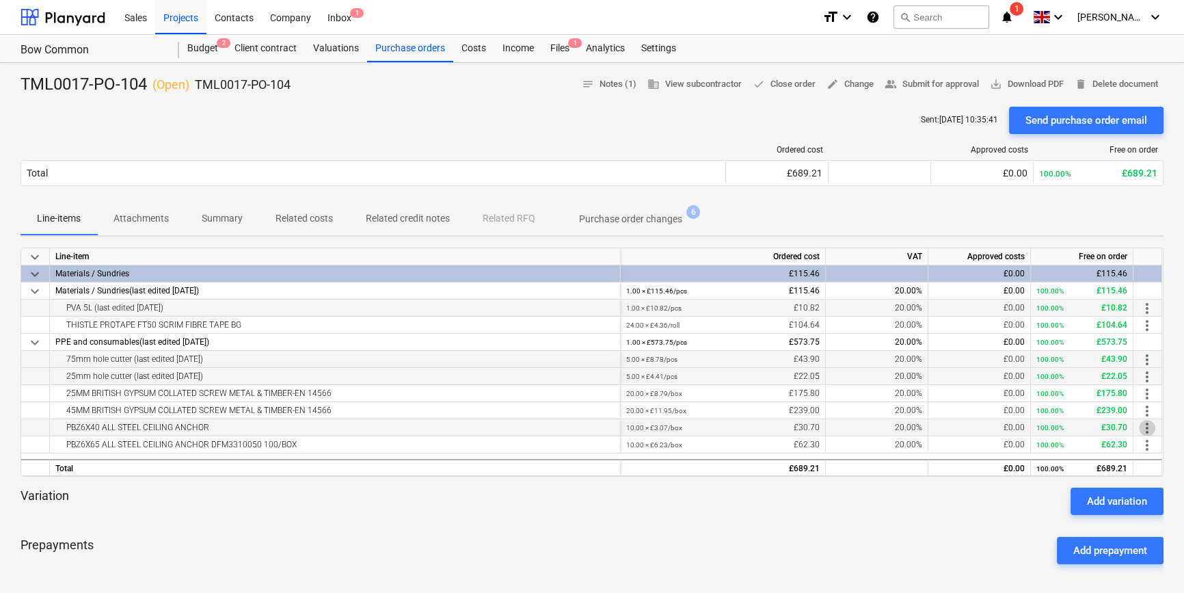
click at [1146, 426] on span "more_vert" at bounding box center [1147, 428] width 16 height 16
click at [1146, 426] on li "Edit" at bounding box center [1157, 427] width 40 height 31
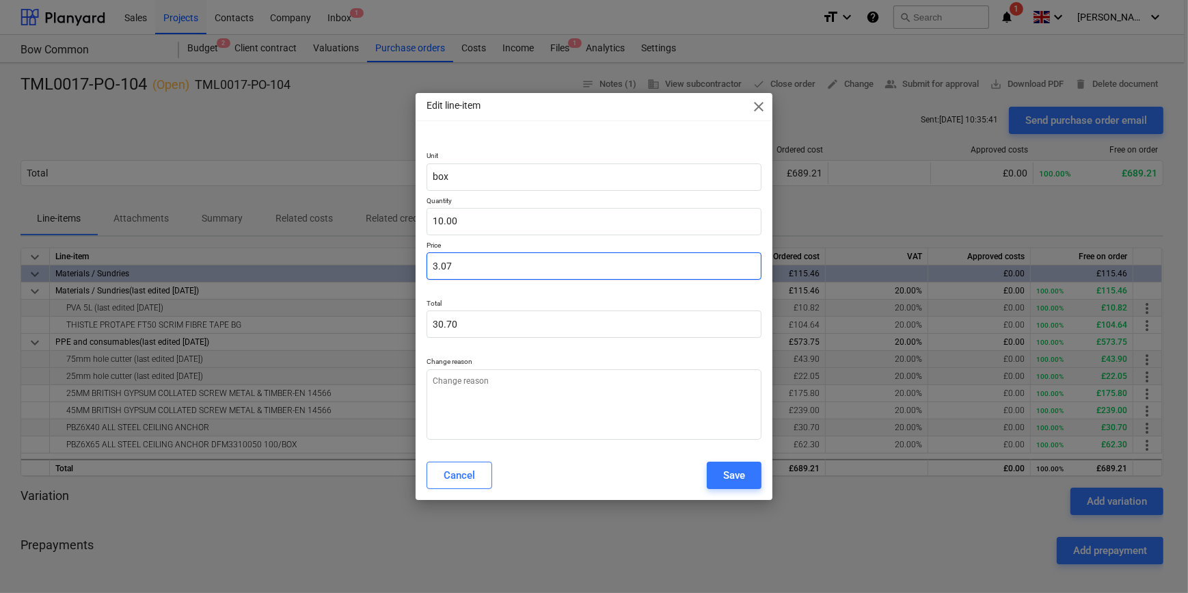
click at [452, 260] on input "3.07" at bounding box center [594, 265] width 334 height 27
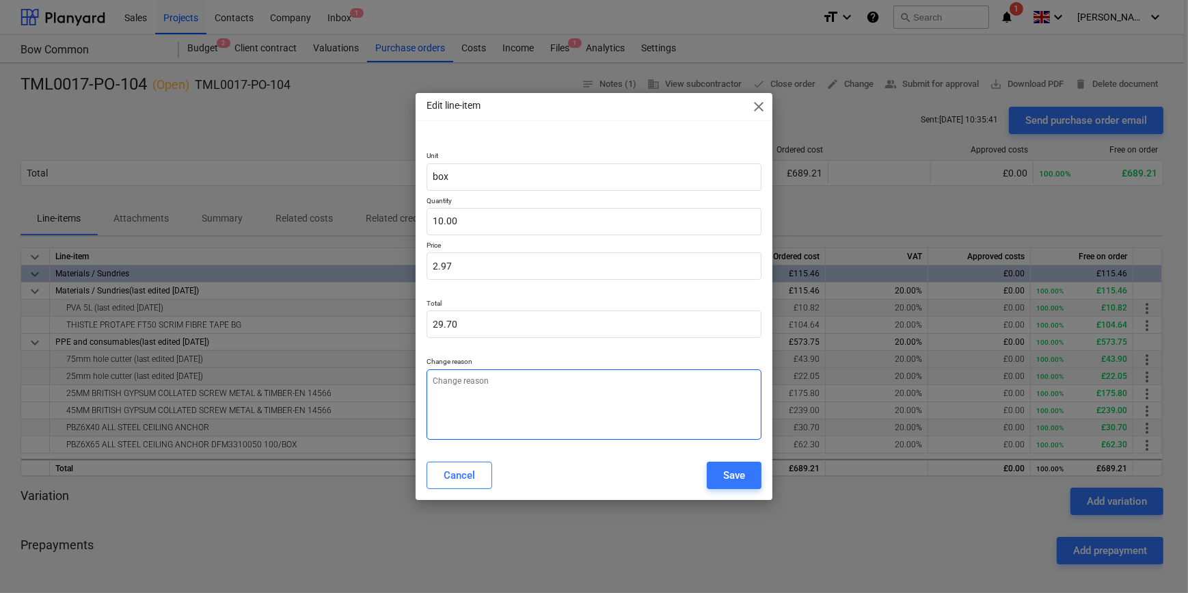
click at [495, 399] on textarea at bounding box center [594, 404] width 334 height 70
click at [732, 472] on div "Save" at bounding box center [734, 475] width 22 height 18
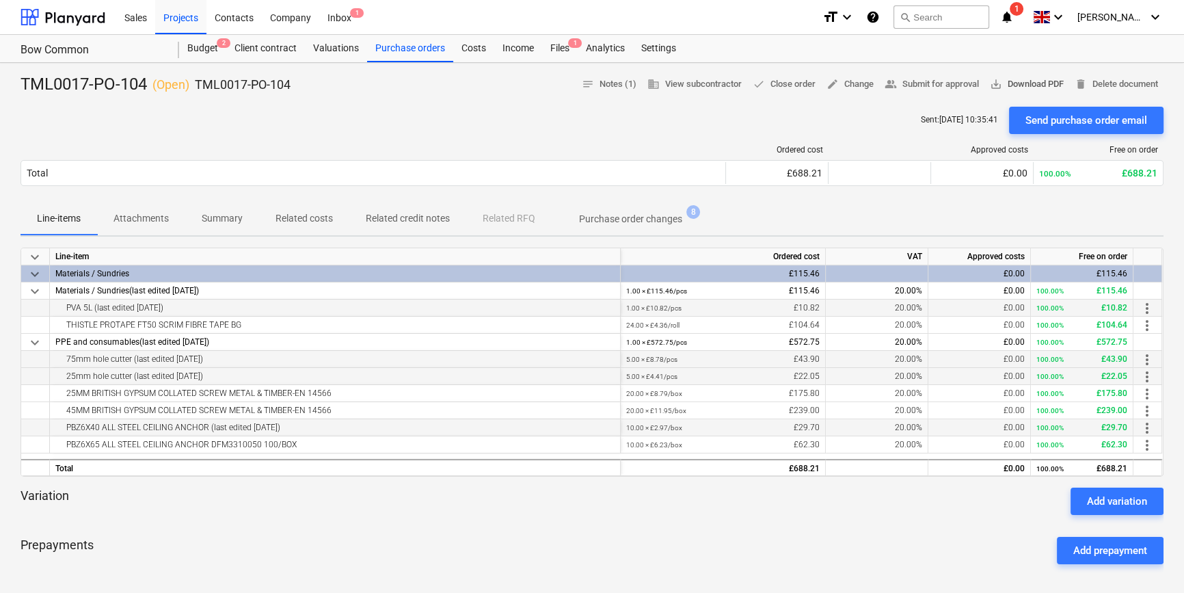
click at [1022, 83] on span "save_alt Download PDF" at bounding box center [1027, 85] width 74 height 16
